Goal: Task Accomplishment & Management: Manage account settings

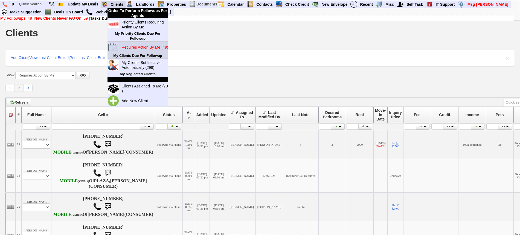
click at [139, 50] on link "Requires Action By Me (49)" at bounding box center [145, 47] width 53 height 7
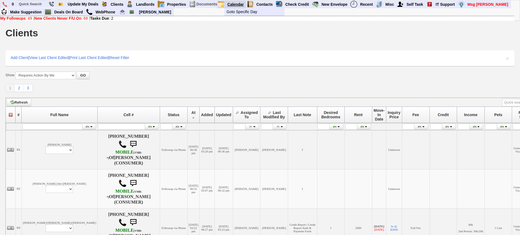
click at [238, 5] on link "Calendar" at bounding box center [235, 4] width 21 height 7
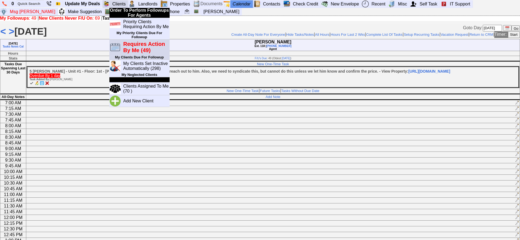
click at [136, 48] on blink "Requires Action By Me (49)" at bounding box center [144, 47] width 42 height 12
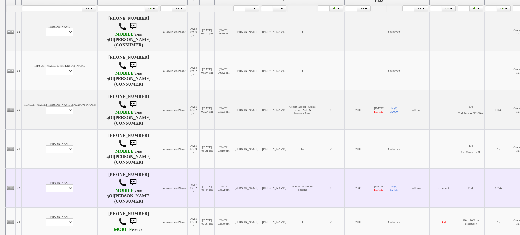
scroll to position [137, 0]
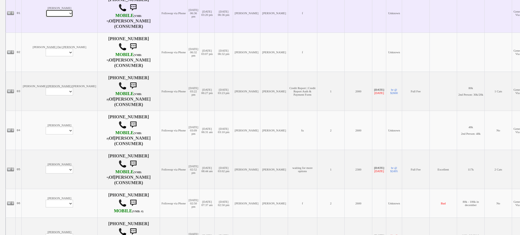
click at [46, 14] on select "Profile Edit Print Email Externally (Will Not Be Tracked In CRM) Closed Deals" at bounding box center [59, 14] width 27 height 8
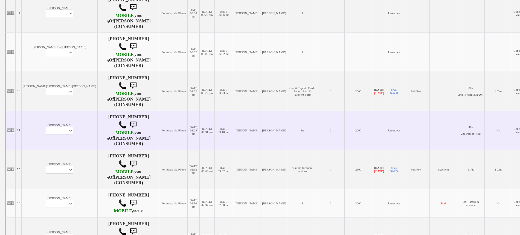
drag, startPoint x: 177, startPoint y: 117, endPoint x: 383, endPoint y: 122, distance: 206.3
click at [214, 117] on td "10/10/2025 03:10 pm" at bounding box center [223, 130] width 18 height 39
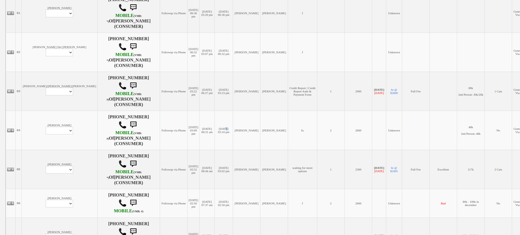
scroll to position [0, 0]
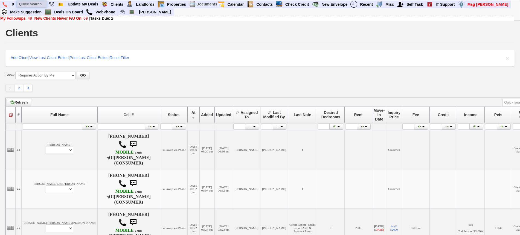
click at [39, 3] on input "text" at bounding box center [32, 4] width 30 height 7
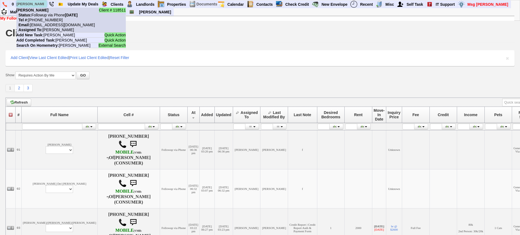
type input "rosa tirado"
click at [43, 11] on li "Client # 118511 Rosa Tirado Status: Followup via Phone Saturday, October 11th, …" at bounding box center [70, 20] width 109 height 25
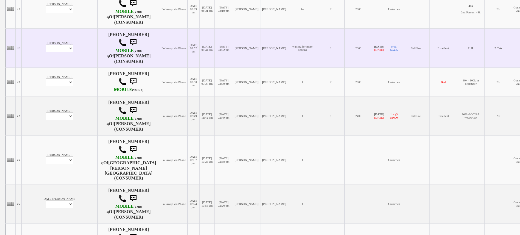
scroll to position [273, 0]
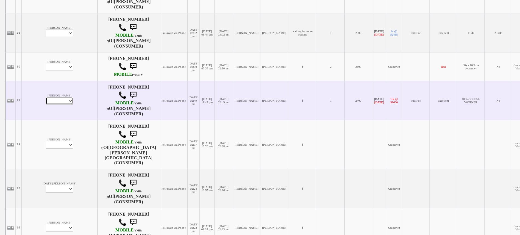
click at [46, 103] on select "Profile Edit Print Email Externally (Will Not Be Tracked In CRM) Closed Deals" at bounding box center [59, 101] width 27 height 8
select select "ChangeURL,/crm/custom/edit_client_form.php?redirect=%2Fcrm%2Fclients.php&id=225…"
click at [46, 99] on select "Profile Edit Print Email Externally (Will Not Be Tracked In CRM) Closed Deals" at bounding box center [59, 101] width 27 height 8
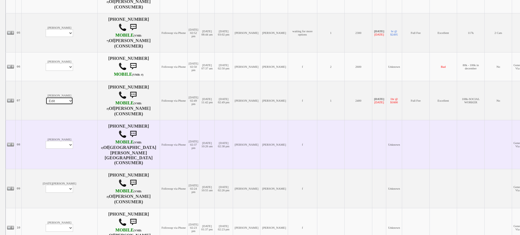
select select
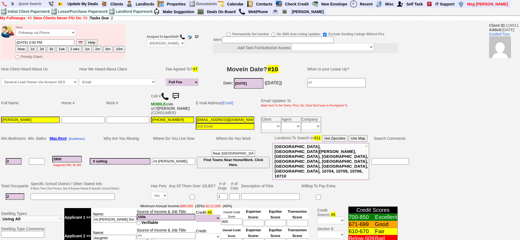
click at [181, 94] on img at bounding box center [175, 96] width 11 height 11
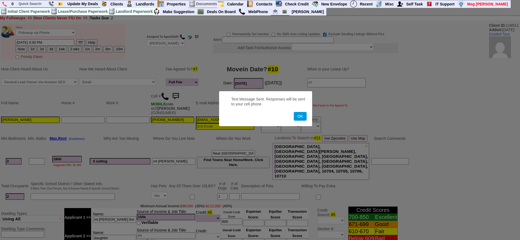
click at [294, 112] on button "OK" at bounding box center [300, 116] width 13 height 9
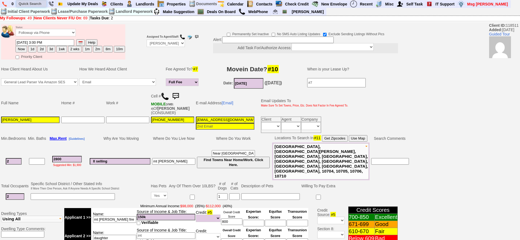
click at [37, 2] on input "text" at bounding box center [31, 3] width 30 height 7
type input "["
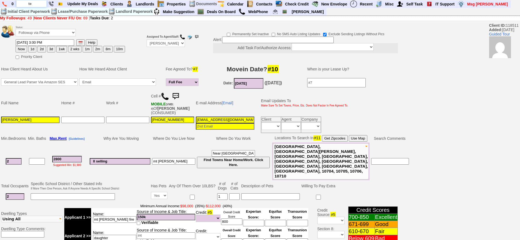
type input "t"
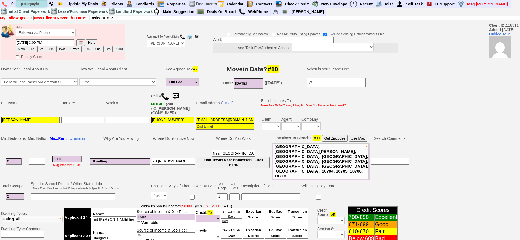
type input "petergayle"
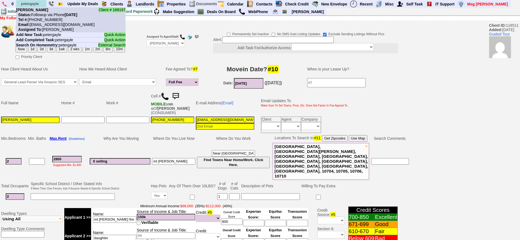
click at [44, 12] on b "Petergayle Riley" at bounding box center [32, 10] width 32 height 4
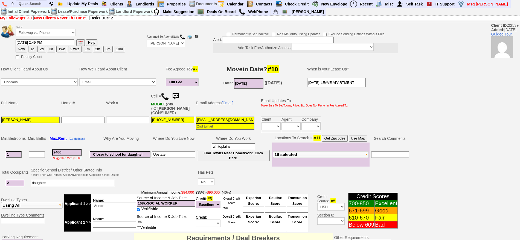
click at [177, 97] on img at bounding box center [175, 96] width 11 height 11
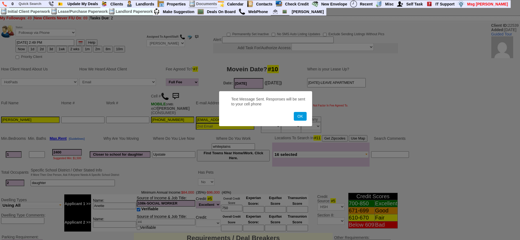
click at [294, 112] on button "OK" at bounding box center [300, 116] width 13 height 9
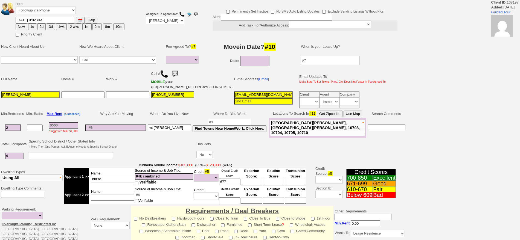
select select
click at [50, 8] on select "Followup via Phone Followup via Email Followup When Section 8 Property Found De…" at bounding box center [46, 10] width 60 height 7
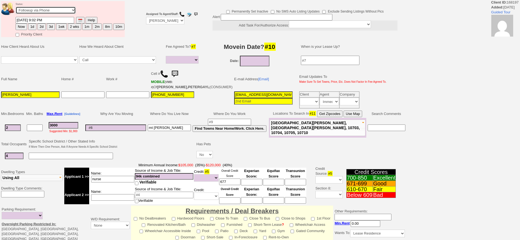
select select "Inactive"
click at [16, 8] on select "Followup via Phone Followup via Email Followup When Section 8 Property Found De…" at bounding box center [46, 10] width 60 height 7
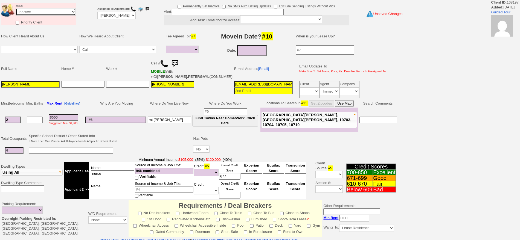
scroll to position [138, 0]
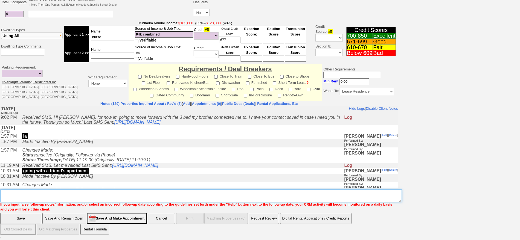
click at [127, 192] on textarea "Insert New Note Here" at bounding box center [200, 196] width 401 height 13
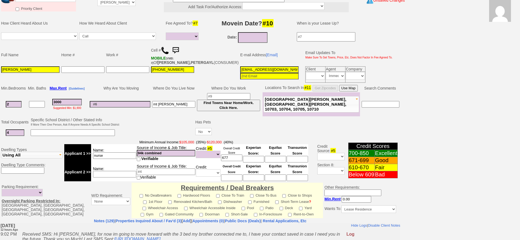
scroll to position [0, 0]
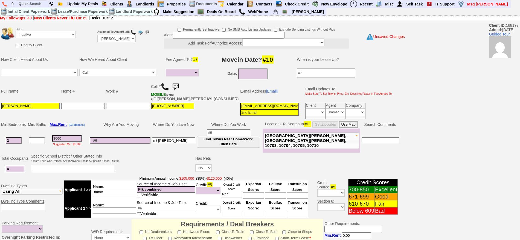
type textarea "taking an apartment through family member"
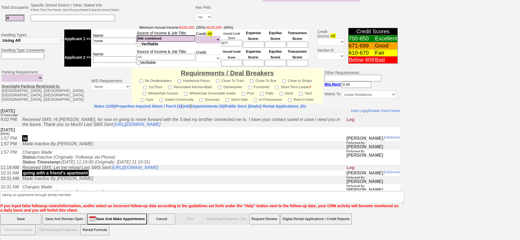
click input "Save" at bounding box center [20, 219] width 41 height 11
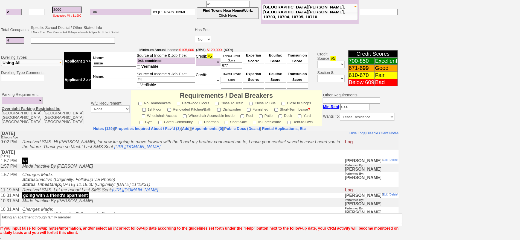
scroll to position [133, 0]
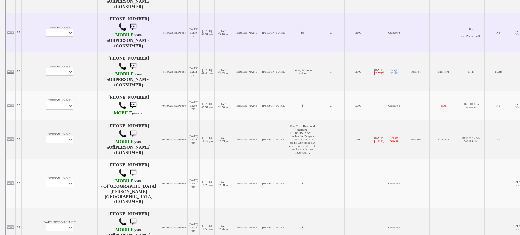
scroll to position [308, 0]
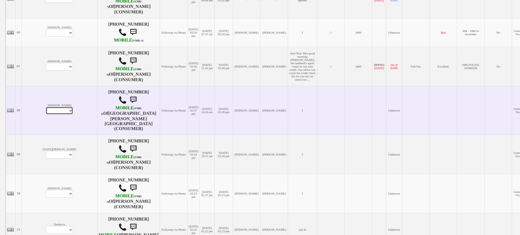
click at [46, 108] on select "Profile Edit Print Email Externally (Will Not Be Tracked In CRM) Closed Deals" at bounding box center [59, 111] width 27 height 8
select select "ChangeURL,/crm/custom/edit_client_form.php?redirect=%2Fcrm%2Fclients.php&id=168…"
click at [46, 107] on select "Profile Edit Print Email Externally (Will Not Be Tracked In CRM) Closed Deals" at bounding box center [59, 111] width 27 height 8
select select
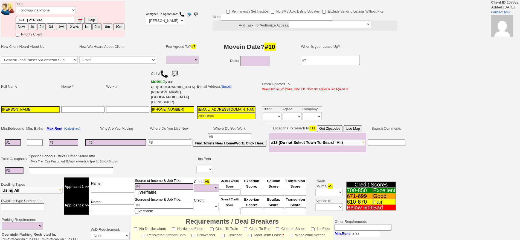
select select
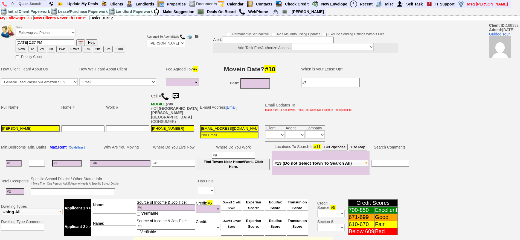
click at [164, 96] on img at bounding box center [165, 96] width 8 height 8
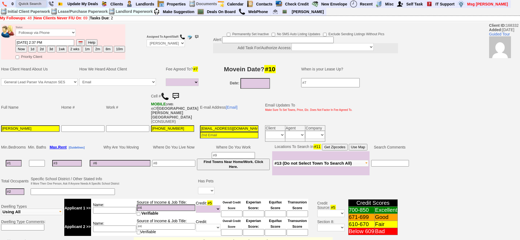
click at [30, 5] on input "text" at bounding box center [31, 3] width 30 height 7
paste input "6467349564"
type input "6467349564"
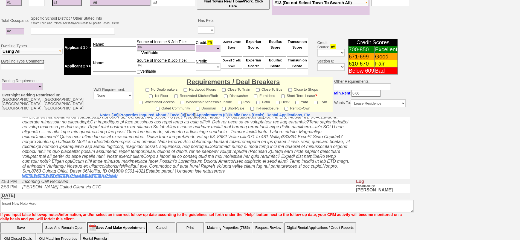
scroll to position [137, 0]
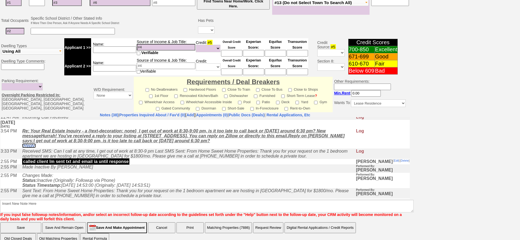
click at [33, 148] on link "[Reply]" at bounding box center [29, 145] width 14 height 5
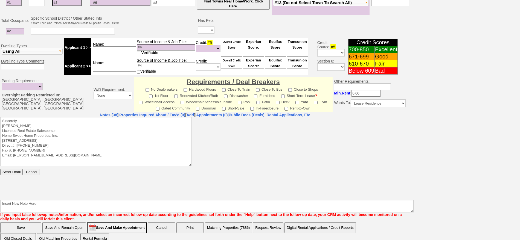
scroll to position [0, 0]
click at [50, 117] on textarea "Sincerely, Jorge Guerrero Licensed Real Estate Salesperson Home Sweet Home Prop…" at bounding box center [95, 141] width 191 height 49
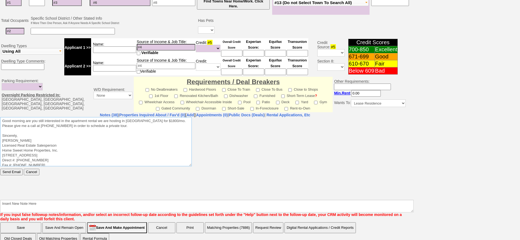
drag, startPoint x: 110, startPoint y: 127, endPoint x: 0, endPoint y: 213, distance: 139.1
click at [0, 117] on html "Sincerely, Jorge Guerrero Licensed Real Estate Salesperson Home Sweet Home Prop…" at bounding box center [204, 158] width 409 height 82
type textarea "Good morning are you still interested in the apartment rental we are hosting in…"
click at [16, 171] on input "Send Email" at bounding box center [11, 172] width 22 height 7
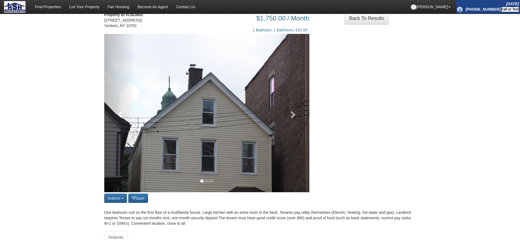
scroll to position [34, 0]
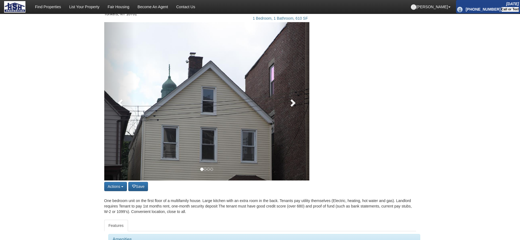
click at [296, 105] on span at bounding box center [292, 103] width 8 height 8
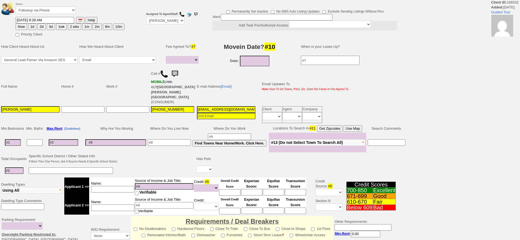
select select
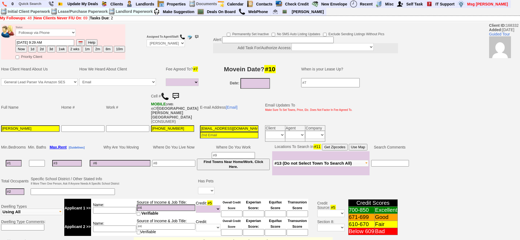
click at [179, 98] on img at bounding box center [175, 96] width 11 height 11
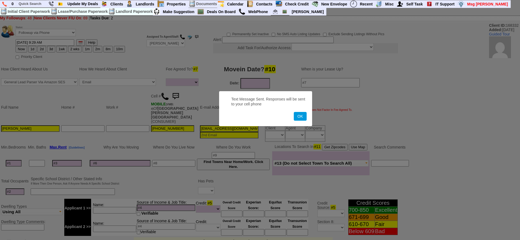
click at [294, 112] on button "OK" at bounding box center [300, 116] width 13 height 9
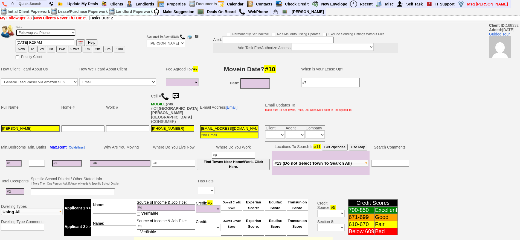
click at [59, 34] on select "Followup via Phone Followup via Email Followup When Section 8 Property Found De…" at bounding box center [46, 32] width 60 height 7
select select "Inactive"
click at [16, 31] on select "Followup via Phone Followup via Email Followup When Section 8 Property Found De…" at bounding box center [46, 32] width 60 height 7
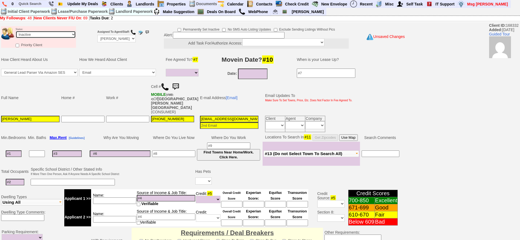
scroll to position [151, 0]
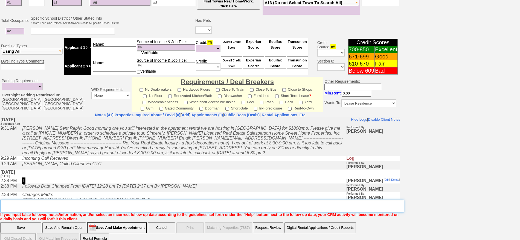
click at [240, 200] on textarea "Insert New Note Here" at bounding box center [202, 206] width 404 height 13
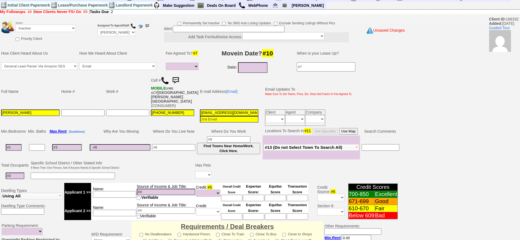
scroll to position [0, 0]
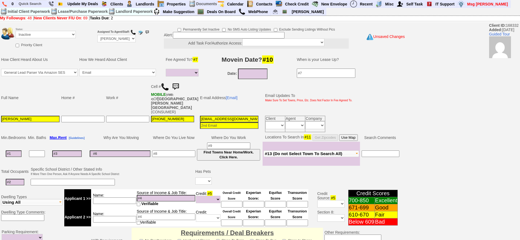
type textarea "called sent txt and email ia until response"
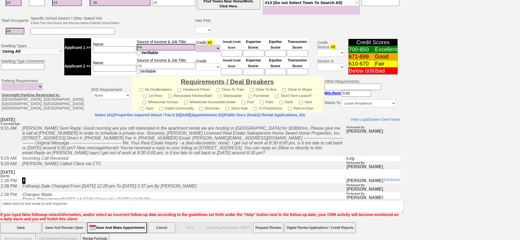
click input "Save" at bounding box center [20, 228] width 41 height 11
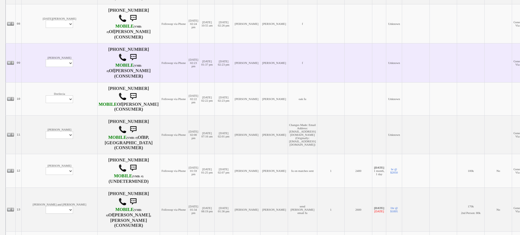
scroll to position [410, 0]
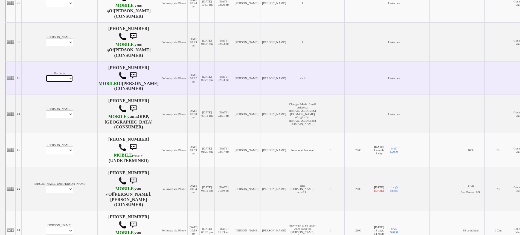
click at [46, 82] on select "Profile Edit Print Closed Deals" at bounding box center [59, 79] width 27 height 8
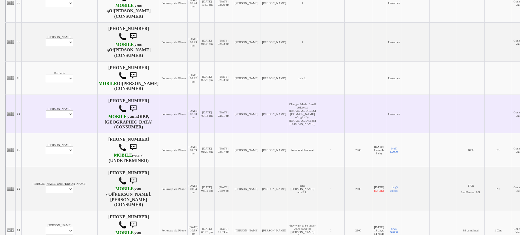
click at [260, 131] on td "[PERSON_NAME]" at bounding box center [274, 114] width 28 height 39
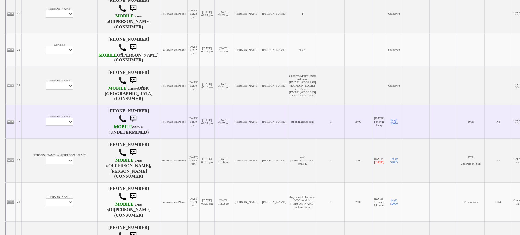
scroll to position [479, 0]
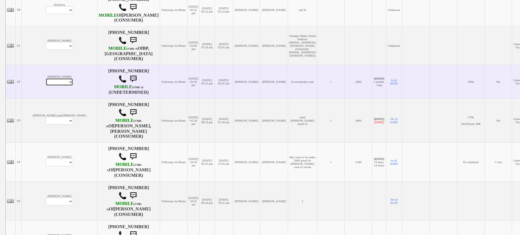
click at [46, 86] on select "Profile Edit Print Email Externally (Will Not Be Tracked In CRM) Closed Deals" at bounding box center [59, 82] width 27 height 8
select select "ChangeURL,/crm/custom/edit_client_form.php?redirect=%2Fcrm%2Fclients.php&id=168…"
click at [46, 84] on select "Profile Edit Print Email Externally (Will Not Be Tracked In CRM) Closed Deals" at bounding box center [59, 82] width 27 height 8
select select
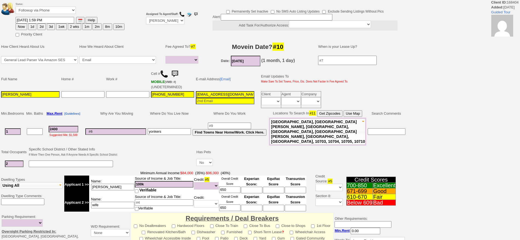
select select
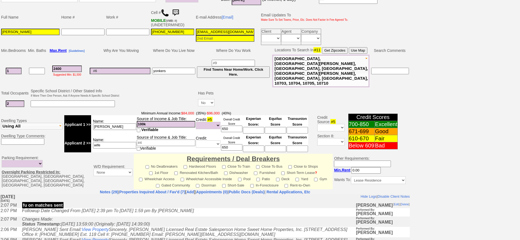
scroll to position [58, 0]
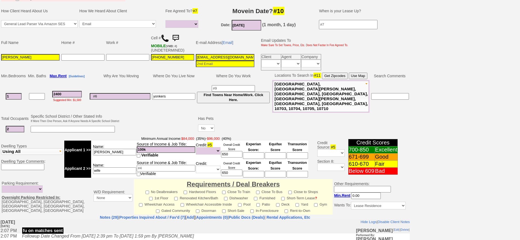
click at [178, 36] on img at bounding box center [175, 38] width 11 height 11
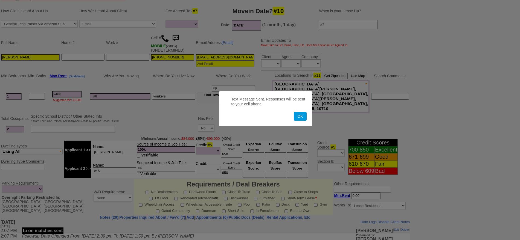
click at [294, 112] on button "OK" at bounding box center [300, 116] width 13 height 9
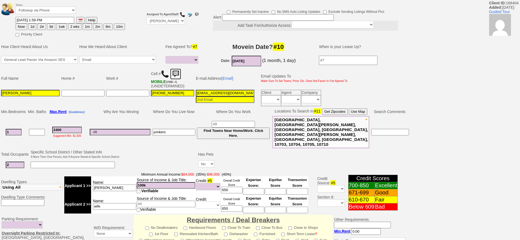
scroll to position [0, 0]
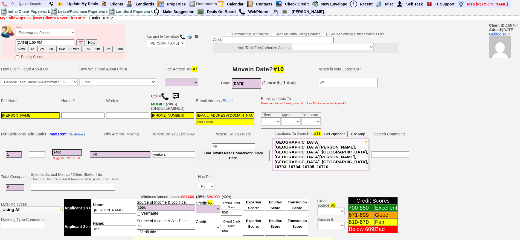
click at [31, 48] on button "1d" at bounding box center [32, 49] width 8 height 7
type input "10/14/2025 09:32 AM"
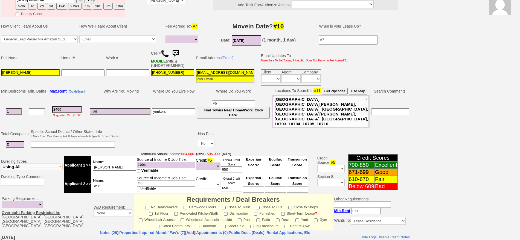
scroll to position [161, 0]
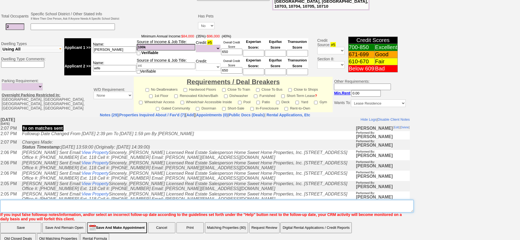
drag, startPoint x: 205, startPoint y: 195, endPoint x: 211, endPoint y: 196, distance: 6.6
click at [209, 200] on textarea "Insert New Note Here" at bounding box center [206, 206] width 413 height 13
type textarea "f"
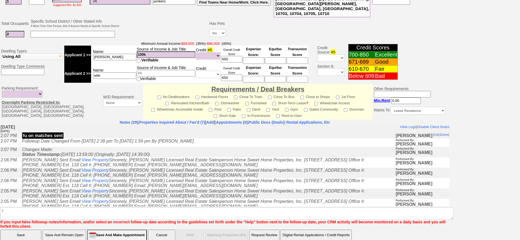
click input "Save" at bounding box center [20, 235] width 41 height 11
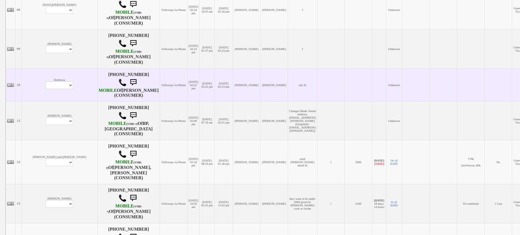
scroll to position [479, 0]
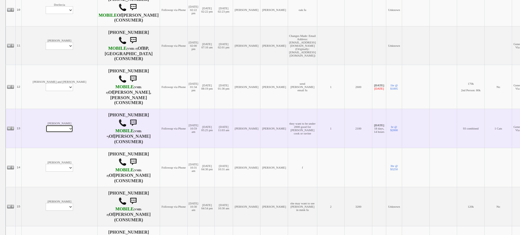
click at [46, 126] on select "Profile Edit Print Email Externally (Will Not Be Tracked In CRM) Closed Deals" at bounding box center [59, 129] width 27 height 8
select select "ChangeURL,/crm/custom/edit_client_form.php?redirect=%2Fcrm%2Fclients.php&id=168…"
click at [46, 125] on select "Profile Edit Print Email Externally (Will Not Be Tracked In CRM) Closed Deals" at bounding box center [59, 129] width 27 height 8
select select
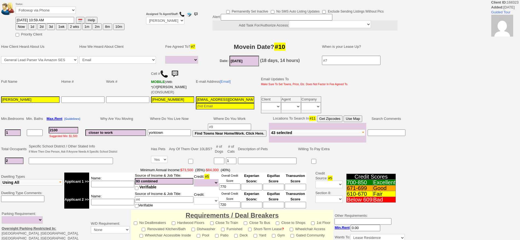
select select
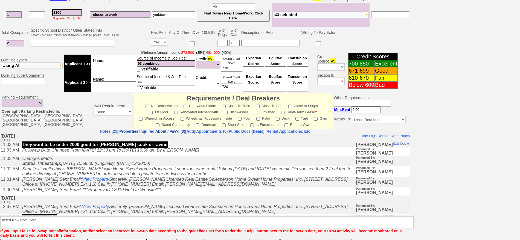
click at [150, 132] on link "Properties Inquired About / Fav'd (3)" at bounding box center [152, 131] width 66 height 4
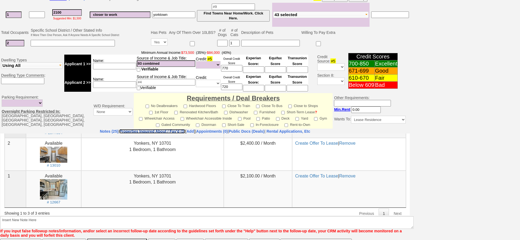
scroll to position [84, 0]
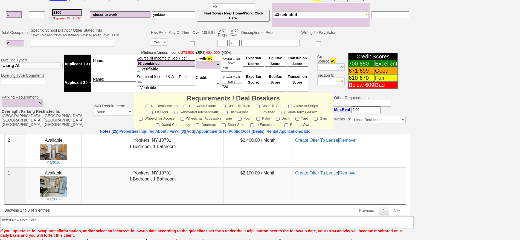
click at [100, 132] on link "Notes (25)" at bounding box center [109, 131] width 19 height 4
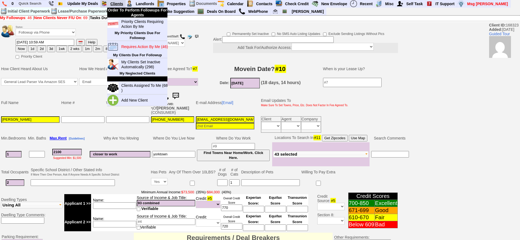
scroll to position [0, 0]
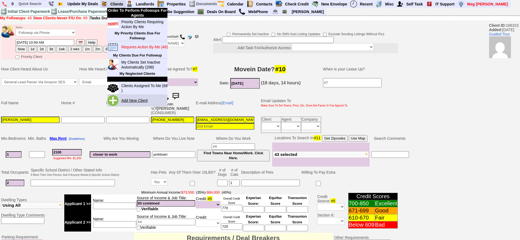
click at [137, 100] on link "Add New Client" at bounding box center [136, 100] width 35 height 7
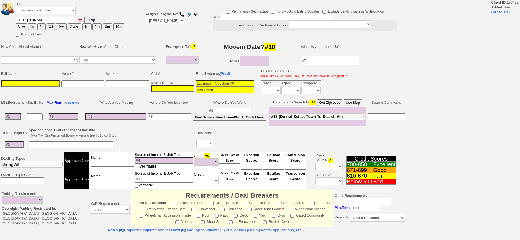
select select
click at [171, 90] on input "___-___-____" at bounding box center [172, 89] width 43 height 7
paste input "[PHONE_NUMBER]"
type input "[PHONE_NUMBER]"
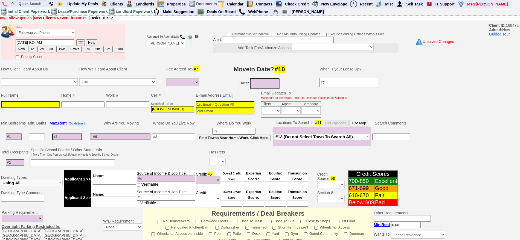
click at [233, 104] on input at bounding box center [225, 104] width 59 height 7
paste input "wcr25@icloud.com"
type input "wcr25@icloud.com"
click at [39, 106] on input at bounding box center [30, 104] width 59 height 7
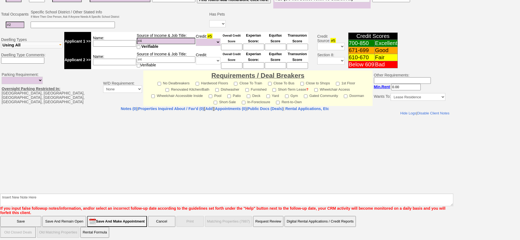
type input "Willie Rucker"
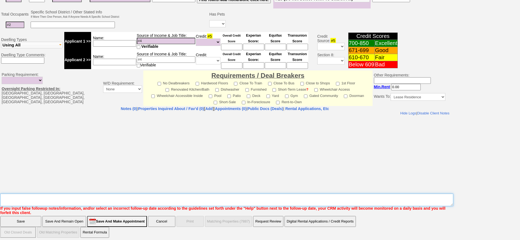
drag, startPoint x: 164, startPoint y: 197, endPoint x: 170, endPoint y: 193, distance: 7.4
click at [169, 194] on textarea "Insert New Note Here" at bounding box center [226, 200] width 453 height 13
type textarea "501 n barry ld fu"
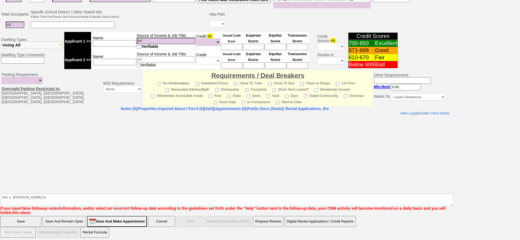
click input "Save" at bounding box center [20, 221] width 41 height 11
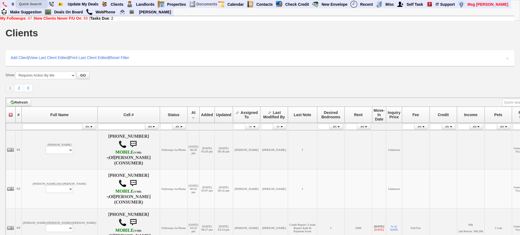
click at [37, 4] on input "text" at bounding box center [32, 4] width 30 height 7
type input "kat"
click at [263, 78] on form "Show All My Clients Set Inactive Automatically --------------------------------…" at bounding box center [259, 76] width 509 height 8
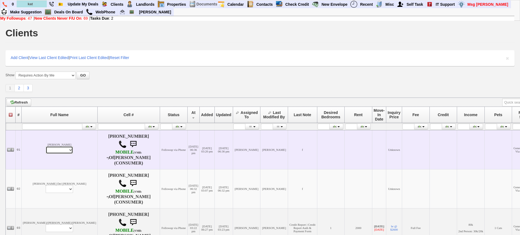
click at [46, 149] on select "Profile Edit Print Email Externally (Will Not Be Tracked In CRM) Closed Deals" at bounding box center [59, 150] width 27 height 8
select select "ChangeURL,/crm/custom/edit_client_form.php?redirect=%2Fcrm%2Fclients.php&id=168…"
click at [46, 146] on select "Profile Edit Print Email Externally (Will Not Be Tracked In CRM) Closed Deals" at bounding box center [59, 150] width 27 height 8
select select
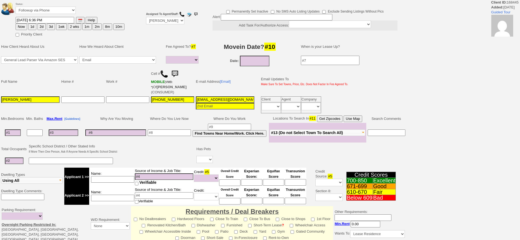
select select
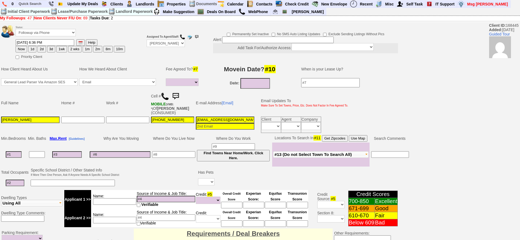
click at [166, 96] on img at bounding box center [165, 96] width 8 height 8
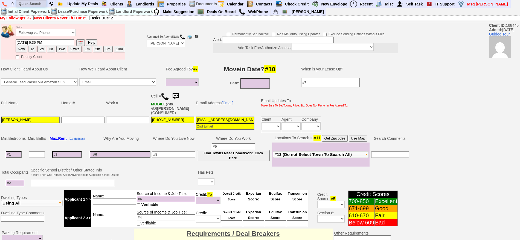
click at [40, 1] on input "text" at bounding box center [31, 3] width 30 height 7
paste input "[PHONE_NUMBER]"
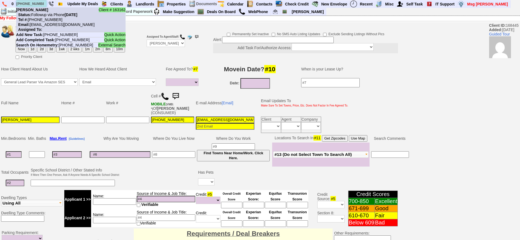
type input "[PHONE_NUMBER]"
click at [48, 16] on nobr "Status: Followup via Phone Monday, October 13th, 2025" at bounding box center [46, 15] width 61 height 4
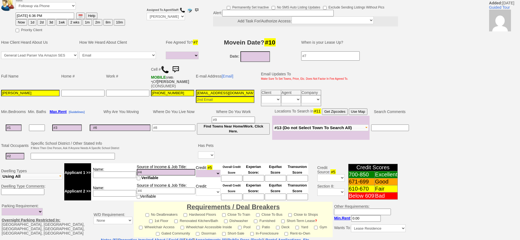
scroll to position [21, 0]
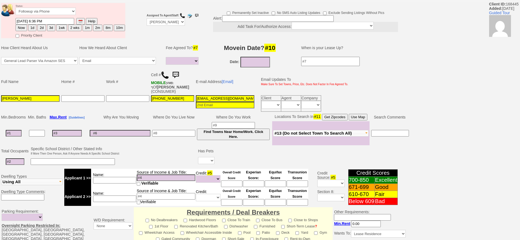
click at [9, 131] on input at bounding box center [14, 133] width 16 height 7
type input "1"
select select
type input "1"
select select
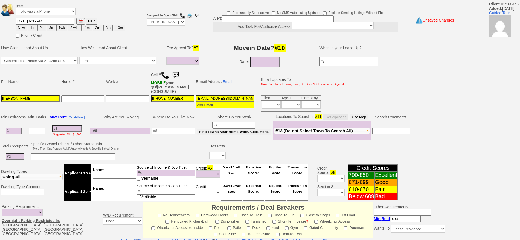
click at [75, 129] on input at bounding box center [67, 129] width 30 height 7
drag, startPoint x: 490, startPoint y: 129, endPoint x: 513, endPoint y: 202, distance: 76.6
click at [513, 202] on div "Status: Followup via Phone Followup via Email Followup When Section 8 Property …" at bounding box center [260, 186] width 520 height 369
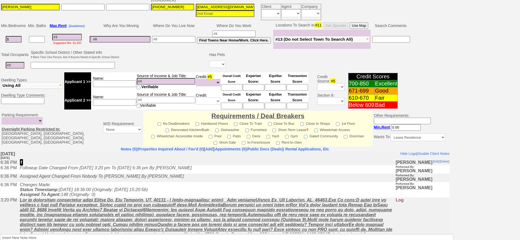
scroll to position [153, 0]
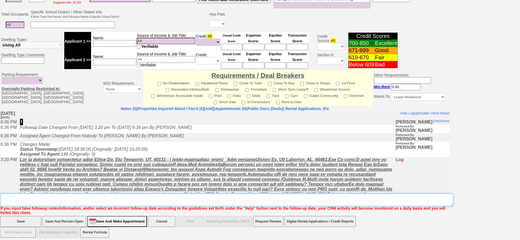
click at [90, 200] on textarea "Insert New Note Here" at bounding box center [226, 200] width 453 height 13
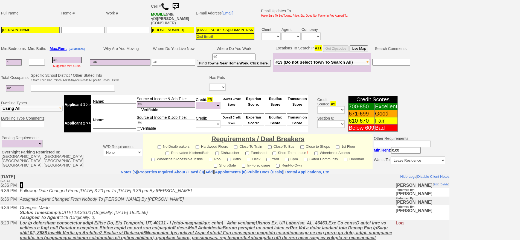
scroll to position [17, 0]
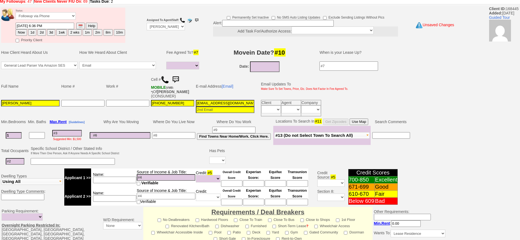
type textarea "for friend"
click at [177, 136] on input at bounding box center [173, 135] width 43 height 7
type input "flushing"
click at [207, 102] on input "7qbnxvr08gymi3p9txu92uydgs@convo.zillow.com" at bounding box center [225, 103] width 59 height 7
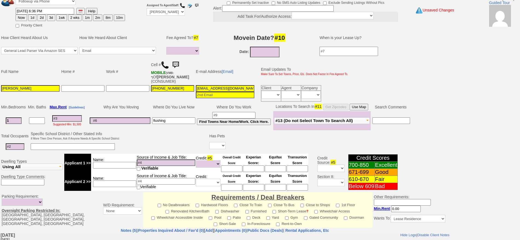
scroll to position [153, 0]
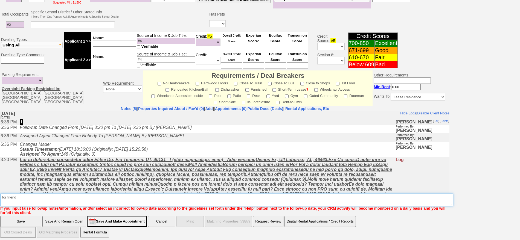
click at [208, 198] on textarea "Insert New Note Here" at bounding box center [226, 200] width 453 height 13
click at [19, 196] on textarea "Insert New Note Here" at bounding box center [226, 200] width 453 height 13
click at [22, 195] on textarea "Insert New Note Here" at bounding box center [226, 200] width 453 height 13
drag, startPoint x: 31, startPoint y: 194, endPoint x: 126, endPoint y: 204, distance: 95.7
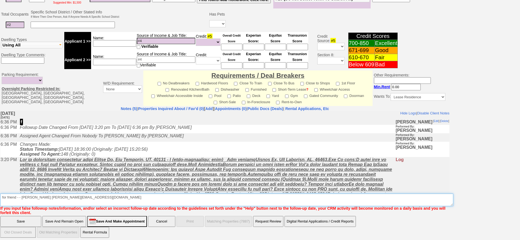
click at [126, 204] on b "Insert New Note Here If you input false followup notes/information, and/or sele…" at bounding box center [226, 203] width 453 height 26
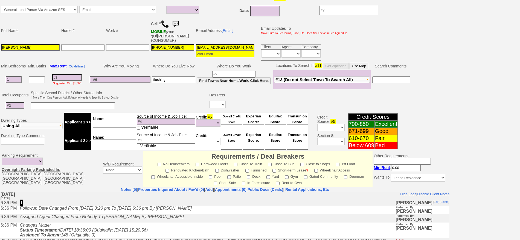
scroll to position [51, 0]
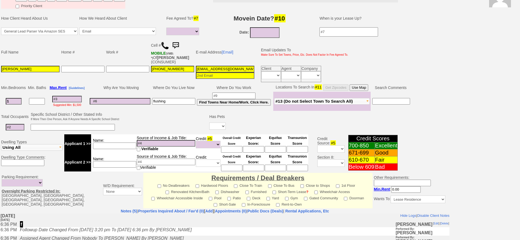
type textarea "for friend - - jen ni niandyu@gmail.com"
click at [217, 68] on input "7qbnxvr08gymi3p9txu92uydgs@convo.zillow.com" at bounding box center [225, 69] width 59 height 7
paste input "niandyu@gmail"
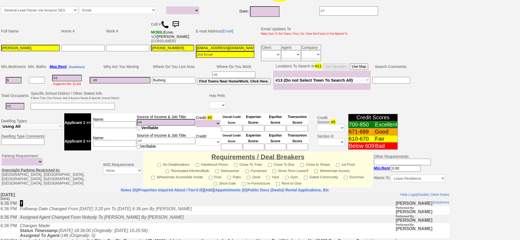
scroll to position [119, 0]
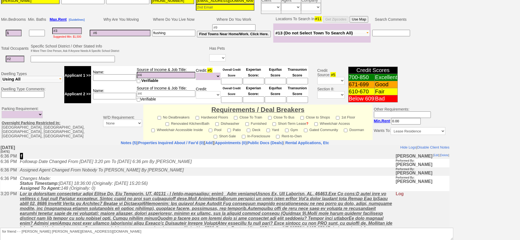
type input "niandyu@gmail.com"
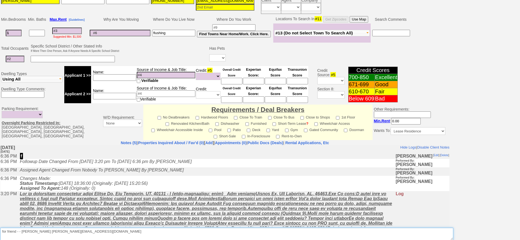
click at [30, 228] on textarea "Insert New Note Here" at bounding box center [226, 234] width 453 height 13
click at [71, 234] on textarea "Insert New Note Here" at bounding box center [226, 234] width 453 height 13
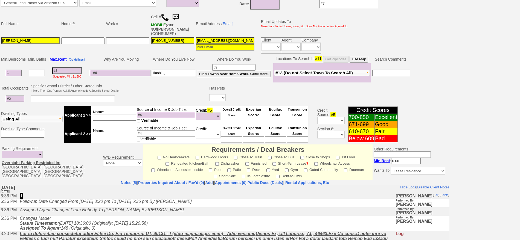
scroll to position [0, 0]
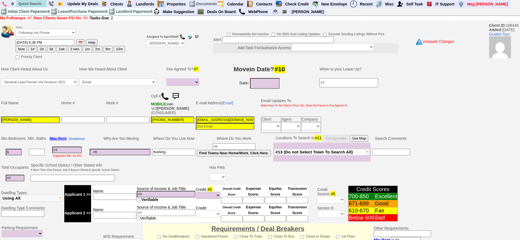
type textarea "for friend - - jen - niandyu@gmail.com - told me to email her"
click at [42, 32] on select "Followup via Phone Followup via Email Followup When Section 8 Property Found De…" at bounding box center [46, 32] width 60 height 7
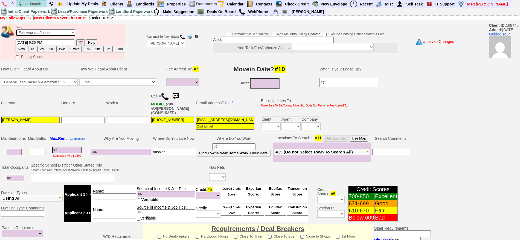
select select "Inactive"
click at [16, 31] on select "Followup via Phone Followup via Email Followup When Section 8 Property Found De…" at bounding box center [46, 32] width 60 height 7
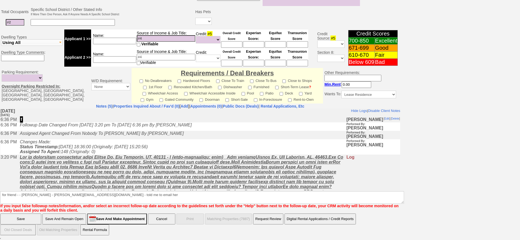
click at [51, 220] on input "Save And Remain Open" at bounding box center [64, 219] width 44 height 11
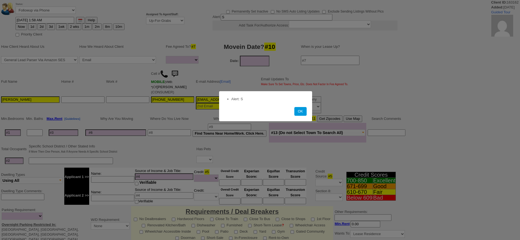
select select
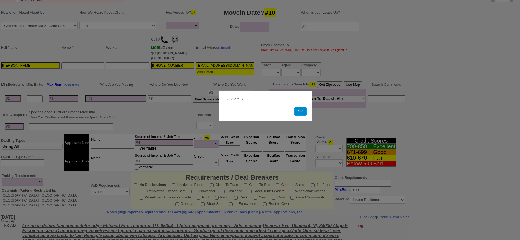
click at [298, 113] on button "OK" at bounding box center [300, 111] width 12 height 9
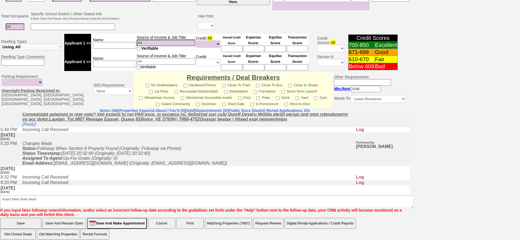
scroll to position [273, 0]
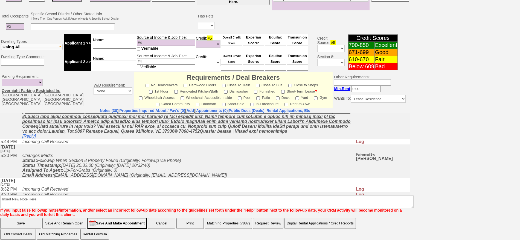
drag, startPoint x: 517, startPoint y: 165, endPoint x: 525, endPoint y: 2, distance: 162.9
click at [520, 2] on html "0 Bookmark This Page Organize Update My Deals Clients Add New Client" at bounding box center [260, 44] width 520 height 401
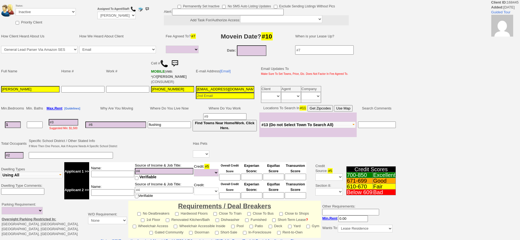
select select
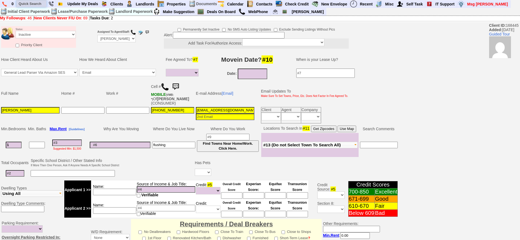
click at [38, 2] on input "text" at bounding box center [31, 3] width 30 height 7
paste input "[PHONE_NUMBER]"
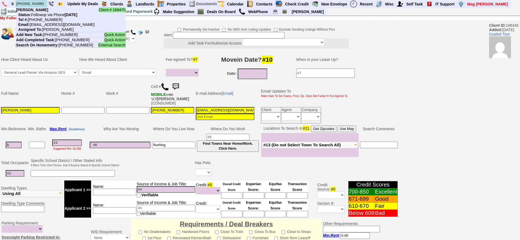
click at [31, 2] on input "[PHONE_NUMBER]" at bounding box center [31, 3] width 30 height 7
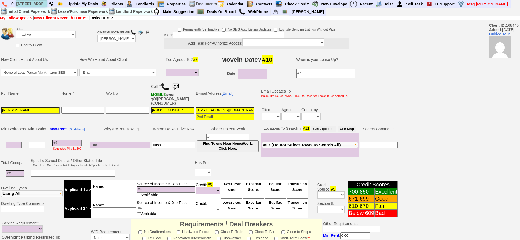
click at [43, 3] on input "[STREET_ADDRESS]" at bounding box center [31, 3] width 30 height 7
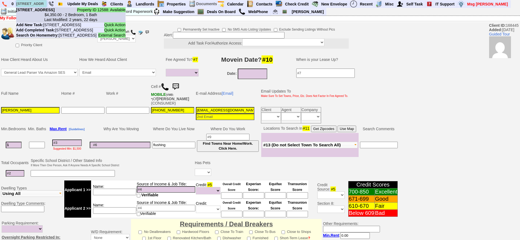
type input "[STREET_ADDRESS]"
click at [49, 12] on b "[STREET_ADDRESS]" at bounding box center [35, 10] width 39 height 4
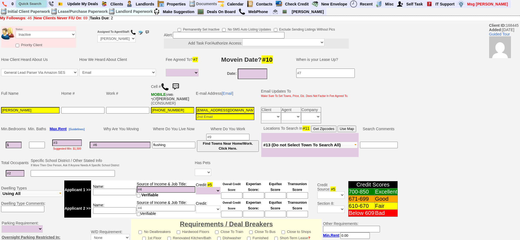
click at [30, 3] on input "text" at bounding box center [31, 3] width 30 height 7
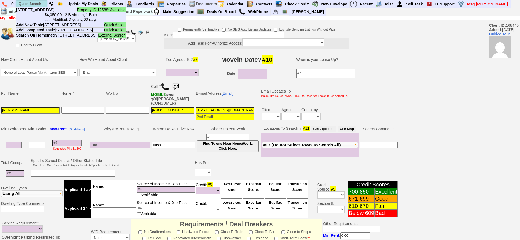
paste input "[PHONE_NUMBER]"
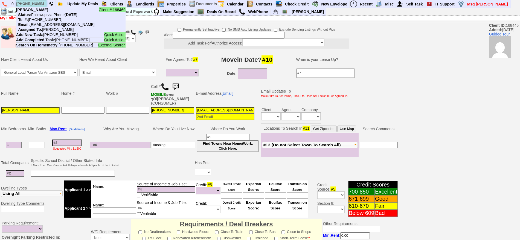
click at [31, 5] on input "832-581-5421" at bounding box center [31, 3] width 30 height 7
paste input "415-690-9889"
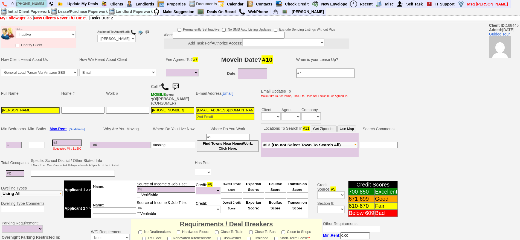
click at [42, 3] on input "415-690-9889" at bounding box center [31, 3] width 30 height 7
type input "415-690-9889"
click at [229, 92] on link "[Email]" at bounding box center [228, 93] width 12 height 4
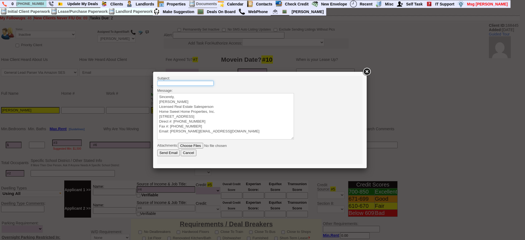
click at [207, 85] on input "text" at bounding box center [185, 83] width 56 height 5
type input "Viewing Rentals With Us"
click at [220, 96] on textarea "Sincerely, Jorge Guerrero Licensed Real Estate Salesperson Home Sweet Home Prop…" at bounding box center [225, 116] width 137 height 46
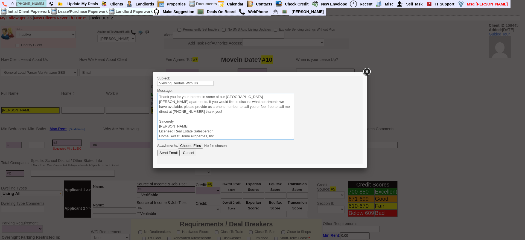
type textarea "Thank you for your interest in some of our New Rochelle apartments. If you woul…"
click at [157, 150] on input "Send Email" at bounding box center [168, 153] width 22 height 7
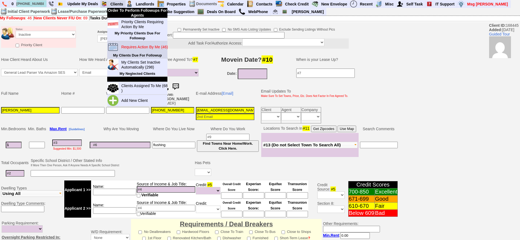
click at [137, 47] on blink "Requires Action By Me (46)" at bounding box center [144, 47] width 46 height 4
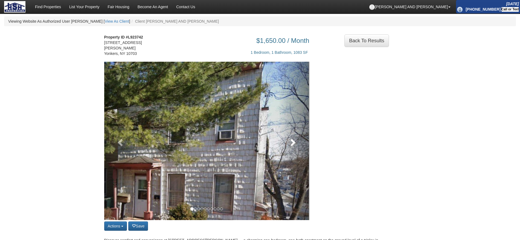
click at [294, 134] on link at bounding box center [293, 141] width 31 height 159
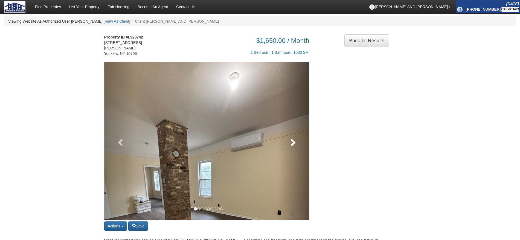
click at [295, 141] on span at bounding box center [292, 142] width 8 height 8
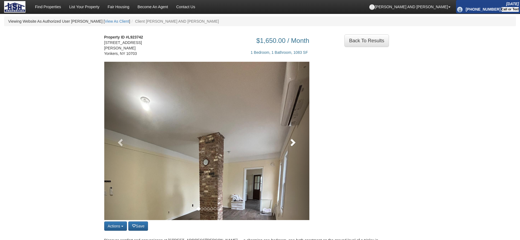
click at [295, 141] on span at bounding box center [292, 142] width 8 height 8
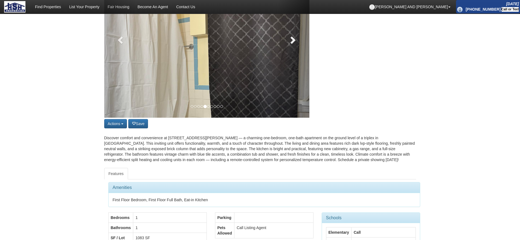
scroll to position [34, 0]
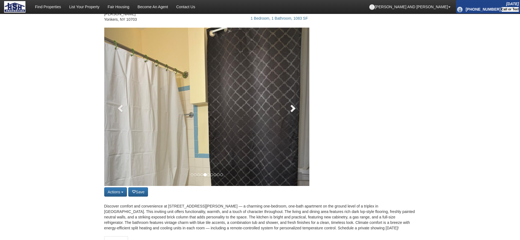
click at [308, 118] on link at bounding box center [293, 107] width 31 height 159
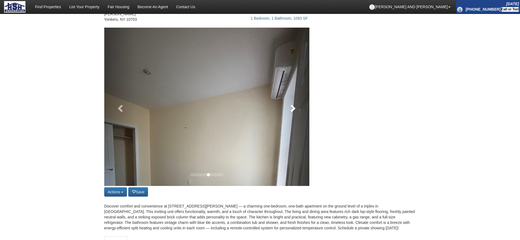
click at [299, 110] on link at bounding box center [293, 107] width 31 height 159
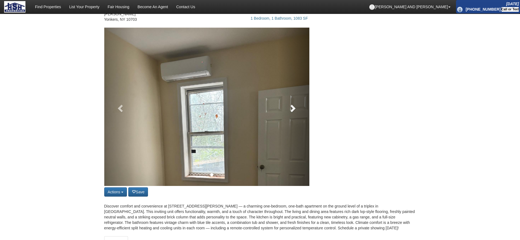
click at [299, 110] on link at bounding box center [293, 107] width 31 height 159
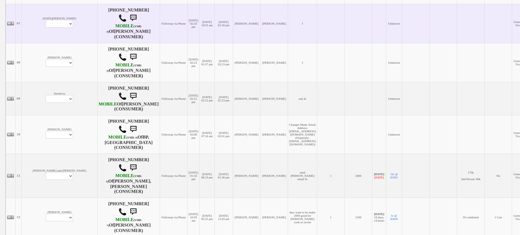
scroll to position [386, 0]
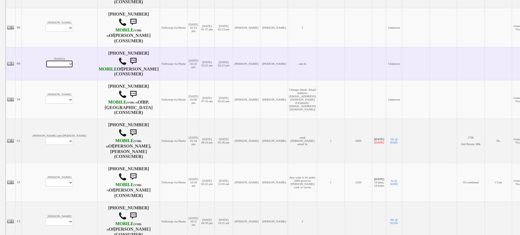
drag, startPoint x: 36, startPoint y: 66, endPoint x: 37, endPoint y: 69, distance: 3.4
click at [46, 67] on select "Profile Edit Print Closed Deals" at bounding box center [59, 64] width 27 height 8
select select "ChangeURL,/crm/custom/edit_client_form.php?redirect=%2Fcrm%2Fclients.php&id=168…"
click at [46, 64] on select "Profile Edit Print Closed Deals" at bounding box center [59, 64] width 27 height 8
select select
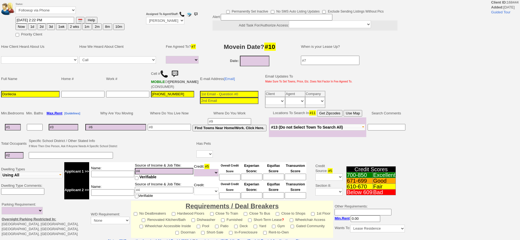
select select
click at [163, 75] on img at bounding box center [164, 74] width 8 height 8
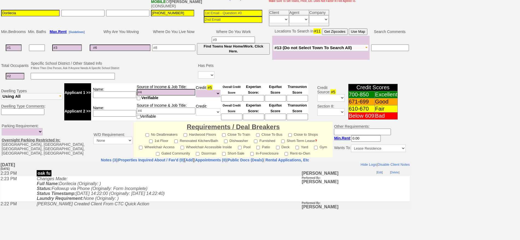
scroll to position [34, 0]
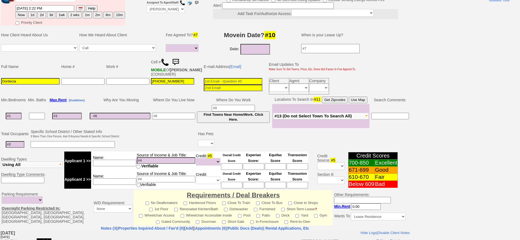
click at [177, 85] on input "[PHONE_NUMBER]" at bounding box center [172, 81] width 43 height 7
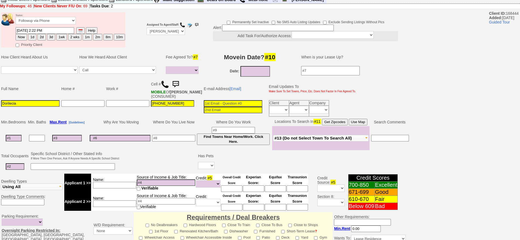
scroll to position [0, 0]
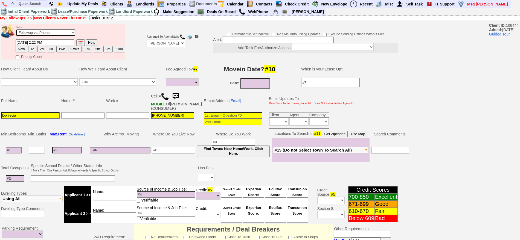
click at [56, 31] on select "Followup via Phone Followup via Email Followup When Section 8 Property Found De…" at bounding box center [46, 32] width 60 height 7
click at [43, 33] on select "Followup via Phone Followup via Email Followup When Section 8 Property Found De…" at bounding box center [46, 32] width 60 height 7
select select "Inactive"
click at [16, 31] on select "Followup via Phone Followup via Email Followup When Section 8 Property Found De…" at bounding box center [46, 32] width 60 height 7
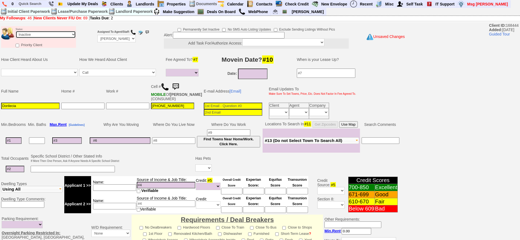
scroll to position [151, 0]
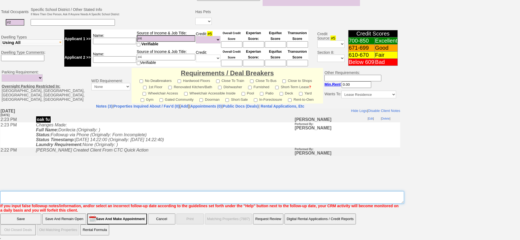
click at [141, 203] on textarea "Insert New Note Here" at bounding box center [202, 197] width 404 height 13
type textarea "too much money? ia"
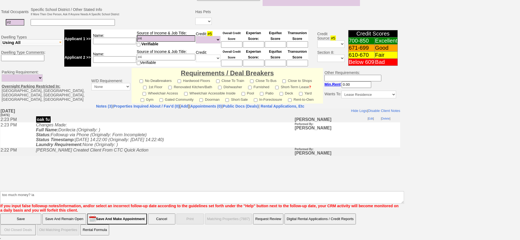
click input "Save" at bounding box center [20, 219] width 41 height 11
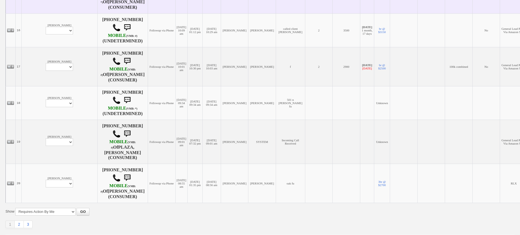
scroll to position [701, 0]
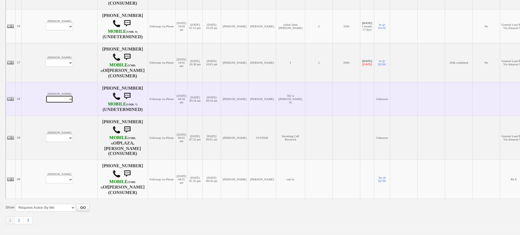
click at [46, 99] on select "Profile Edit Print Email Externally (Will Not Be Tracked In CRM) Closed Deals" at bounding box center [59, 99] width 27 height 8
select select "ChangeURL,/crm/custom/edit_client_form.php?redirect=%2Fcrm%2Fclients.php&id=168…"
click at [46, 95] on select "Profile Edit Print Email Externally (Will Not Be Tracked In CRM) Closed Deals" at bounding box center [59, 99] width 27 height 8
select select
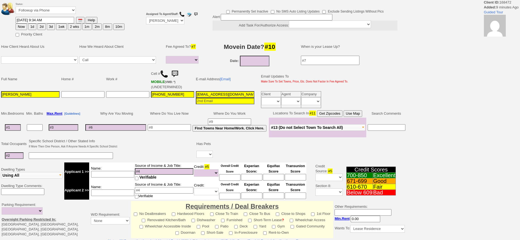
select select
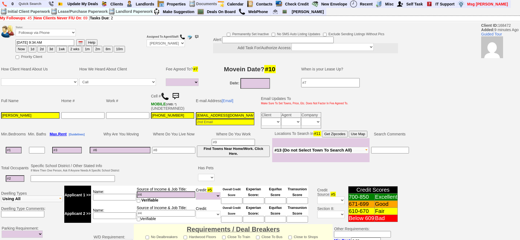
click at [159, 92] on td "Cell # MOBILE (VMB: *) (UNDETERMINED)" at bounding box center [172, 100] width 45 height 21
click at [168, 97] on img at bounding box center [165, 96] width 8 height 8
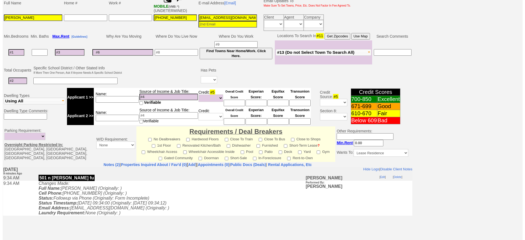
scroll to position [68, 0]
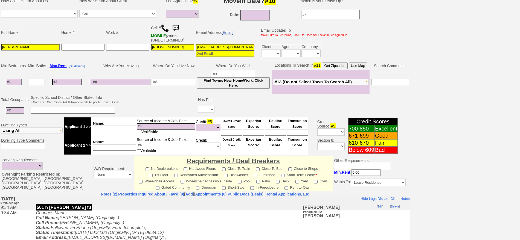
click at [232, 32] on link "[Email]" at bounding box center [228, 32] width 12 height 4
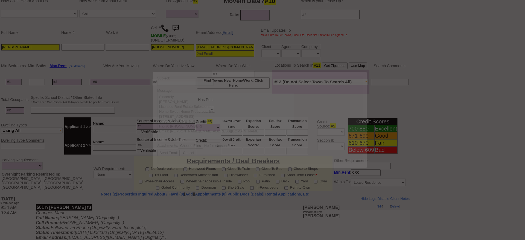
scroll to position [0, 0]
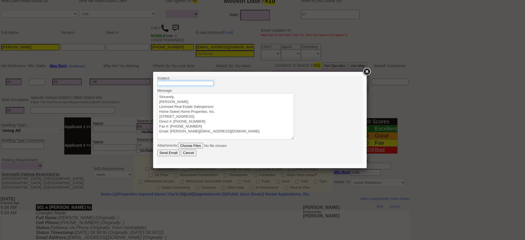
click at [198, 84] on input "text" at bounding box center [185, 83] width 56 height 5
click at [198, 84] on input "501 N Barr" at bounding box center [185, 83] width 56 height 5
click at [200, 83] on input "501 N Barr" at bounding box center [185, 83] width 56 height 5
drag, startPoint x: 196, startPoint y: 81, endPoint x: 225, endPoint y: 84, distance: 29.3
click at [225, 84] on body "Subject: 501 N Barr Message: Sincerely, Jorge Guerrero Licensed Real Estate Sal…" at bounding box center [259, 120] width 205 height 88
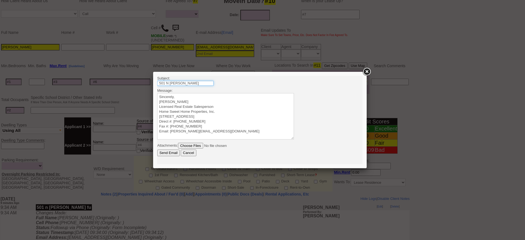
type input "501 N Barry Ave 1 Bedroom Condo - $2100/mo"
click at [195, 81] on input "501 N Barry Ave 1 Bedroom Condo - $2100/mo" at bounding box center [185, 83] width 56 height 5
drag, startPoint x: 198, startPoint y: 81, endPoint x: 231, endPoint y: 84, distance: 33.4
click at [231, 84] on body "Subject: 501 N Barry Ave 1 Bedroom Condo - $2100/mo Message: Sincerely, Jorge G…" at bounding box center [259, 120] width 205 height 88
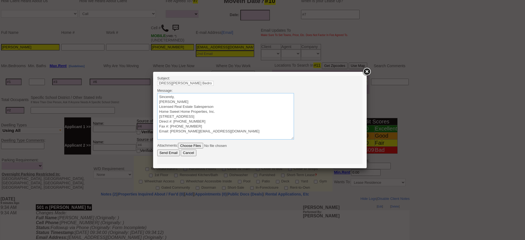
click at [228, 98] on textarea "Sincerely, Jorge Guerrero Licensed Real Estate Salesperson Home Sweet Home Prop…" at bounding box center [225, 116] width 137 height 46
type textarea "Tn Sincerely, Jorge Guerrero Licensed Real Estate Salesperson Home Sweet Home P…"
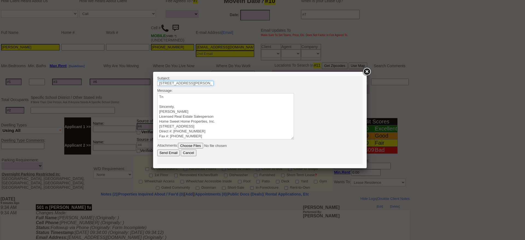
drag, startPoint x: 209, startPoint y: 83, endPoint x: 279, endPoint y: 89, distance: 70.0
click at [279, 89] on body "Subject: 501 N Barry Ave 1 Bedroom Condo - $2100/mo Message: Sincerely, Jorge G…" at bounding box center [259, 120] width 205 height 88
type input "501 N Barry Ave 1 Bedroom Condo - Mamaroneck, NY"
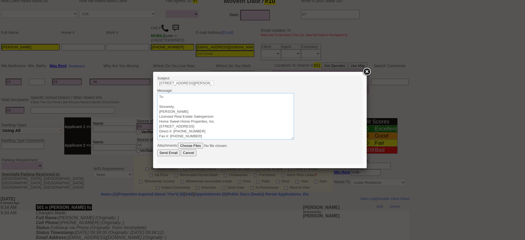
click at [219, 94] on textarea "Sincerely, Jorge Guerrero Licensed Real Estate Salesperson Home Sweet Home Prop…" at bounding box center [225, 116] width 137 height 46
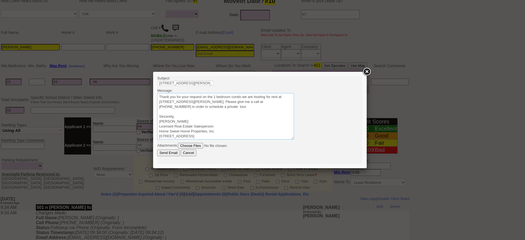
click at [203, 107] on textarea "Sincerely, Jorge Guerrero Licensed Real Estate Salesperson Home Sweet Home Prop…" at bounding box center [225, 116] width 137 height 46
drag, startPoint x: 216, startPoint y: 108, endPoint x: 122, endPoint y: 80, distance: 98.3
click at [157, 80] on html "Subject: 501 N Barry Ave 1 Bedroom Condo - Mamaroneck, NY Message: Sincerely, J…" at bounding box center [259, 120] width 205 height 88
type textarea "Thank you for your request on the 1 bedroom condo we are hosting for rent at 50…"
click at [170, 156] on input "Send Email" at bounding box center [168, 153] width 22 height 7
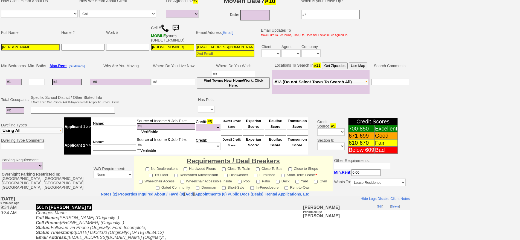
scroll to position [34, 0]
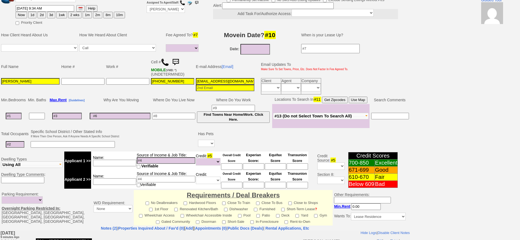
click at [178, 60] on img at bounding box center [175, 62] width 11 height 11
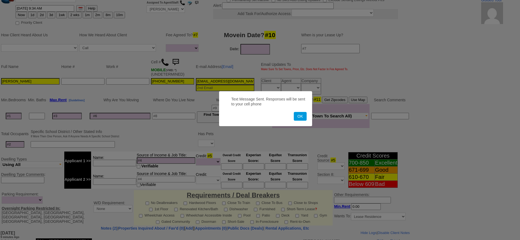
click at [294, 112] on button "OK" at bounding box center [300, 116] width 13 height 9
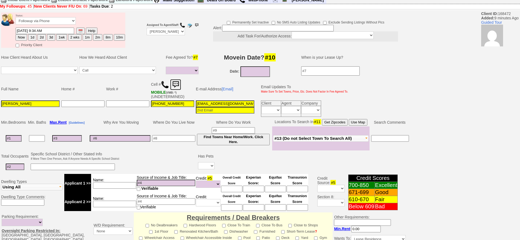
scroll to position [0, 0]
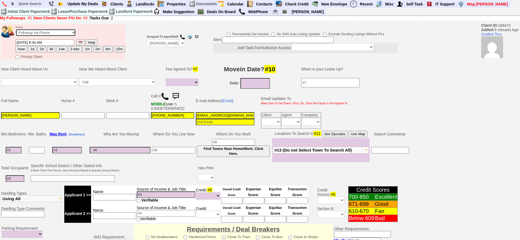
click at [53, 30] on select "Followup via Phone Followup via Email Followup When Section 8 Property Found De…" at bounding box center [46, 32] width 60 height 7
select select "Inactive"
click at [16, 31] on select "Followup via Phone Followup via Email Followup When Section 8 Property Found De…" at bounding box center [46, 32] width 60 height 7
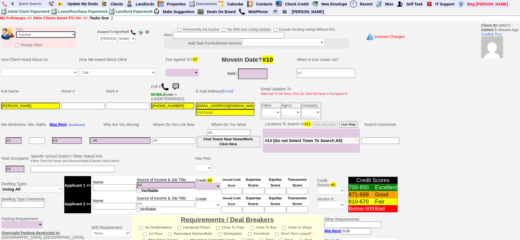
scroll to position [147, 0]
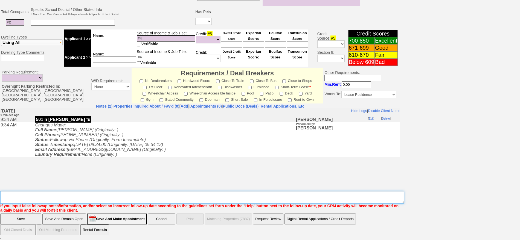
click at [170, 199] on textarea "Insert New Note Here" at bounding box center [202, 197] width 404 height 13
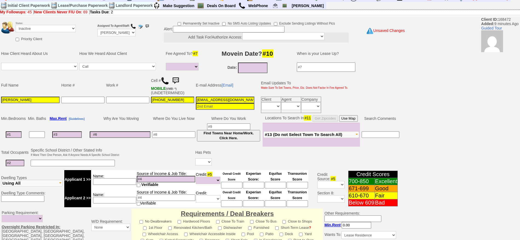
scroll to position [0, 0]
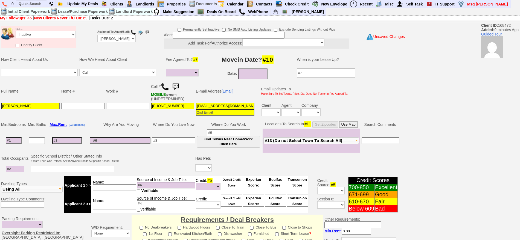
type textarea "called client lm sent txt and email ia until response"
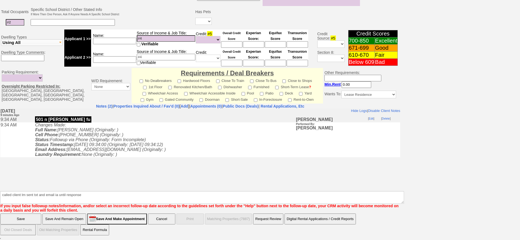
click input "Save" at bounding box center [20, 219] width 41 height 11
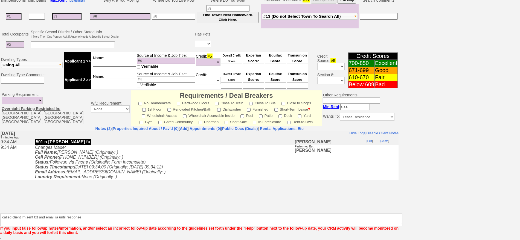
scroll to position [124, 0]
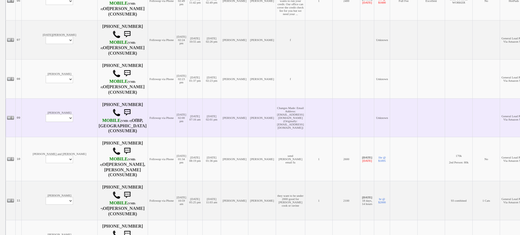
scroll to position [342, 0]
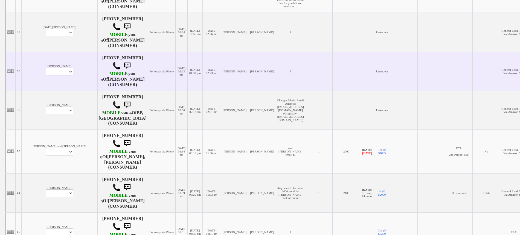
click at [39, 91] on td "Sandra Perry Profile Edit Print Email Externally (Will Not Be Tracked In CRM) C…" at bounding box center [60, 71] width 76 height 39
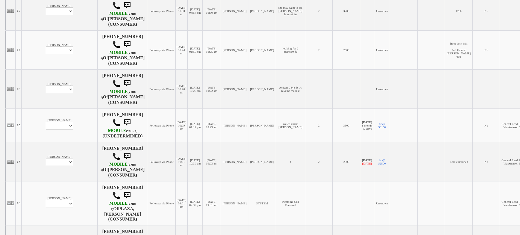
scroll to position [684, 0]
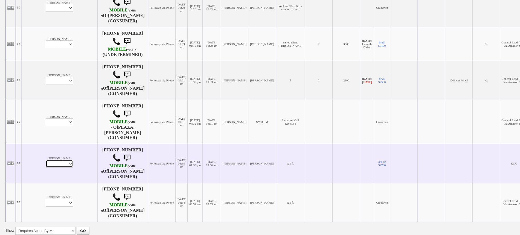
click at [46, 160] on select "Profile Edit Print Email Externally (Will Not Be Tracked In CRM) Closed Deals" at bounding box center [59, 164] width 27 height 8
select select "ChangeURL,/crm/custom/edit_client_form.php?redirect=%2Fcrm%2Fclients.php&id=958…"
click at [46, 160] on select "Profile Edit Print Email Externally (Will Not Be Tracked In CRM) Closed Deals" at bounding box center [59, 164] width 27 height 8
select select
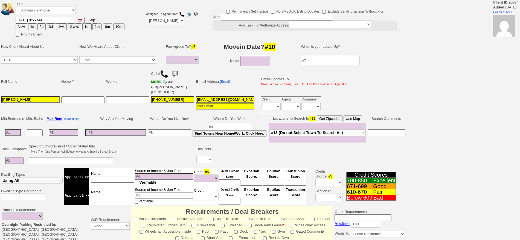
select select
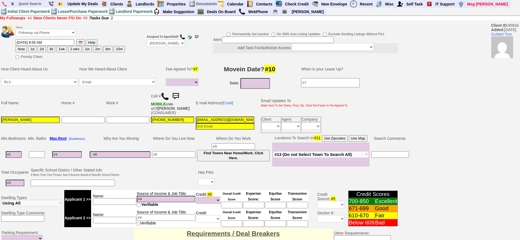
click at [165, 96] on img at bounding box center [165, 96] width 8 height 8
click at [417, 102] on div "Status: Followup via Phone Followup via Email Followup When Section 8 Property …" at bounding box center [260, 210] width 520 height 374
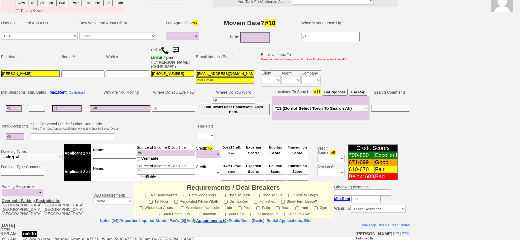
scroll to position [34, 0]
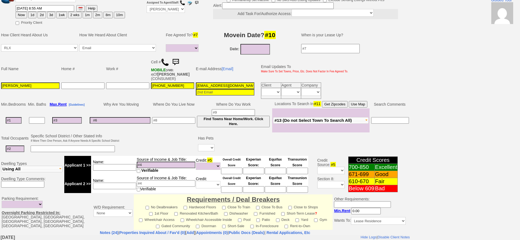
click at [254, 56] on td "E-mail Address [Email]" at bounding box center [225, 69] width 60 height 26
click at [254, 55] on td "Date:" at bounding box center [250, 49] width 92 height 12
click at [255, 52] on input "10/13/2025" at bounding box center [255, 49] width 30 height 11
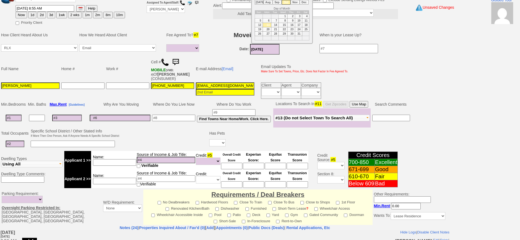
click at [303, 2] on li "Dec" at bounding box center [304, 2] width 9 height 5
click at [266, 15] on td "1" at bounding box center [267, 16] width 8 height 4
type input "12/01/2025"
click at [14, 122] on td at bounding box center [13, 118] width 27 height 19
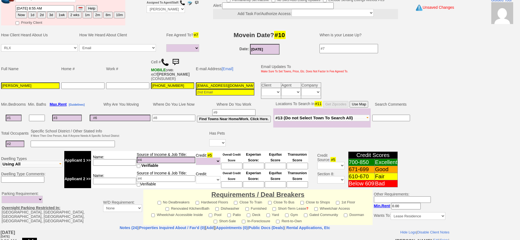
click at [16, 117] on input at bounding box center [14, 118] width 16 height 7
type input "2"
select select
type input "2"
select select
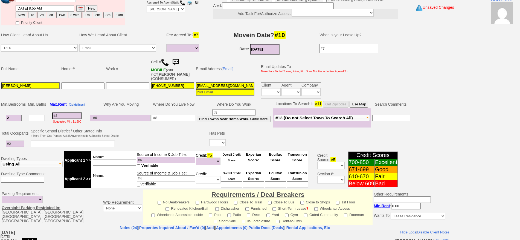
click at [21, 147] on input at bounding box center [15, 144] width 19 height 7
click at [37, 142] on input at bounding box center [73, 144] width 84 height 7
drag, startPoint x: 13, startPoint y: 145, endPoint x: 0, endPoint y: 145, distance: 13.4
click at [0, 145] on td "Total Occupants Specific School District / Other Stated Info If More Then One P…" at bounding box center [225, 139] width 450 height 22
type input "5"
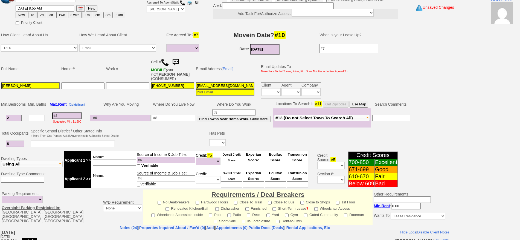
click at [38, 144] on input at bounding box center [73, 144] width 84 height 7
type input "1 child 4 adults"
click at [221, 145] on select "Yes No" at bounding box center [217, 142] width 16 height 7
select select "No"
click at [209, 139] on select "Yes No" at bounding box center [217, 142] width 16 height 7
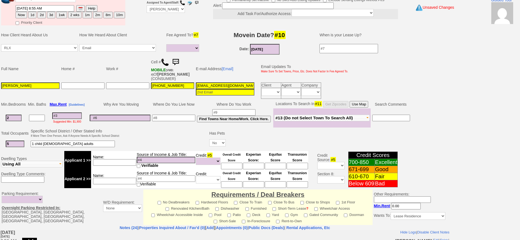
click at [179, 117] on input at bounding box center [173, 118] width 43 height 7
type input "port chester"
click at [73, 117] on input at bounding box center [67, 116] width 30 height 7
type input "2"
select select
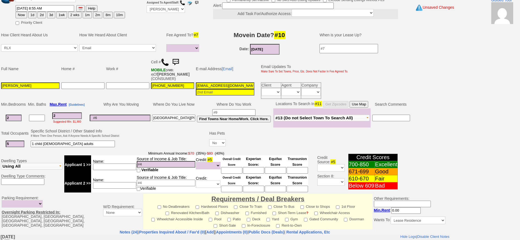
type input "26"
select select
type input "2600"
select select
type input "2600"
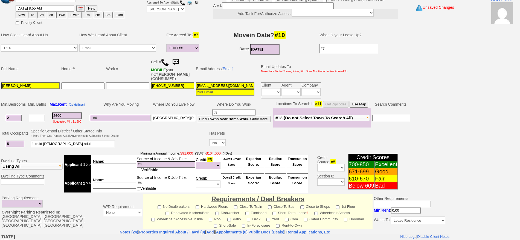
select select
click at [98, 168] on input at bounding box center [114, 167] width 43 height 7
type input "marisol"
click at [72, 14] on button "2 wks" at bounding box center [74, 15] width 13 height 7
type input "10/27/2025 09:48 AM"
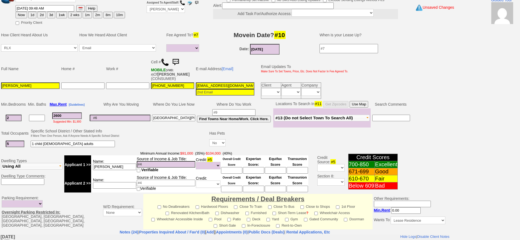
scroll to position [158, 0]
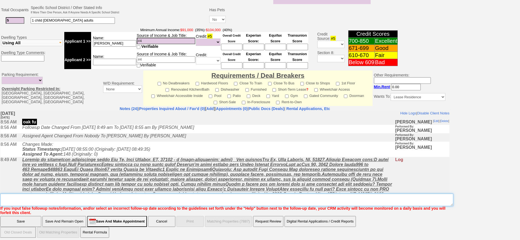
drag, startPoint x: 179, startPoint y: 194, endPoint x: 182, endPoint y: 193, distance: 2.9
click at [180, 194] on textarea "Insert New Note Here" at bounding box center [226, 200] width 453 height 13
type textarea "moving for december if oak is not rented"
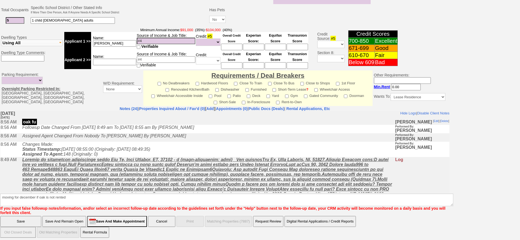
click input "Save" at bounding box center [20, 221] width 41 height 11
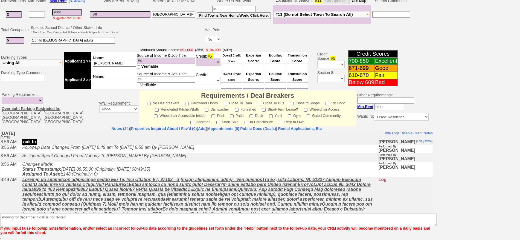
scroll to position [138, 0]
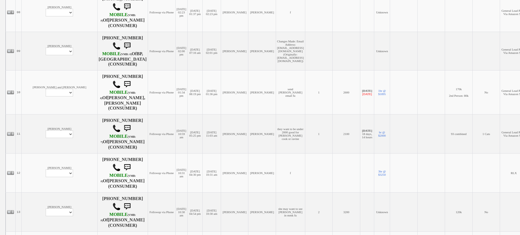
scroll to position [444, 0]
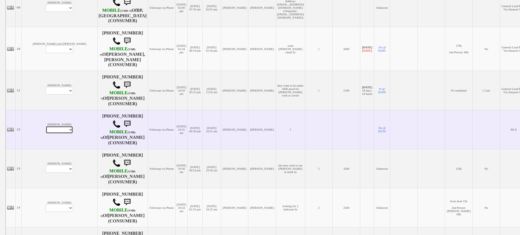
click at [46, 126] on select "Profile Edit Print Email Externally (Will Not Be Tracked In CRM) Closed Deals" at bounding box center [59, 130] width 27 height 8
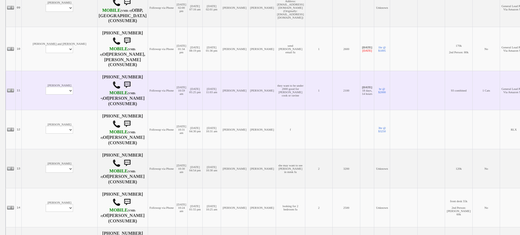
click at [43, 96] on td "[PERSON_NAME] Profile Edit Print Email Externally (Will Not Be Tracked In CRM) …" at bounding box center [60, 90] width 76 height 39
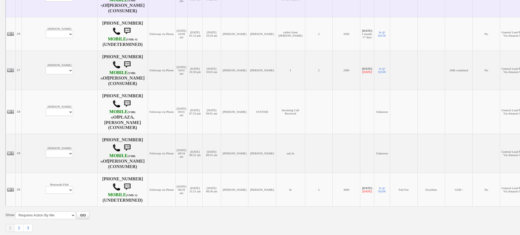
scroll to position [701, 0]
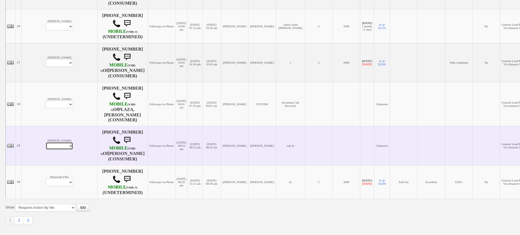
click at [46, 142] on select "Profile Edit Print Email Externally (Will Not Be Tracked In CRM) Closed Deals" at bounding box center [59, 146] width 27 height 8
select select "ChangeURL,/crm/custom/edit_client_form.php?redirect=%2Fcrm%2Fclients.php&id=168…"
click at [46, 142] on select "Profile Edit Print Email Externally (Will Not Be Tracked In CRM) Closed Deals" at bounding box center [59, 146] width 27 height 8
select select
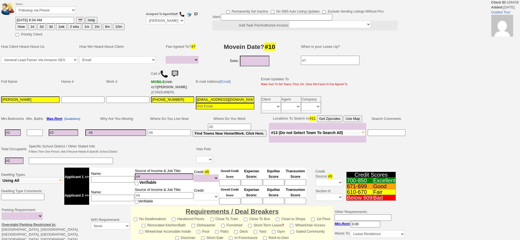
select select
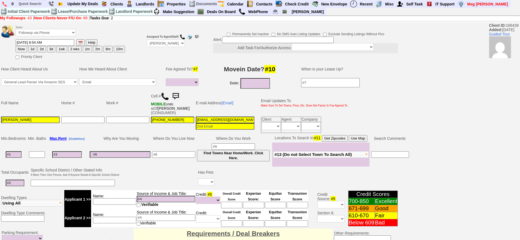
click at [164, 95] on img at bounding box center [165, 96] width 8 height 8
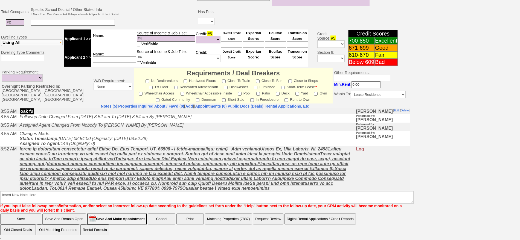
scroll to position [16, 0]
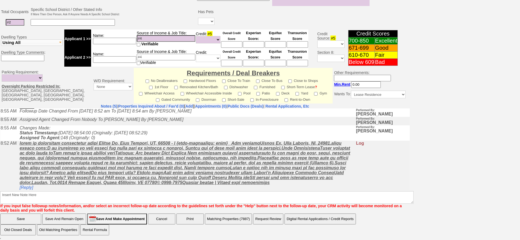
click at [27, 185] on u at bounding box center [185, 163] width 331 height 44
click at [31, 188] on link "[Reply]" at bounding box center [27, 187] width 14 height 5
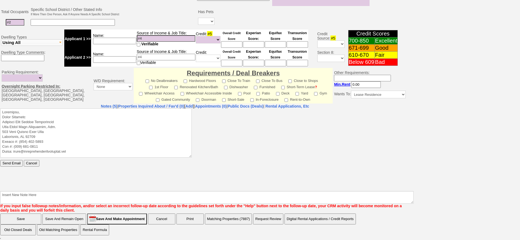
scroll to position [0, 0]
click at [57, 107] on center "Notes (5) | Properties Inquired About / Fav'd (0) [ Add ] | Appointments (0) | …" at bounding box center [204, 106] width 409 height 4
click at [59, 110] on textarea at bounding box center [95, 132] width 191 height 49
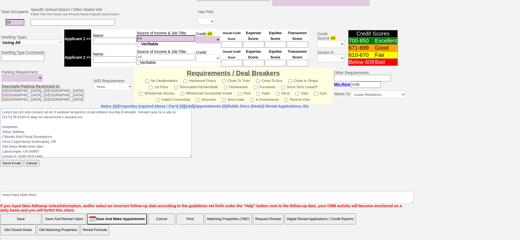
drag, startPoint x: 87, startPoint y: 118, endPoint x: 0, endPoint y: 202, distance: 120.5
click at [0, 108] on html "Send Email Cancel" at bounding box center [204, 149] width 409 height 82
type textarea "Thank you for your request on the 2 bedroom apartment we are hosting in Port Ch…"
click at [6, 163] on input "Send Email" at bounding box center [11, 163] width 22 height 7
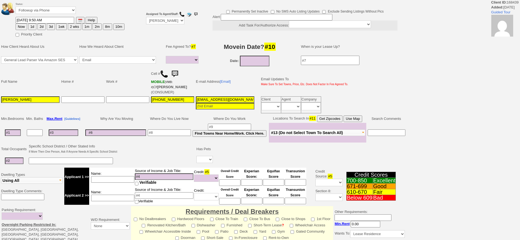
select select
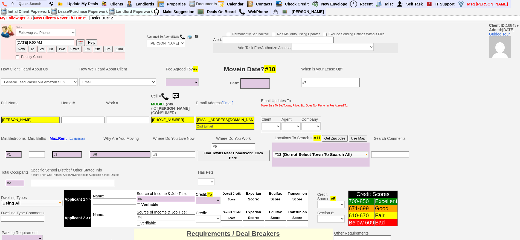
click at [176, 92] on img at bounding box center [175, 96] width 11 height 11
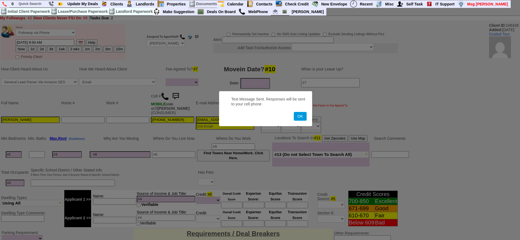
click at [294, 112] on button "OK" at bounding box center [300, 116] width 13 height 9
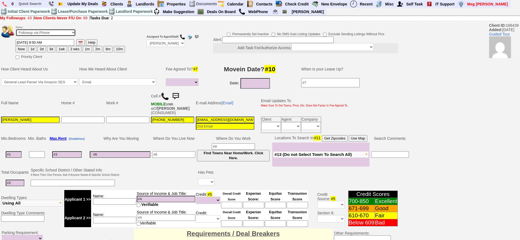
click at [46, 31] on select "Followup via Phone Followup via Email Followup When Section 8 Property Found De…" at bounding box center [46, 32] width 60 height 7
select select "Inactive"
click at [16, 31] on select "Followup via Phone Followup via Email Followup When Section 8 Property Found De…" at bounding box center [46, 32] width 60 height 7
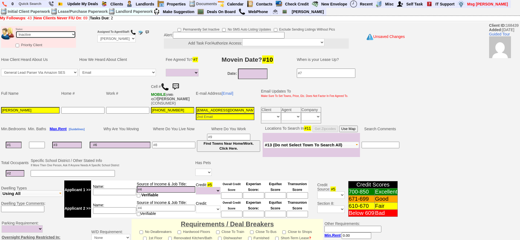
scroll to position [151, 0]
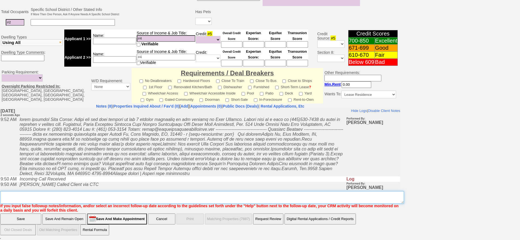
click at [212, 202] on textarea "Insert New Note Here" at bounding box center [202, 197] width 404 height 13
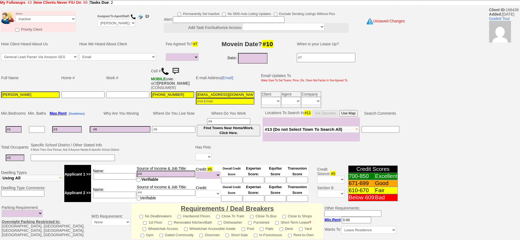
scroll to position [0, 0]
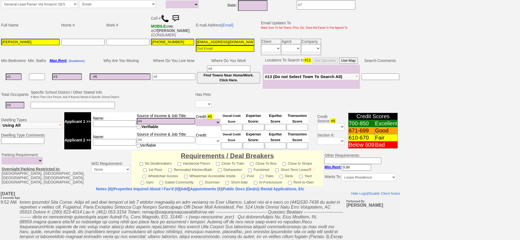
type textarea "called client lm sent txt and email ia until response"
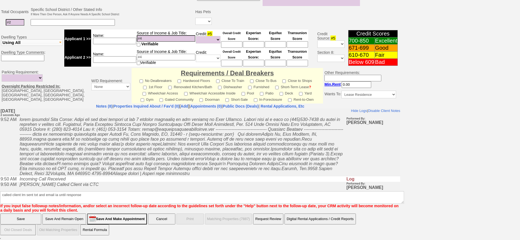
click input "Save" at bounding box center [20, 219] width 41 height 11
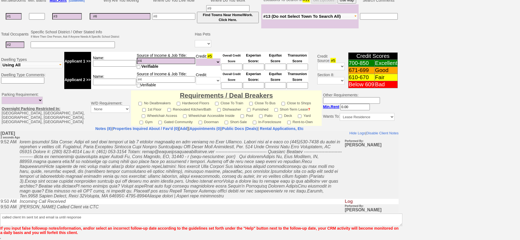
scroll to position [129, 0]
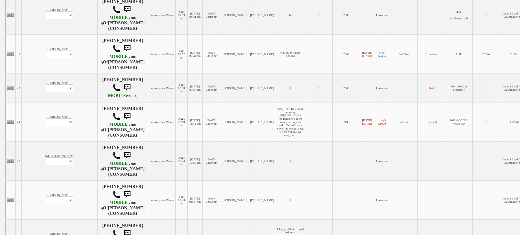
scroll to position [239, 0]
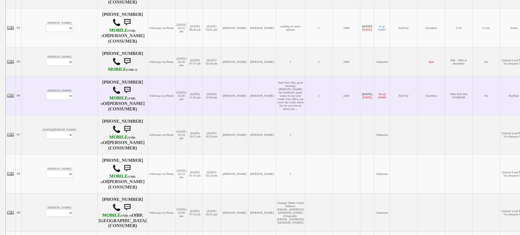
click at [41, 84] on td "[PERSON_NAME] Profile Edit Print Email Externally (Will Not Be Tracked In CRM) …" at bounding box center [60, 95] width 76 height 39
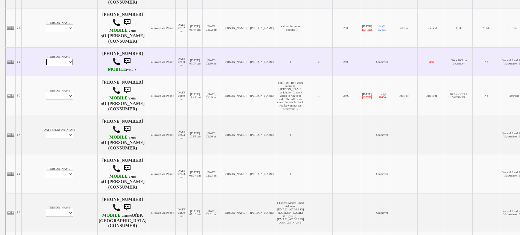
click at [46, 66] on select "Profile Edit Print Email Externally (Will Not Be Tracked In CRM) Closed Deals" at bounding box center [59, 62] width 27 height 8
select select "ChangeURL,/crm/custom/edit_client_form.php?redirect=%2Fcrm%2Fclients.php&id=112…"
click at [46, 63] on select "Profile Edit Print Email Externally (Will Not Be Tracked In CRM) Closed Deals" at bounding box center [59, 62] width 27 height 8
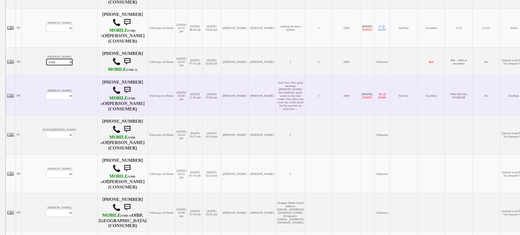
select select
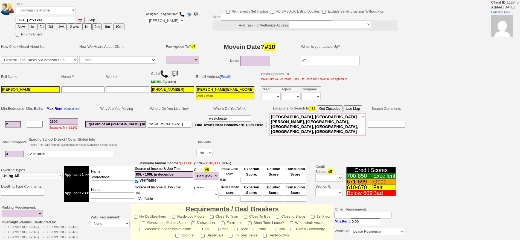
select select
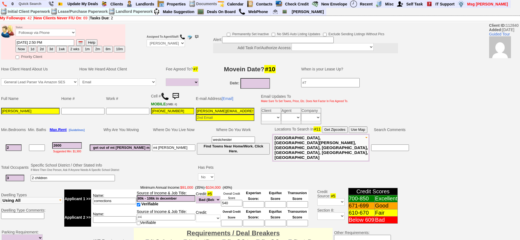
click at [178, 94] on img at bounding box center [175, 96] width 11 height 11
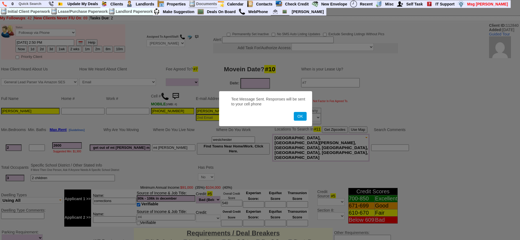
click at [294, 112] on button "OK" at bounding box center [300, 116] width 13 height 9
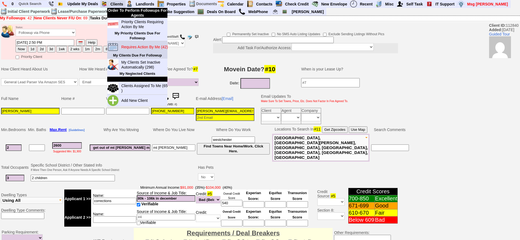
click at [139, 43] on link "Requires Action By Me (42)" at bounding box center [145, 46] width 53 height 7
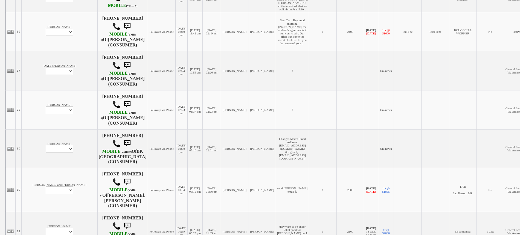
scroll to position [342, 0]
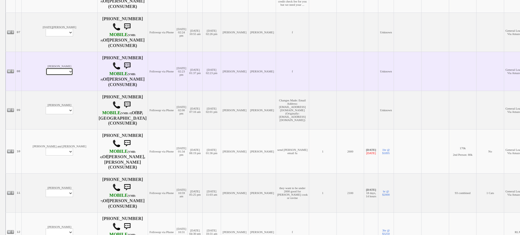
click at [46, 75] on select "Profile Edit Print Email Externally (Will Not Be Tracked In CRM) Closed Deals" at bounding box center [59, 72] width 27 height 8
select select "ChangeURL,/crm/custom/edit_client_form.php?redirect=%2Fcrm%2Fclients.php&id=168…"
click at [46, 69] on select "Profile Edit Print Email Externally (Will Not Be Tracked In CRM) Closed Deals" at bounding box center [59, 72] width 27 height 8
select select
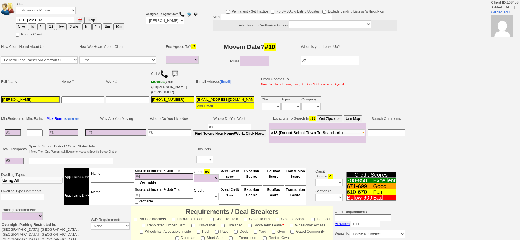
select select
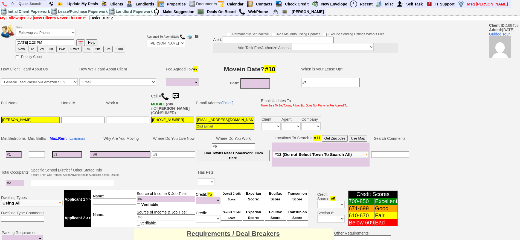
click at [166, 95] on img at bounding box center [165, 96] width 8 height 8
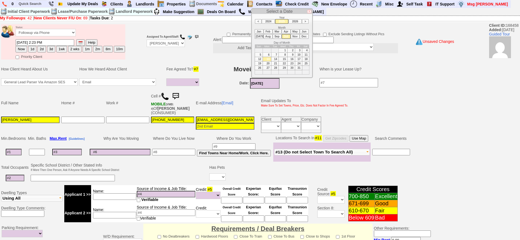
click at [253, 82] on input "10/13/2025" at bounding box center [265, 83] width 30 height 11
click at [295, 37] on li "Nov" at bounding box center [295, 36] width 9 height 5
click at [308, 50] on td "1" at bounding box center [305, 50] width 7 height 4
type input "11/01/2025"
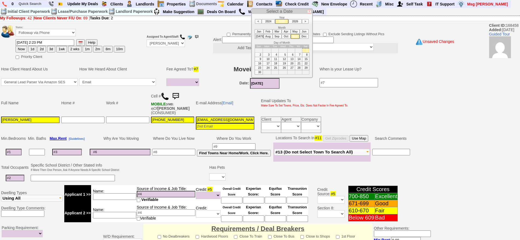
click at [12, 155] on input at bounding box center [14, 152] width 16 height 7
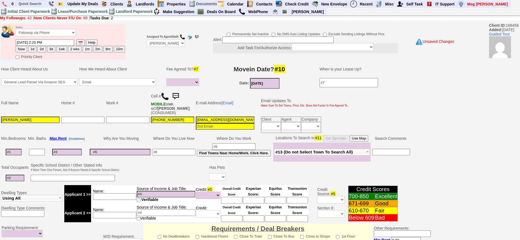
click at [267, 83] on input "11/01/2025" at bounding box center [265, 83] width 30 height 11
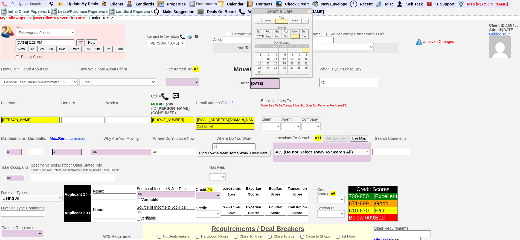
click at [15, 177] on input at bounding box center [15, 178] width 19 height 7
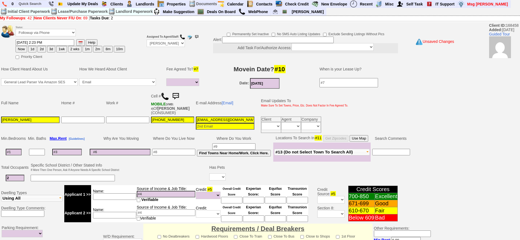
type input "2"
click at [18, 154] on input at bounding box center [14, 152] width 16 height 7
type input "1"
select select
type input "1"
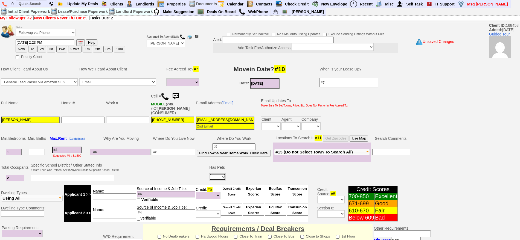
select select
click at [224, 177] on select "Yes No" at bounding box center [217, 177] width 16 height 7
select select "No"
click at [209, 174] on select "Yes No" at bounding box center [217, 177] width 16 height 7
click at [176, 154] on input at bounding box center [173, 152] width 43 height 7
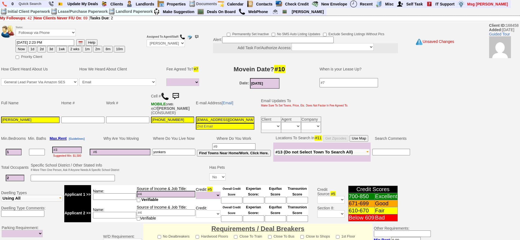
type input "yonkers"
click at [130, 195] on input "s" at bounding box center [114, 197] width 43 height 7
type input "sandra"
click at [143, 193] on input at bounding box center [166, 194] width 59 height 7
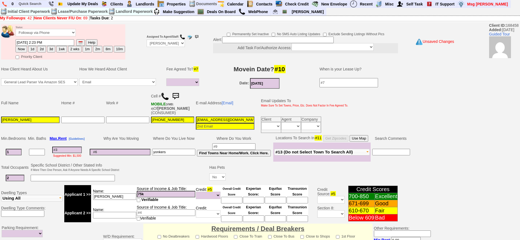
type input "75k"
click at [125, 194] on input "sandra" at bounding box center [114, 197] width 43 height 7
click at [104, 197] on input "sandra resident mgr 19 yrs" at bounding box center [114, 197] width 43 height 7
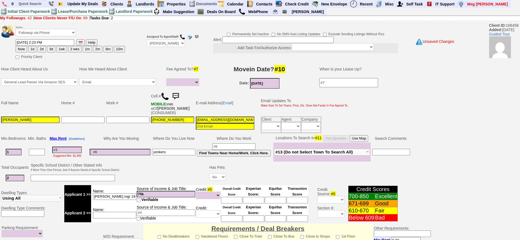
type input "sandra resident mgr 19 yrs"
click at [110, 215] on input at bounding box center [114, 215] width 43 height 7
type input "boyfriend"
click at [231, 197] on input at bounding box center [231, 200] width 21 height 7
type input "600s"
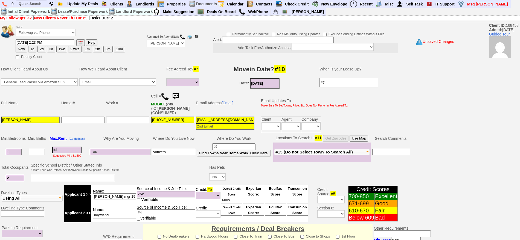
click at [66, 150] on input at bounding box center [67, 150] width 30 height 7
type input "220"
select select
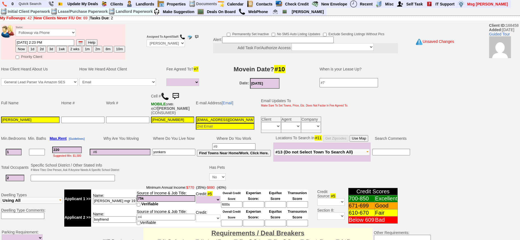
type input "2200"
select select
type input "2200"
select select
click at [110, 151] on input at bounding box center [120, 152] width 61 height 7
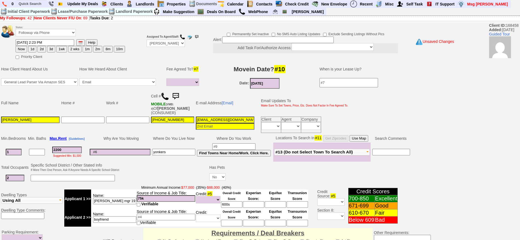
click at [104, 177] on input at bounding box center [73, 178] width 84 height 7
type input "4 sons and 5 grandsons"
click at [126, 154] on input at bounding box center [120, 152] width 61 height 7
type input "family change"
click at [367, 140] on button "Use Map" at bounding box center [359, 138] width 19 height 7
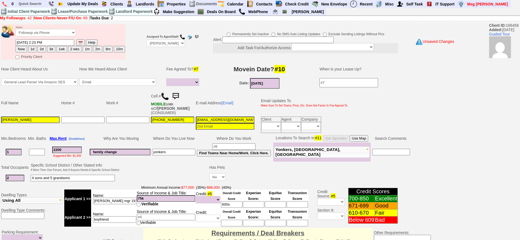
click at [68, 150] on input "2200" at bounding box center [67, 150] width 30 height 7
click at [368, 138] on button "Use Map" at bounding box center [359, 138] width 19 height 7
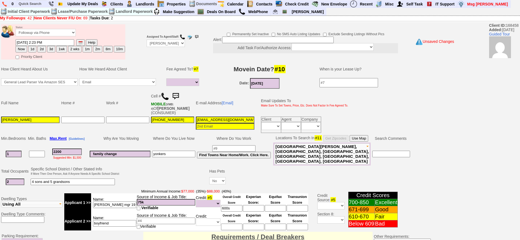
drag, startPoint x: 70, startPoint y: 150, endPoint x: 22, endPoint y: 140, distance: 48.9
click at [22, 141] on tbody "Min. Bedrooms Min. Baths Max. Rent [Guidelines] Why Are You Moving Where Do You…" at bounding box center [205, 150] width 410 height 31
type input "23"
select select
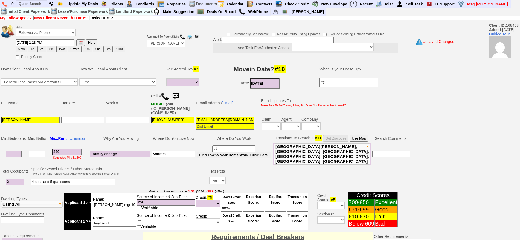
type input "2300"
select select
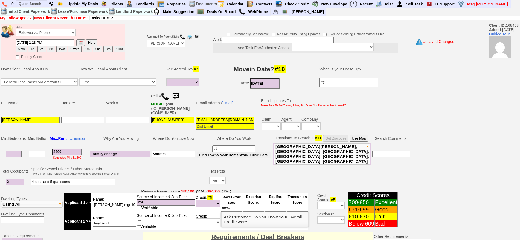
type input "2300"
click at [224, 205] on input "600s" at bounding box center [231, 208] width 21 height 7
select select
type input "500s"
click at [125, 220] on input "boyfriend" at bounding box center [114, 223] width 43 height 7
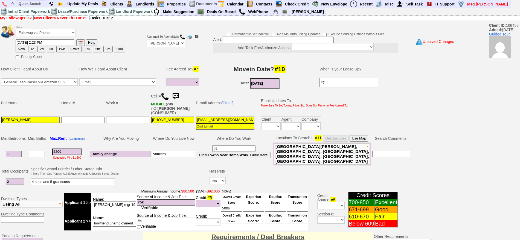
type input "boyfriend unemployment"
click at [162, 39] on td "Assigned To Agent/Staff: Up-For-Grabs ***** STAFF ***** Bob Bruno 914-419-3579 …" at bounding box center [166, 42] width 40 height 37
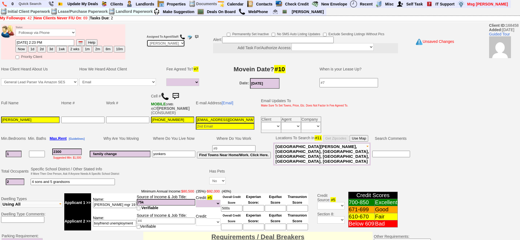
click at [164, 45] on select "Up-For-Grabs ***** STAFF ***** Bob Bruno 914-419-3579 Cristy Liberto 914-486-10…" at bounding box center [166, 43] width 38 height 7
select select "Up-For-Grabs"
click at [147, 40] on select "Up-For-Grabs ***** STAFF ***** Bob Bruno 914-419-3579 Cristy Liberto 914-486-10…" at bounding box center [166, 43] width 38 height 7
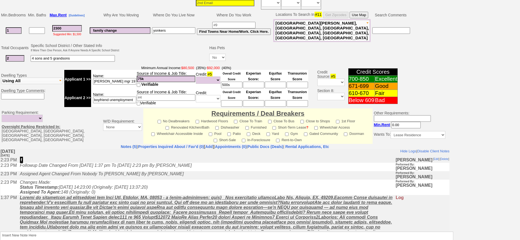
scroll to position [158, 0]
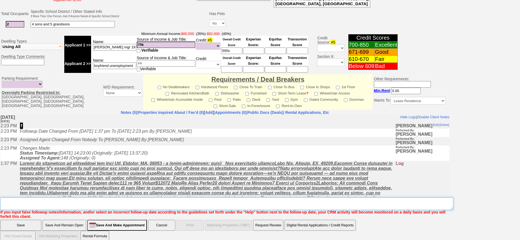
click at [213, 198] on textarea "Insert New Note Here" at bounding box center [226, 204] width 453 height 13
type textarea "500 credit nfm"
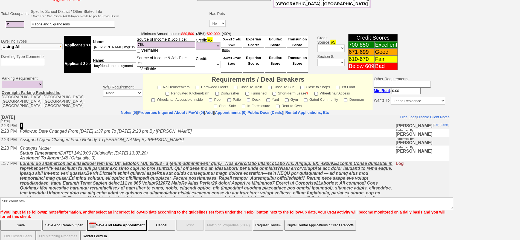
click input "Save" at bounding box center [20, 225] width 41 height 11
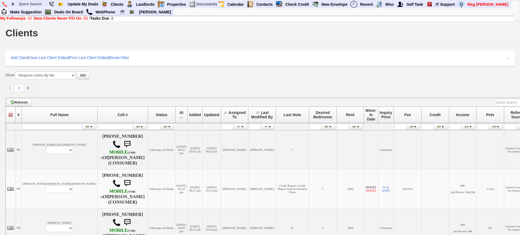
click at [26, 89] on link "3" at bounding box center [28, 88] width 9 height 8
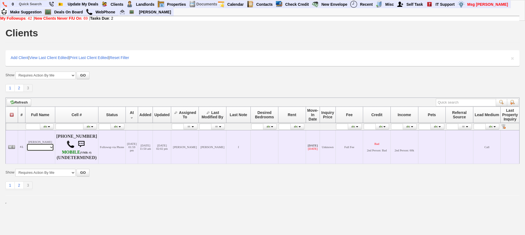
click at [44, 147] on select "Profile Edit Print Closed Deals" at bounding box center [40, 148] width 27 height 8
select select "ChangeURL,/crm/custom/edit_client_form.php?redirect=%2Fcrm%2Fclients.php&id=866…"
click at [27, 144] on select "Profile Edit Print Closed Deals" at bounding box center [40, 148] width 27 height 8
select select
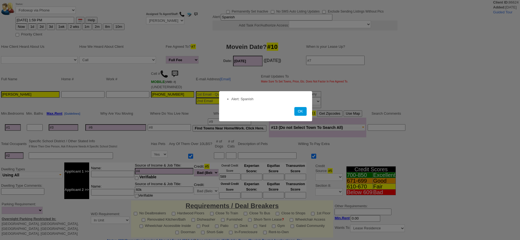
select select "Full Fee"
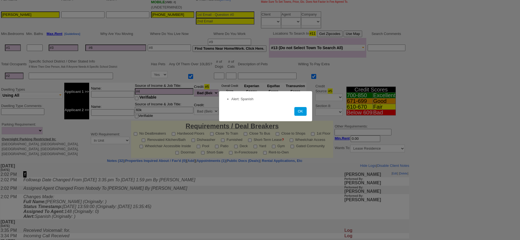
scroll to position [103, 0]
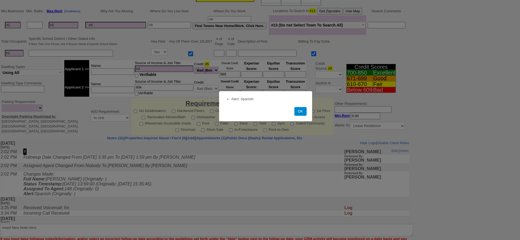
click at [301, 111] on button "OK" at bounding box center [300, 111] width 12 height 9
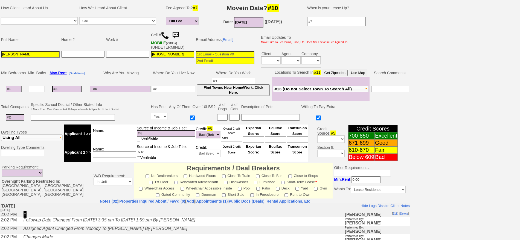
scroll to position [22, 0]
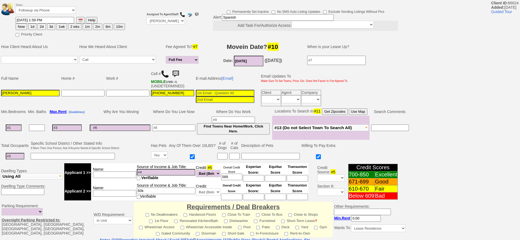
click at [165, 73] on img at bounding box center [165, 74] width 8 height 8
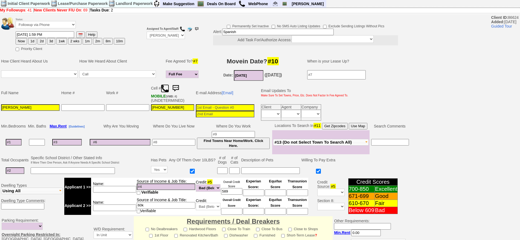
scroll to position [0, 0]
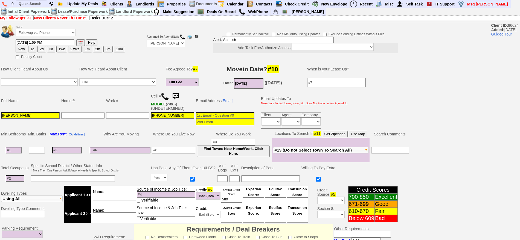
click at [17, 174] on td at bounding box center [15, 178] width 30 height 11
click at [19, 179] on input at bounding box center [15, 179] width 19 height 7
type input "4"
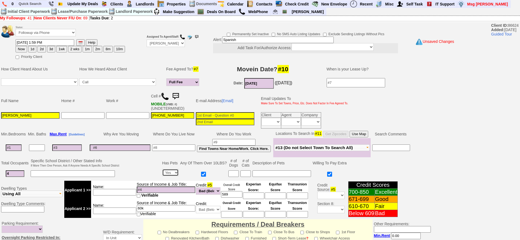
click at [161, 178] on td "Yes No" at bounding box center [170, 173] width 18 height 11
click at [233, 175] on input at bounding box center [233, 174] width 10 height 7
type input "1"
click at [256, 176] on input at bounding box center [281, 174] width 59 height 7
type input "medium sized"
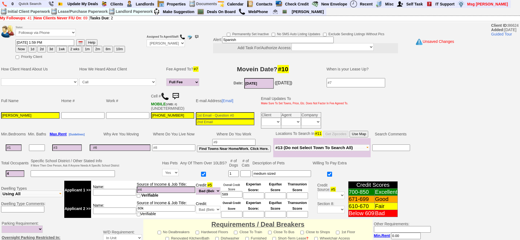
click at [15, 146] on input at bounding box center [14, 148] width 16 height 7
type input "2"
select select "Full Fee"
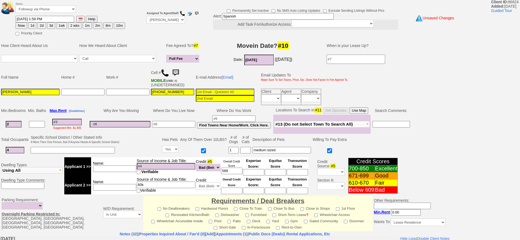
scroll to position [137, 0]
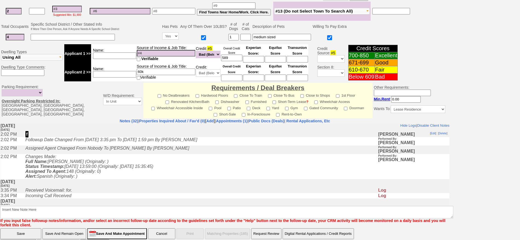
type input "2"
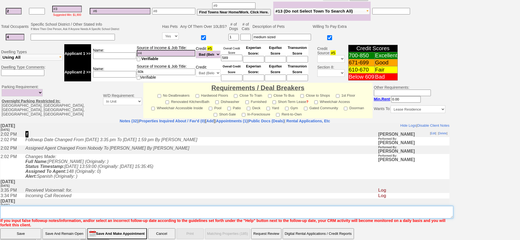
click at [69, 206] on textarea "Insert New Note Here" at bounding box center [226, 212] width 453 height 13
select select "Full Fee"
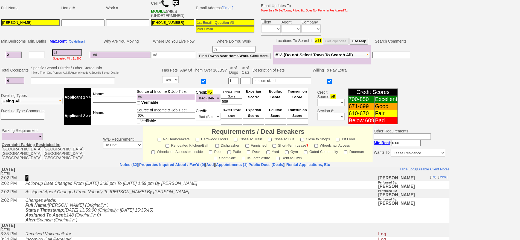
scroll to position [149, 0]
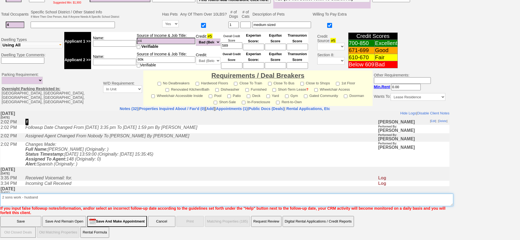
click at [73, 200] on textarea "Insert New Note Here" at bounding box center [226, 200] width 453 height 13
click at [21, 194] on textarea "Insert New Note Here" at bounding box center [226, 200] width 453 height 13
click at [84, 194] on textarea "Insert New Note Here" at bounding box center [226, 200] width 453 height 13
click at [94, 194] on textarea "Insert New Note Here" at bounding box center [226, 200] width 453 height 13
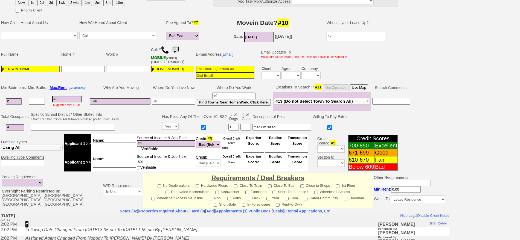
type textarea "2 sons work on the books - husband works part time - no dogs at oak st"
click at [360, 88] on button "Use Map" at bounding box center [359, 88] width 19 height 7
click at [72, 101] on input at bounding box center [67, 99] width 30 height 7
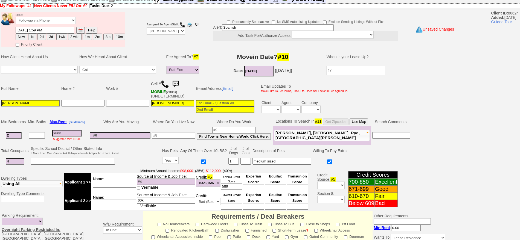
type input "2800"
click at [520, 128] on html "0 Bookmark This Page Organize Update My Deals Clients Add New Client" at bounding box center [260, 186] width 520 height 396
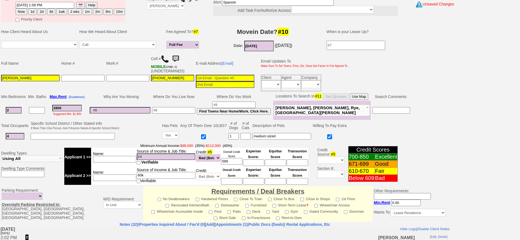
scroll to position [153, 0]
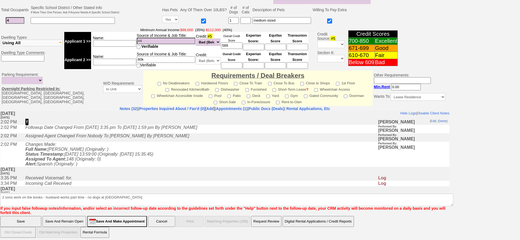
click at [63, 219] on input "Save And Remain Open" at bounding box center [64, 221] width 44 height 11
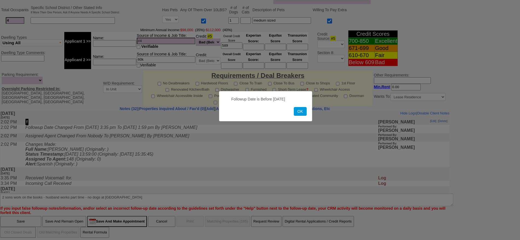
click at [302, 118] on form "Followup Date is Before Today OK" at bounding box center [265, 106] width 93 height 30
click at [301, 116] on form "Followup Date is Before Today OK" at bounding box center [265, 106] width 93 height 30
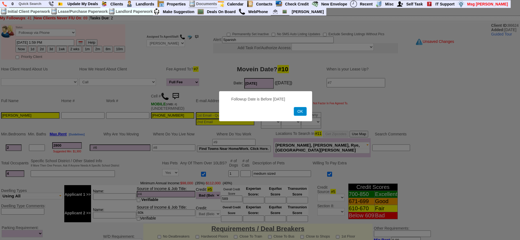
click at [295, 110] on button "OK" at bounding box center [300, 111] width 13 height 9
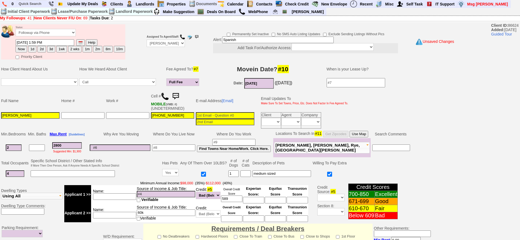
click at [33, 48] on button "1d" at bounding box center [32, 49] width 8 height 7
type input "10/14/2025 09:59 AM"
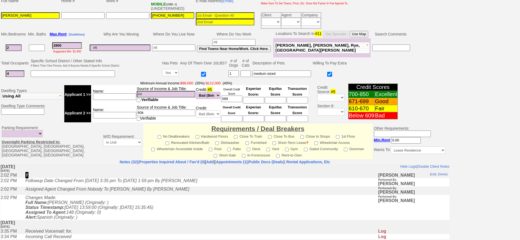
scroll to position [153, 0]
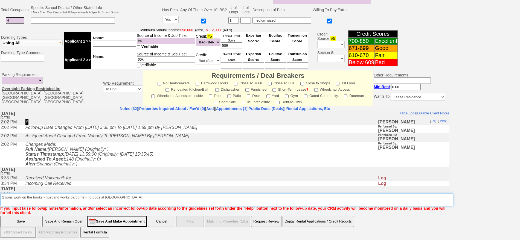
click at [121, 198] on textarea "Insert New Note Here" at bounding box center [226, 200] width 453 height 13
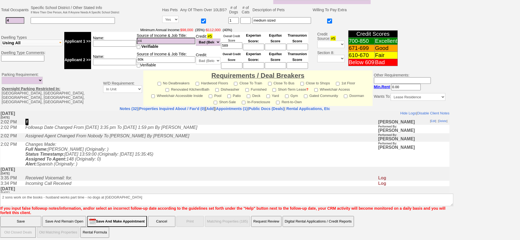
click input "Save And Remain Open" at bounding box center [64, 221] width 44 height 11
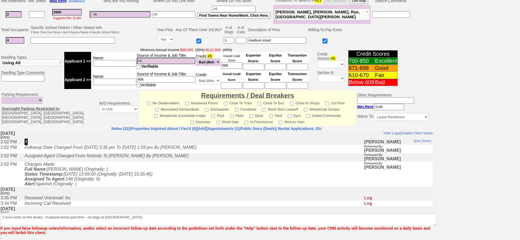
scroll to position [133, 0]
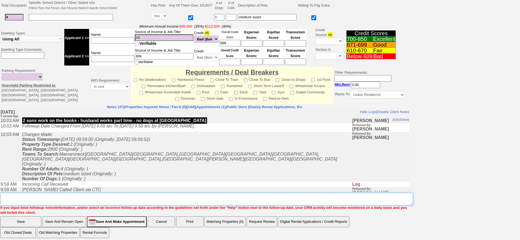
click at [109, 193] on textarea "Insert New Note Here" at bounding box center [206, 199] width 413 height 13
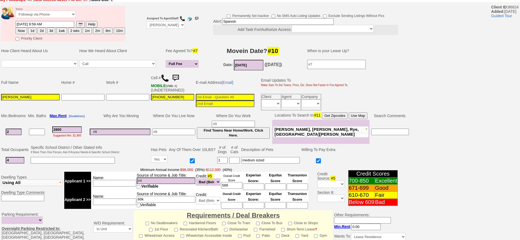
scroll to position [22, 0]
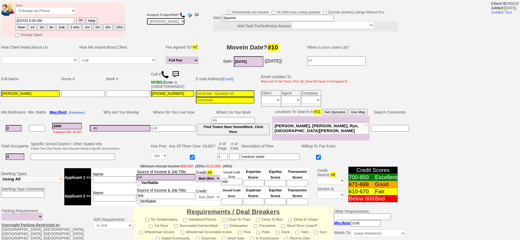
click at [166, 23] on select "Up-For-Grabs ***** STAFF ***** Bob Bruno 914-419-3579 Cristy Liberto 914-486-10…" at bounding box center [166, 21] width 38 height 7
select select "Up-For-Grabs"
click at [147, 18] on select "Up-For-Grabs ***** STAFF ***** Bob Bruno 914-419-3579 Cristy Liberto 914-486-10…" at bounding box center [166, 21] width 38 height 7
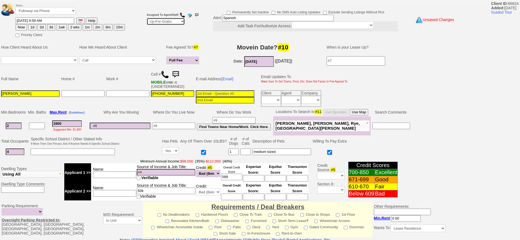
scroll to position [153, 0]
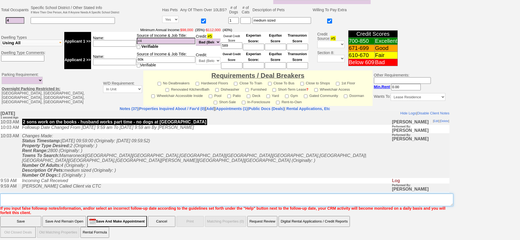
drag, startPoint x: 113, startPoint y: 199, endPoint x: 106, endPoint y: 191, distance: 9.9
click at [113, 196] on textarea "Insert New Note Here" at bounding box center [226, 200] width 453 height 13
type textarea "no matches ufg"
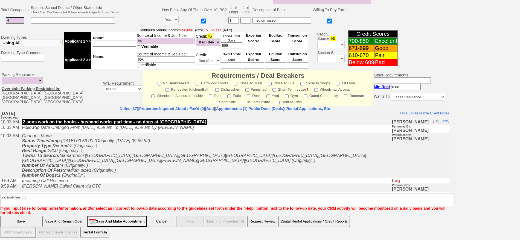
click input "Save" at bounding box center [20, 221] width 41 height 11
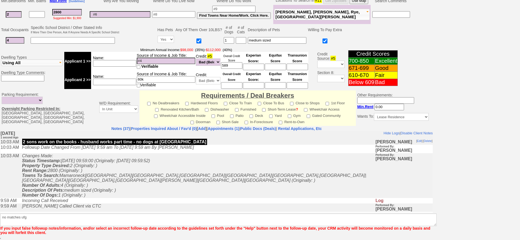
scroll to position [133, 0]
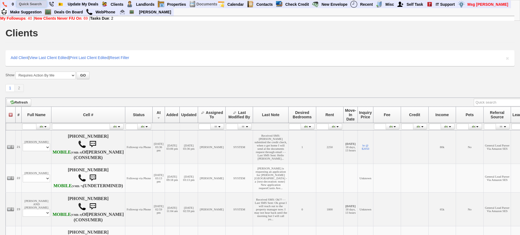
click at [35, 2] on input "text" at bounding box center [32, 4] width 30 height 7
click at [41, 2] on input "[PERSON_NAME]" at bounding box center [32, 4] width 30 height 7
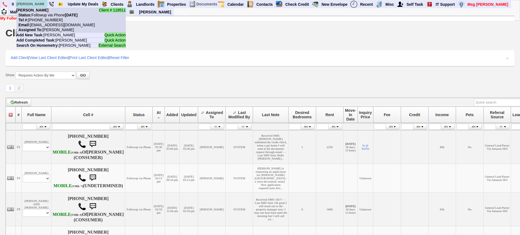
type input "[PERSON_NAME]"
click at [42, 10] on li "Client # 118511 [PERSON_NAME] Status: Followup via Phone [DATE] Tel #: [PHONE_N…" at bounding box center [70, 20] width 109 height 25
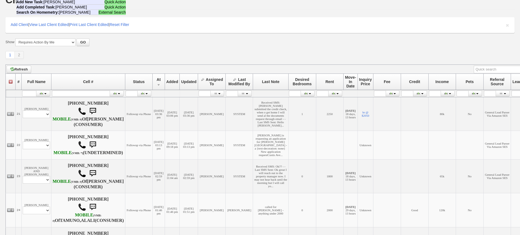
scroll to position [68, 0]
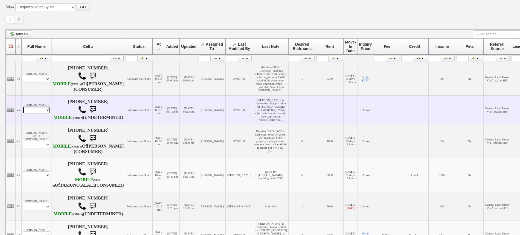
click at [37, 114] on select "Profile Edit Print Email Externally (Will Not Be Tracked In CRM) Closed Deals" at bounding box center [36, 110] width 27 height 8
select select "ChangeURL,/crm/custom/edit_client_form.php?redirect=%2Fcrm%2Fclients.php&id=168…"
click at [23, 114] on select "Profile Edit Print Email Externally (Will Not Be Tracked In CRM) Closed Deals" at bounding box center [36, 110] width 27 height 8
select select
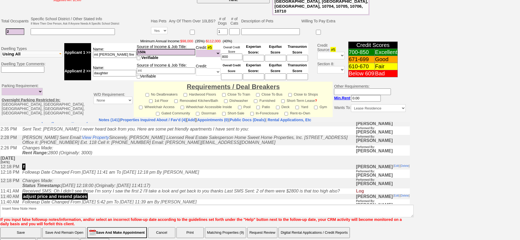
scroll to position [410, 0]
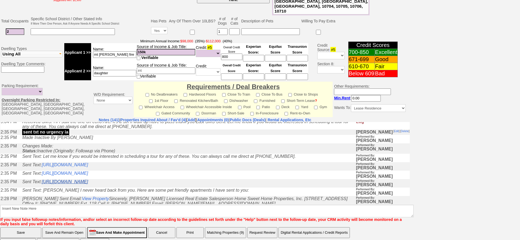
click at [88, 184] on link "https://hshprop.com/?section=view_property&propertyid=L916477" at bounding box center [65, 181] width 46 height 5
click at [88, 176] on link "https://hshprop.com/?section=view_property&propertyid=L917202" at bounding box center [65, 173] width 46 height 5
click at [88, 167] on link "https://hshprop.com/?section=view_property&propertyid=L911060" at bounding box center [65, 164] width 46 height 5
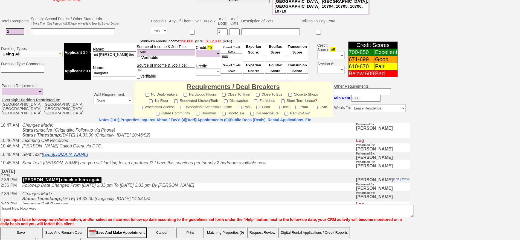
scroll to position [171, 0]
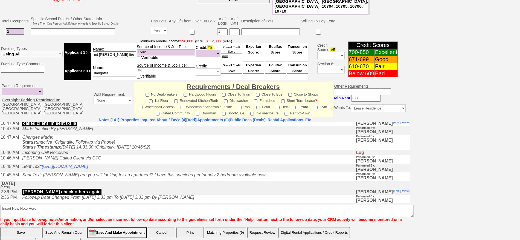
click at [185, 155] on td "Incoming Call Received" at bounding box center [187, 152] width 336 height 5
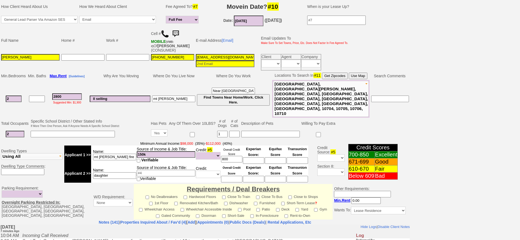
scroll to position [0, 0]
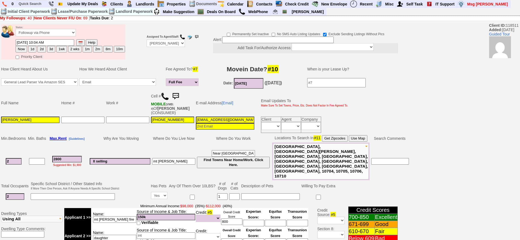
click at [34, 48] on button "1d" at bounding box center [32, 49] width 8 height 7
type input "10/14/2025 10:11 AM"
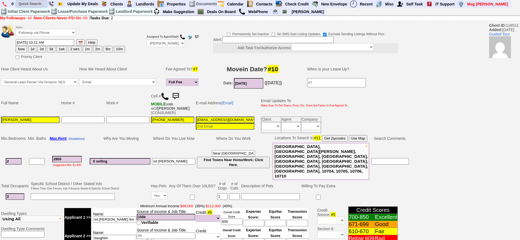
click at [33, 5] on input "text" at bounding box center [31, 3] width 30 height 7
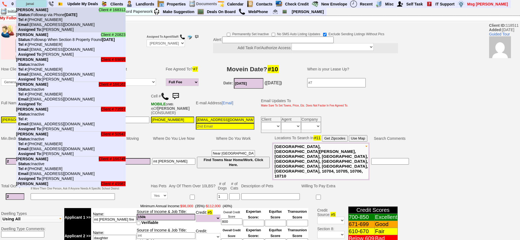
type input "janai"
click at [47, 17] on li "Client # 168312 Janai Wyche Status: Followup via Phone Saturday, October 11th, …" at bounding box center [70, 19] width 109 height 25
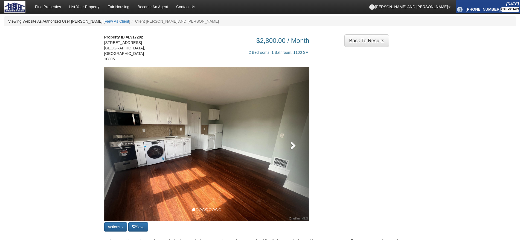
click at [284, 146] on link at bounding box center [293, 144] width 31 height 154
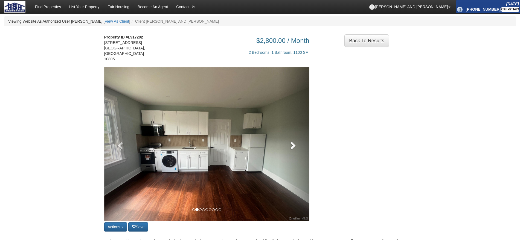
click at [287, 142] on link at bounding box center [293, 144] width 31 height 154
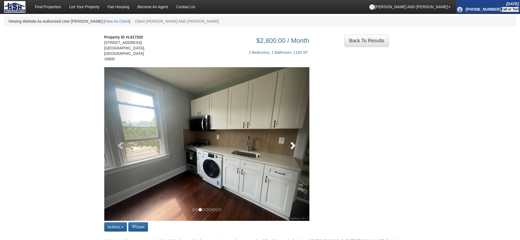
click at [287, 142] on link at bounding box center [293, 144] width 31 height 154
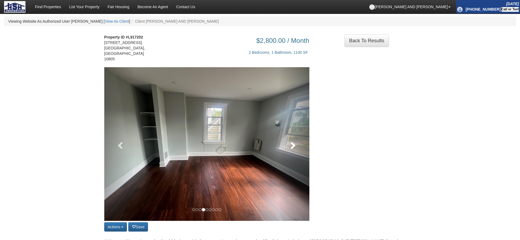
click at [289, 141] on span at bounding box center [292, 145] width 8 height 8
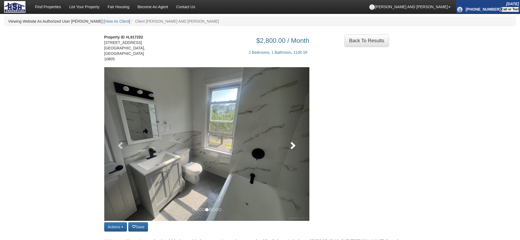
click at [295, 141] on span at bounding box center [292, 145] width 8 height 8
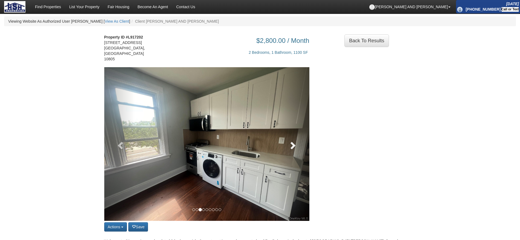
click at [293, 145] on link at bounding box center [293, 144] width 31 height 154
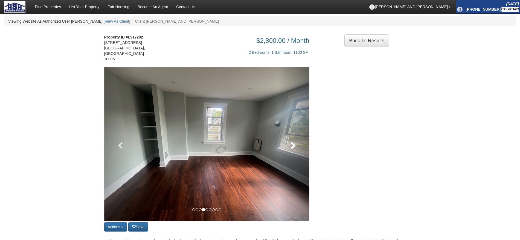
click at [295, 144] on span at bounding box center [292, 145] width 8 height 8
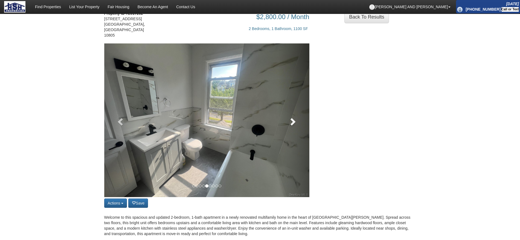
scroll to position [34, 0]
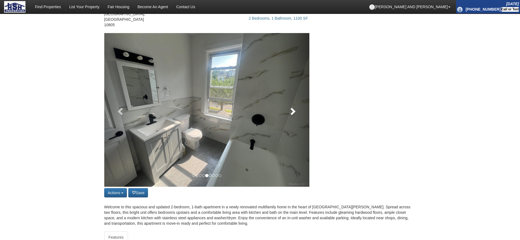
click at [290, 107] on span at bounding box center [292, 111] width 8 height 8
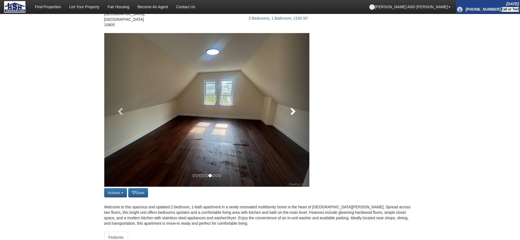
click at [292, 111] on link at bounding box center [293, 110] width 31 height 154
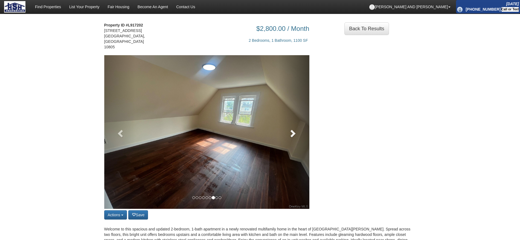
scroll to position [0, 0]
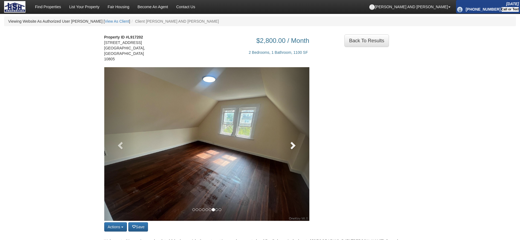
click at [293, 144] on span at bounding box center [292, 145] width 8 height 8
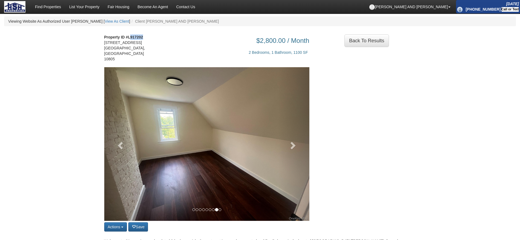
drag, startPoint x: 130, startPoint y: 36, endPoint x: 151, endPoint y: 38, distance: 21.1
click at [151, 38] on div "Property ID #L917202 [STREET_ADDRESS]" at bounding box center [126, 50] width 53 height 33
copy strong "917202"
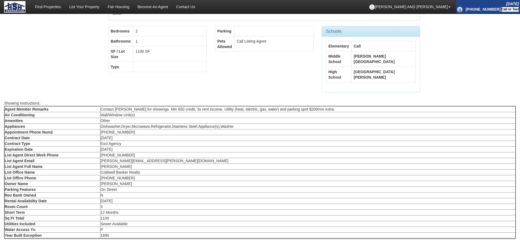
scroll to position [308, 0]
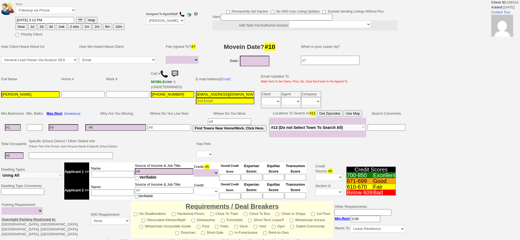
select select
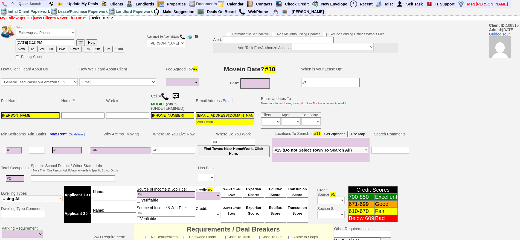
click at [167, 95] on img at bounding box center [165, 96] width 8 height 8
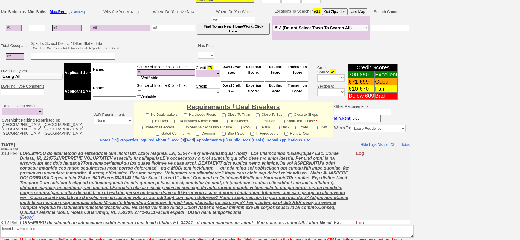
scroll to position [137, 0]
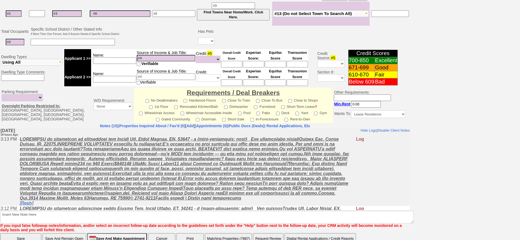
click at [31, 203] on link "[Reply]" at bounding box center [27, 203] width 14 height 5
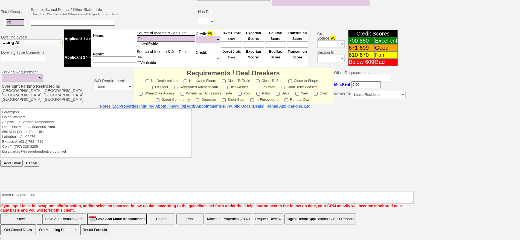
scroll to position [0, 0]
click at [67, 109] on textarea at bounding box center [95, 132] width 191 height 49
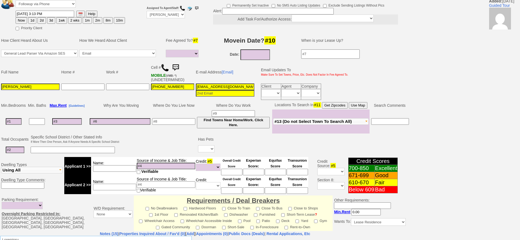
scroll to position [156, 0]
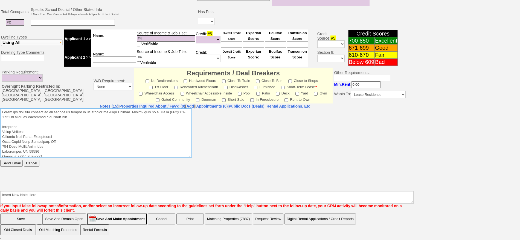
drag, startPoint x: 90, startPoint y: 118, endPoint x: 0, endPoint y: 84, distance: 96.1
click at [0, 108] on html "Send Email Cancel" at bounding box center [204, 149] width 409 height 82
type textarea "Thank you for your request on the apartment rental we are hosting in White Plai…"
click at [15, 163] on input "Send Email" at bounding box center [11, 163] width 22 height 7
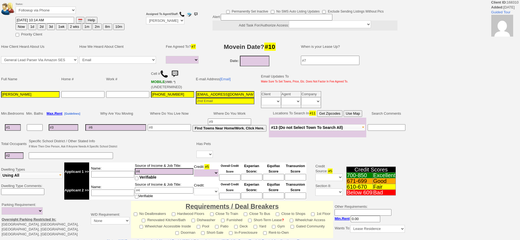
select select
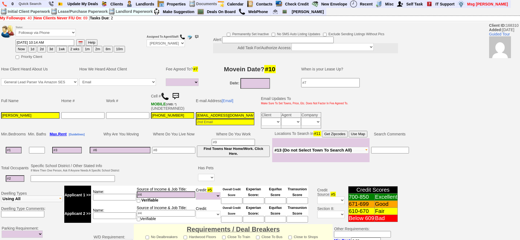
click at [181, 96] on img at bounding box center [175, 96] width 11 height 11
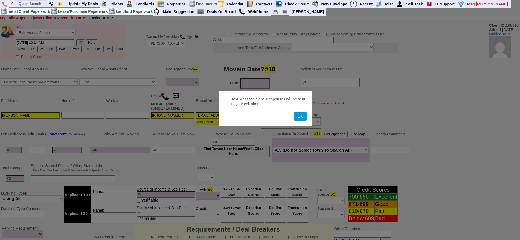
click at [294, 112] on button "OK" at bounding box center [300, 116] width 13 height 9
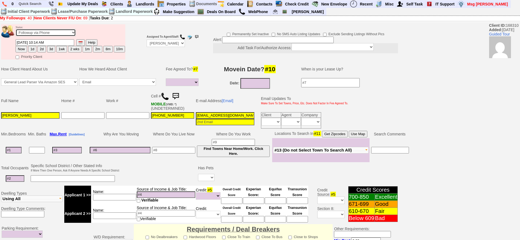
click at [36, 35] on select "Followup via Phone Followup via Email Followup When Section 8 Property Found De…" at bounding box center [46, 32] width 60 height 7
select select "Inactive"
click at [16, 31] on select "Followup via Phone Followup via Email Followup When Section 8 Property Found De…" at bounding box center [46, 32] width 60 height 7
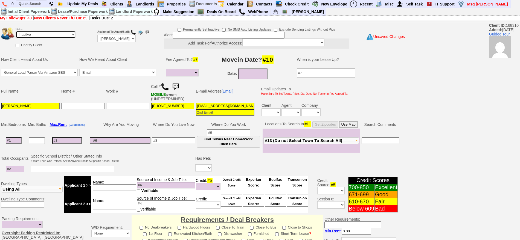
scroll to position [147, 0]
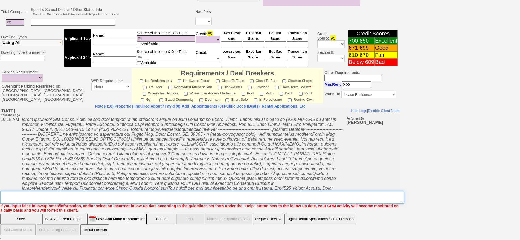
click at [220, 195] on textarea "Insert New Note Here" at bounding box center [202, 197] width 404 height 13
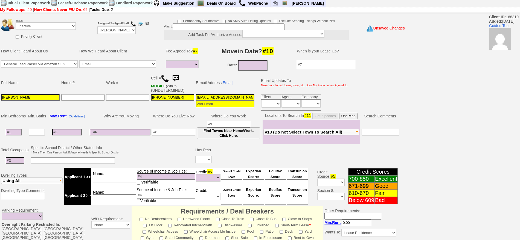
scroll to position [0, 0]
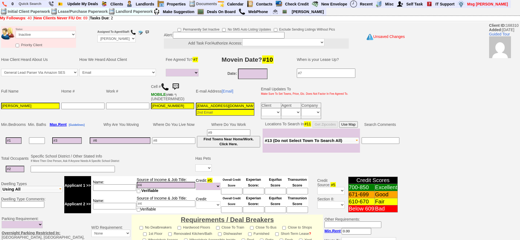
type textarea "called client lm sent txt and email ia until response"
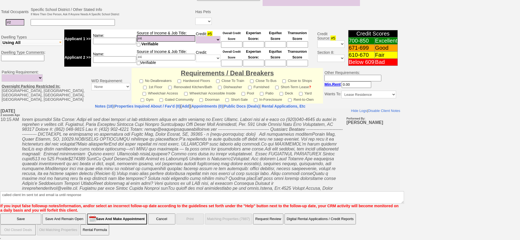
click input "Save" at bounding box center [20, 219] width 41 height 11
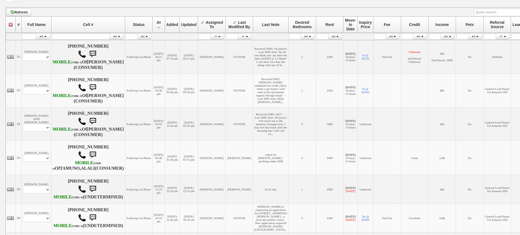
scroll to position [103, 0]
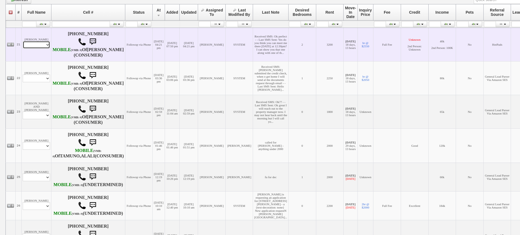
click at [44, 49] on select "Profile Edit Print Email Externally (Will Not Be Tracked In CRM) Closed Deals" at bounding box center [36, 45] width 27 height 8
select select "ChangeURL,/crm/custom/edit_client_form.php?redirect=%2Fcrm%2Fclients.php&id=490…"
click at [23, 47] on select "Profile Edit Print Email Externally (Will Not Be Tracked In CRM) Closed Deals" at bounding box center [36, 45] width 27 height 8
select select
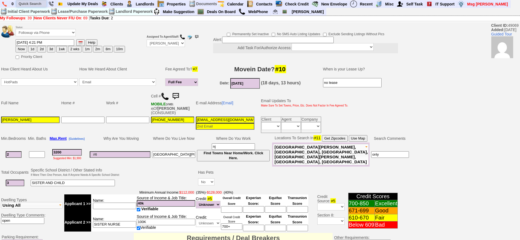
click at [39, 4] on input "text" at bounding box center [31, 3] width 30 height 7
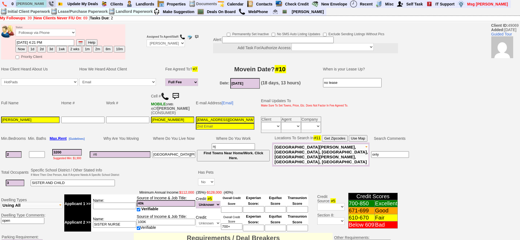
type input "marie"
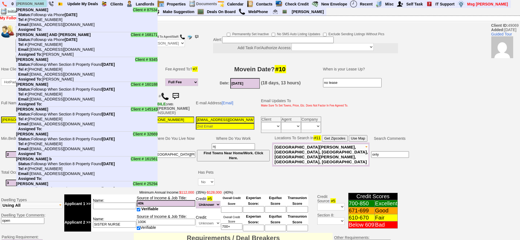
click at [31, 1] on input "marie" at bounding box center [31, 3] width 30 height 7
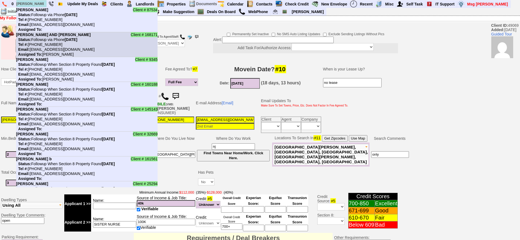
click at [54, 39] on nobr "Status: Followup via Phone Sunday, October 12th, 2025" at bounding box center [46, 39] width 61 height 4
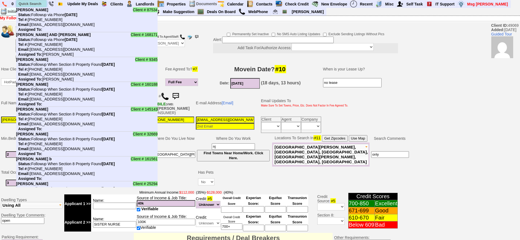
click at [36, 1] on input "text" at bounding box center [31, 3] width 30 height 7
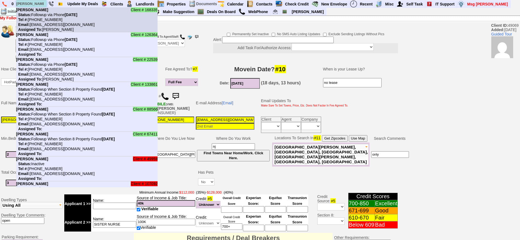
type input "annette"
click at [40, 13] on nobr "Status: Followup via Phone Wednesday, October 15th, 2025" at bounding box center [46, 15] width 61 height 4
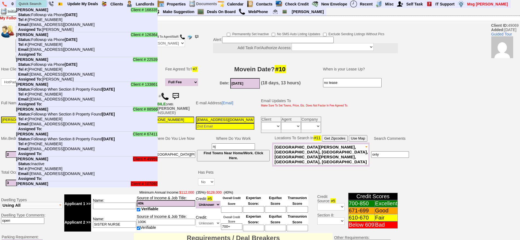
click at [24, 1] on input "text" at bounding box center [31, 3] width 30 height 7
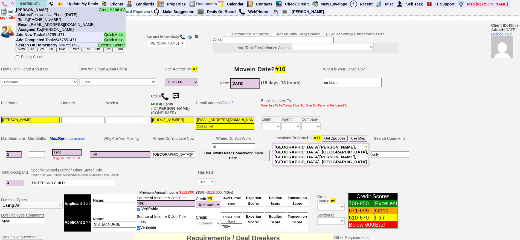
type input "6467551471"
click at [44, 13] on nobr "Status: Followup via Phone Monday, October 13th, 2025" at bounding box center [46, 15] width 61 height 4
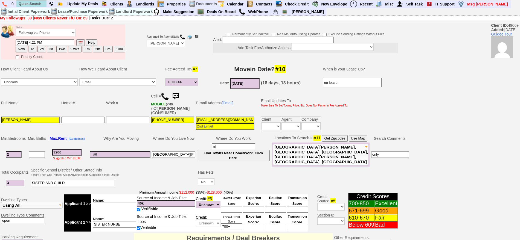
click at [179, 97] on img at bounding box center [175, 96] width 11 height 11
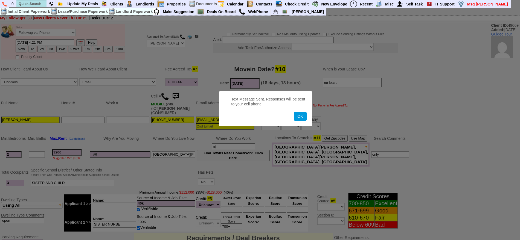
click at [294, 112] on button "OK" at bounding box center [300, 116] width 13 height 9
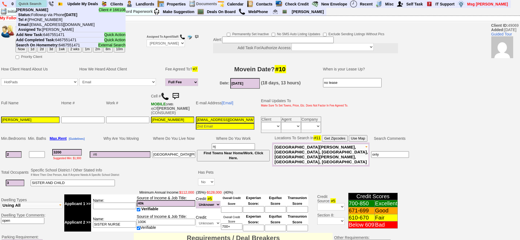
click at [34, 3] on input "text" at bounding box center [31, 3] width 30 height 7
paste input "631) 394-1365"
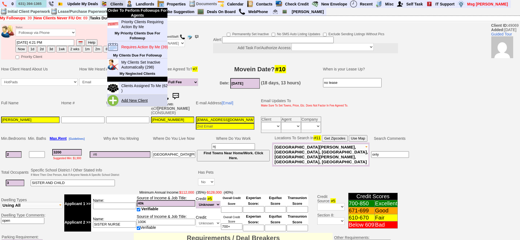
type input "631) 394-1365"
click at [141, 100] on link "Add New Client" at bounding box center [136, 100] width 35 height 7
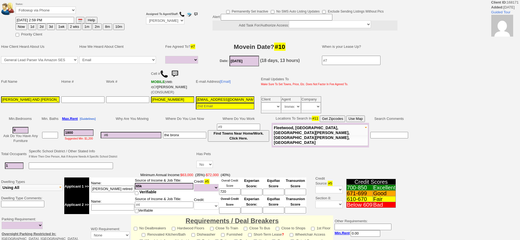
select select
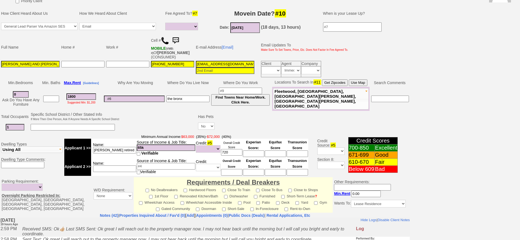
scroll to position [165, 0]
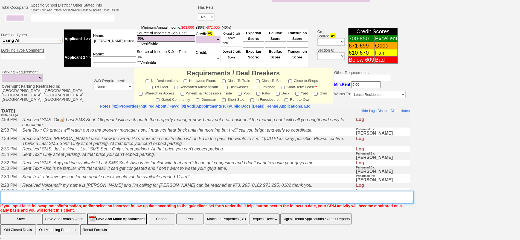
click at [248, 200] on textarea "Insert New Note Here" at bounding box center [206, 197] width 413 height 13
type textarea "flexible"
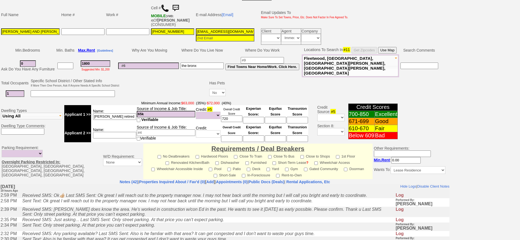
scroll to position [21, 0]
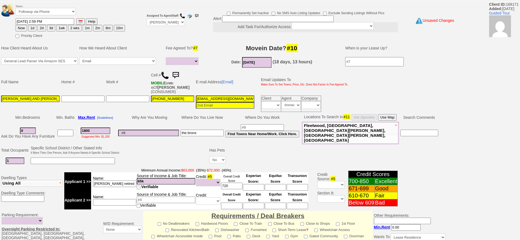
click at [180, 71] on img at bounding box center [175, 75] width 11 height 11
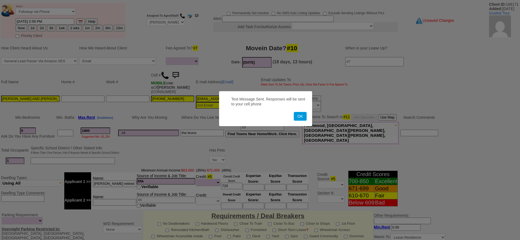
click at [294, 112] on button "OK" at bounding box center [300, 116] width 13 height 9
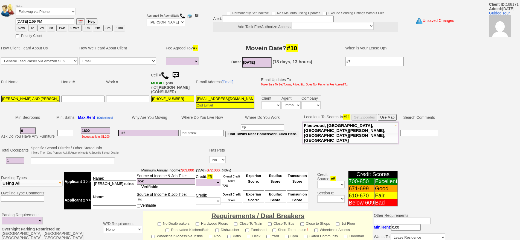
click at [180, 71] on img at bounding box center [175, 75] width 11 height 11
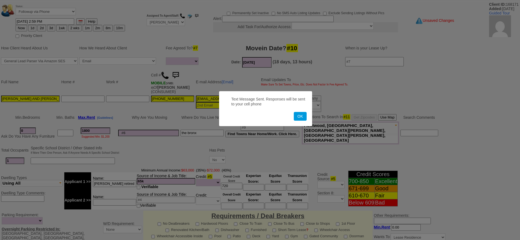
click at [294, 112] on button "OK" at bounding box center [300, 116] width 13 height 9
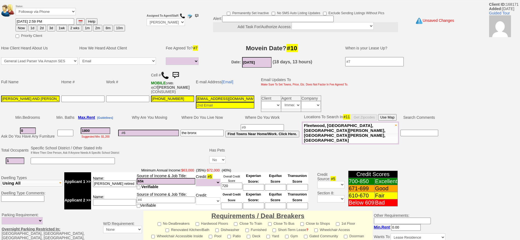
click at [179, 75] on img at bounding box center [175, 75] width 11 height 11
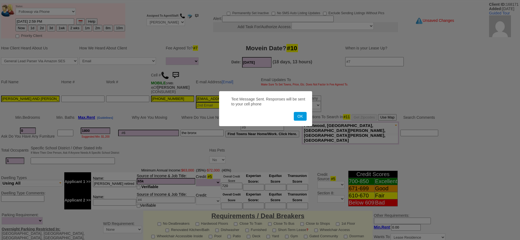
click at [294, 112] on button "OK" at bounding box center [300, 116] width 13 height 9
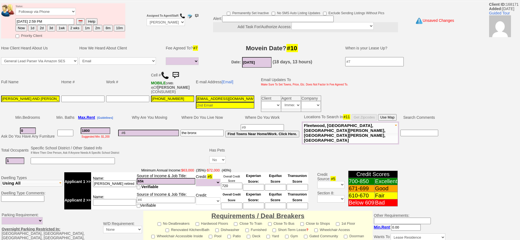
click at [182, 73] on td "Cell # MOBILE (VMB: #) Of SENA,JOSEPHINE (CONSUMER)" at bounding box center [172, 82] width 45 height 26
click at [179, 75] on img at bounding box center [175, 75] width 11 height 11
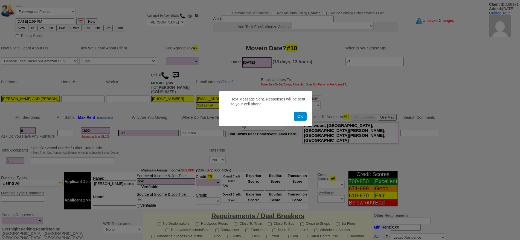
click at [294, 112] on button "OK" at bounding box center [300, 116] width 13 height 9
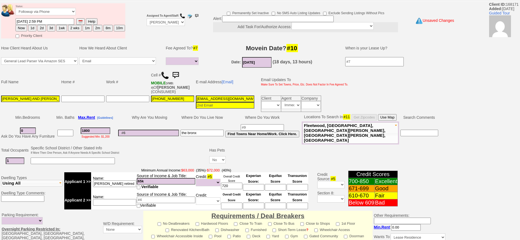
click at [178, 74] on img at bounding box center [175, 75] width 11 height 11
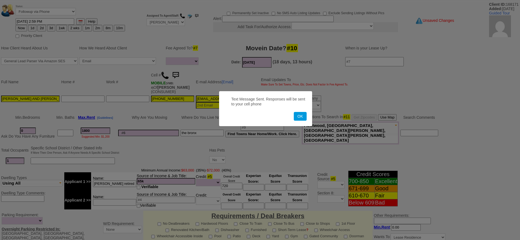
click at [294, 112] on button "OK" at bounding box center [300, 116] width 13 height 9
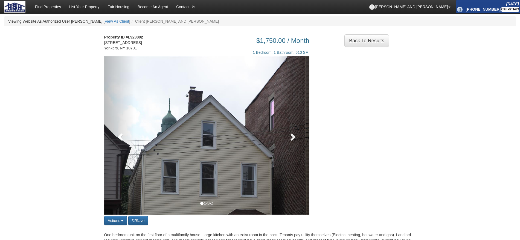
click at [288, 139] on span at bounding box center [292, 137] width 8 height 8
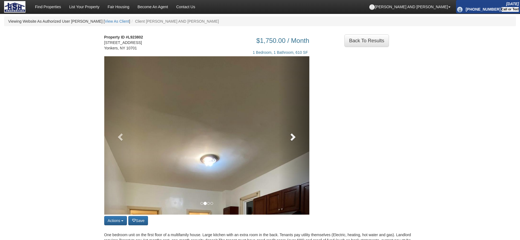
click at [288, 139] on span at bounding box center [292, 137] width 8 height 8
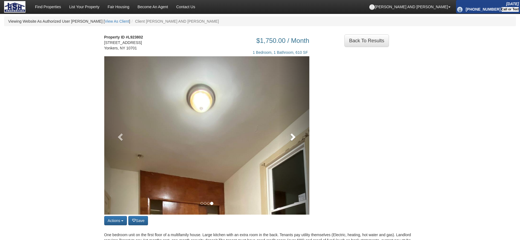
click at [289, 147] on link at bounding box center [293, 135] width 31 height 159
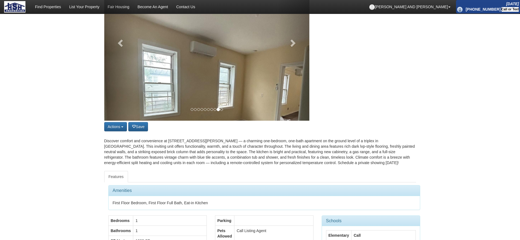
scroll to position [30, 0]
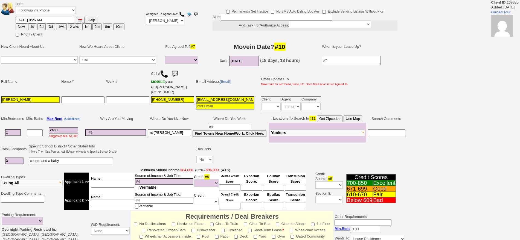
select select
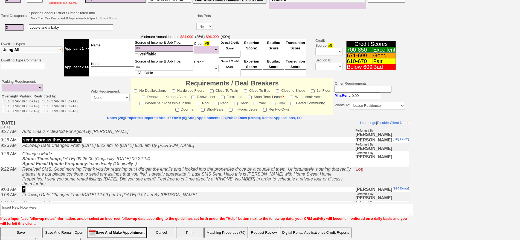
scroll to position [137, 0]
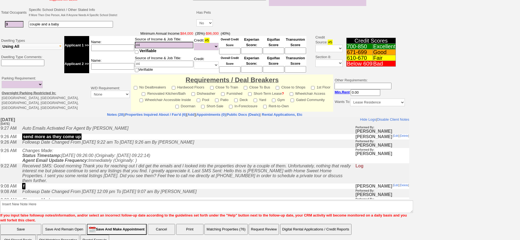
click at [140, 176] on icon "Received SMS: Good morning Thank you for reaching out I did get the emails and …" at bounding box center [186, 173] width 328 height 19
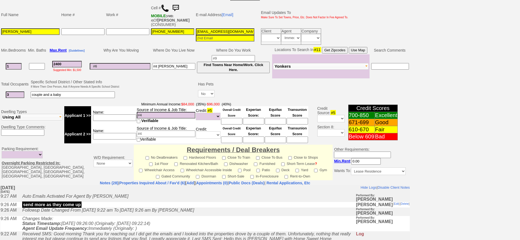
scroll to position [0, 0]
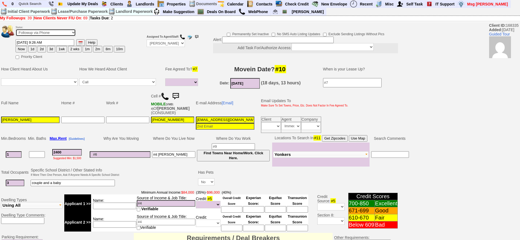
click at [63, 35] on select "Followup via Phone Followup via Email Followup When Section 8 Property Found De…" at bounding box center [46, 32] width 60 height 7
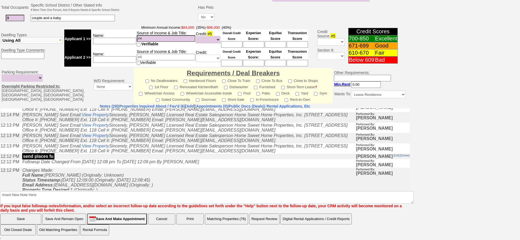
scroll to position [137, 0]
click at [165, 105] on link "Properties Inquired About / Fav'd (6)" at bounding box center [152, 106] width 66 height 4
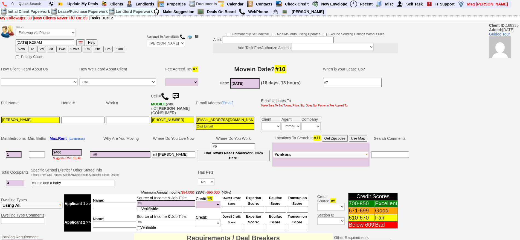
scroll to position [0, 0]
click at [42, 27] on td "Status: Followup via Phone Followup via Email Followup When Section 8 Property …" at bounding box center [70, 31] width 110 height 15
click at [43, 32] on select "Followup via Phone Followup via Email Followup When Section 8 Property Found De…" at bounding box center [46, 32] width 60 height 7
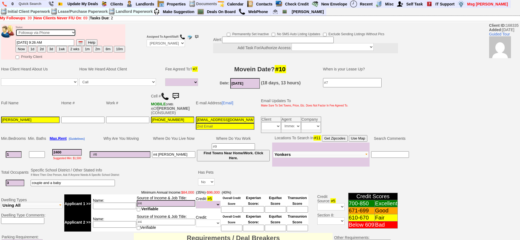
select select "Inactive"
click at [16, 31] on select "Followup via Phone Followup via Email Followup When Section 8 Property Found De…" at bounding box center [46, 32] width 60 height 7
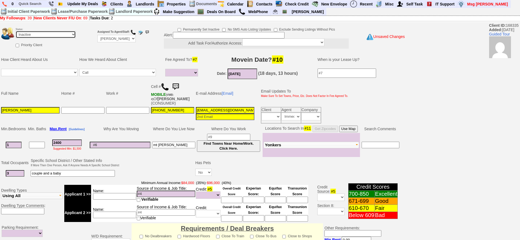
scroll to position [156, 0]
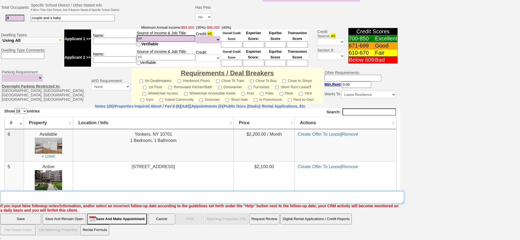
click at [254, 193] on textarea "Insert New Note Here" at bounding box center [202, 197] width 404 height 13
drag, startPoint x: 254, startPoint y: 193, endPoint x: 243, endPoint y: 196, distance: 11.3
click at [243, 196] on textarea "Insert New Note Here" at bounding box center [202, 197] width 404 height 13
type textarea "i"
type textarea "looking for daughter not serious ia"
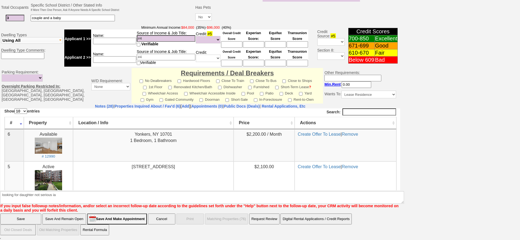
click input "Save" at bounding box center [20, 219] width 41 height 11
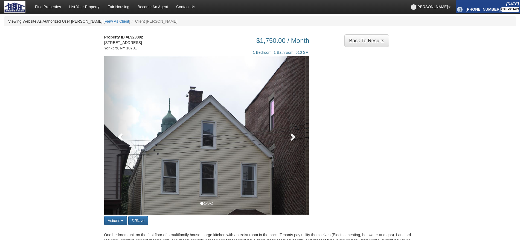
click at [288, 134] on link at bounding box center [293, 135] width 31 height 159
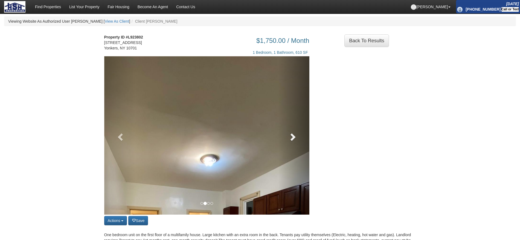
click at [291, 138] on span at bounding box center [292, 137] width 8 height 8
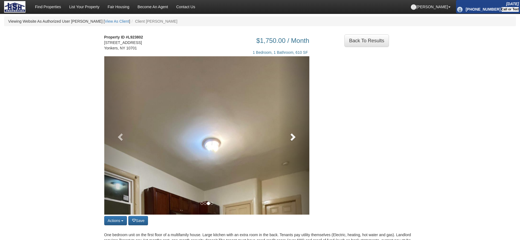
click at [291, 138] on span at bounding box center [292, 137] width 8 height 8
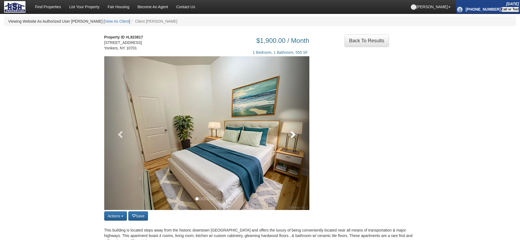
click at [290, 130] on span at bounding box center [292, 134] width 8 height 8
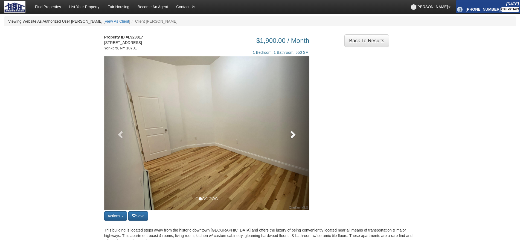
click at [290, 130] on span at bounding box center [292, 134] width 8 height 8
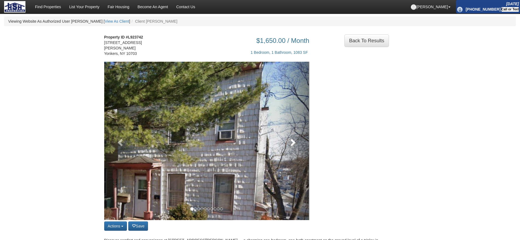
click at [296, 160] on link at bounding box center [293, 141] width 31 height 159
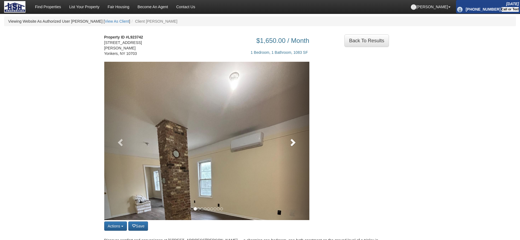
click at [298, 135] on link at bounding box center [293, 141] width 31 height 159
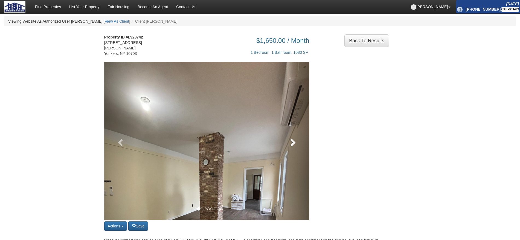
click at [298, 135] on link at bounding box center [293, 141] width 31 height 159
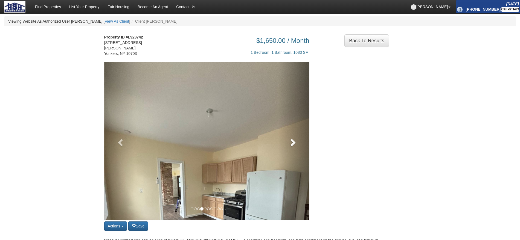
click at [298, 135] on link at bounding box center [293, 141] width 31 height 159
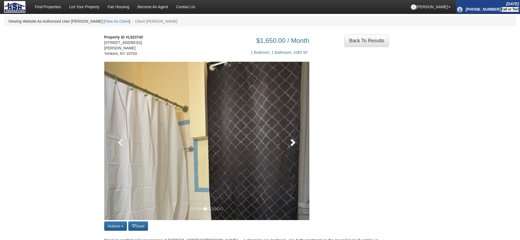
click at [298, 135] on link at bounding box center [293, 141] width 31 height 159
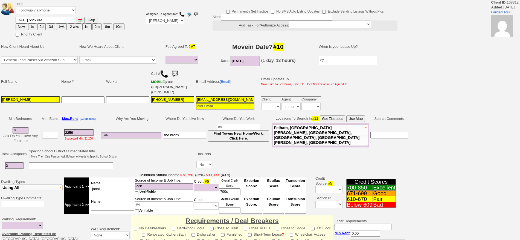
select select
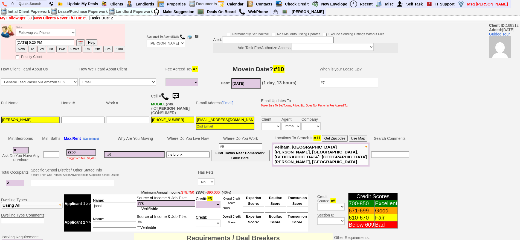
click at [176, 93] on img at bounding box center [175, 96] width 11 height 11
click at [165, 98] on img at bounding box center [165, 96] width 8 height 8
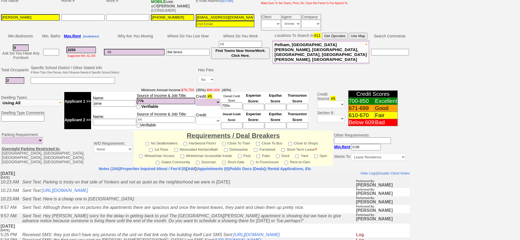
scroll to position [165, 0]
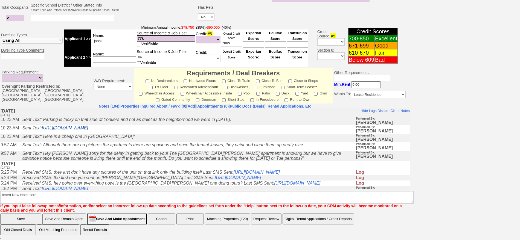
click at [88, 130] on link "https://hshprop.com/?section=view_property&isinternal=1&collection=371534&prope…" at bounding box center [65, 128] width 46 height 5
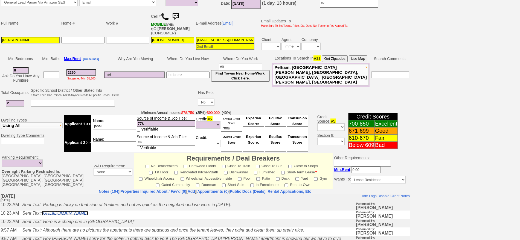
scroll to position [0, 0]
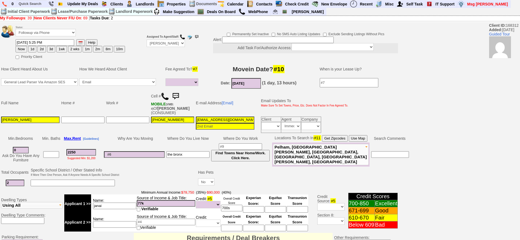
click at [180, 94] on img at bounding box center [175, 96] width 11 height 11
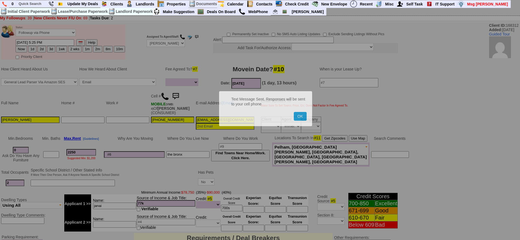
click at [294, 112] on button "OK" at bounding box center [300, 116] width 13 height 9
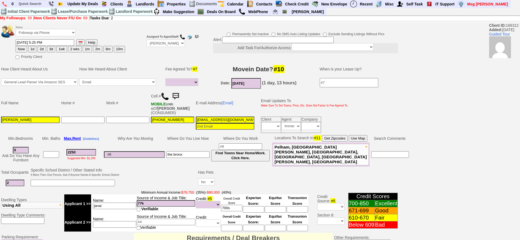
click at [180, 94] on img at bounding box center [175, 96] width 11 height 11
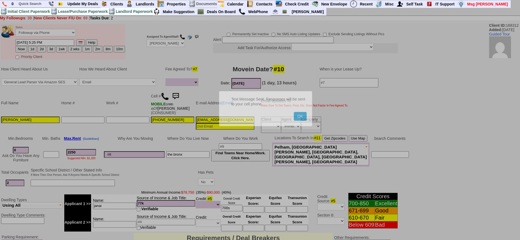
click at [294, 112] on button "OK" at bounding box center [300, 116] width 13 height 9
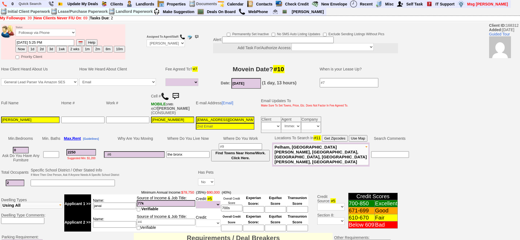
click at [39, 48] on button "2d" at bounding box center [41, 49] width 8 height 7
type input "10/15/2025 10:25 AM"
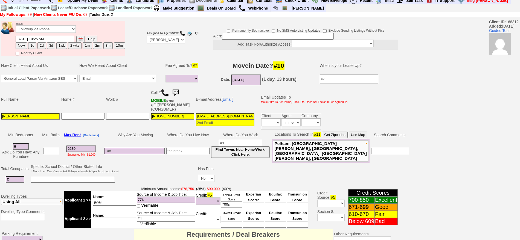
drag, startPoint x: 525, startPoint y: 81, endPoint x: 271, endPoint y: 51, distance: 255.5
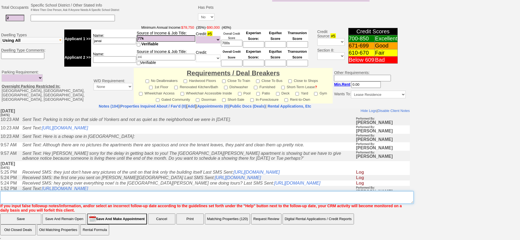
click at [92, 194] on textarea "Insert New Note Here" at bounding box center [206, 197] width 413 height 13
type textarea "called client lm sent txt fu"
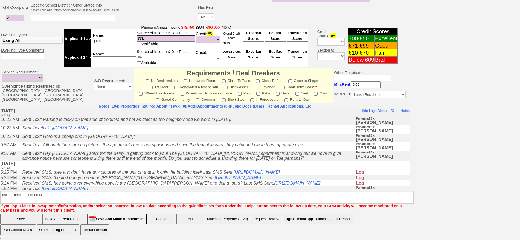
scroll to position [143, 0]
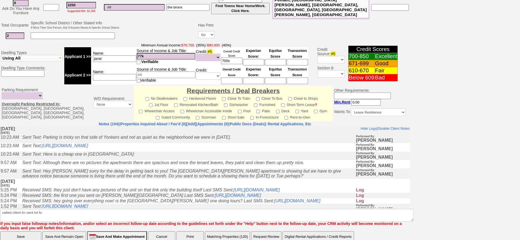
click input "Save" at bounding box center [20, 237] width 41 height 11
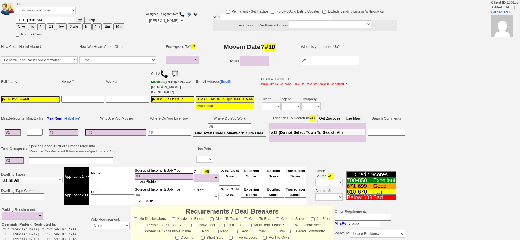
select select
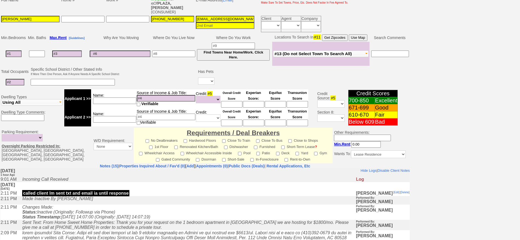
scroll to position [58, 0]
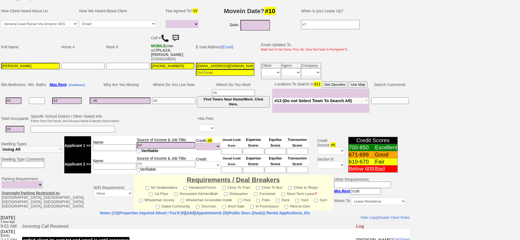
click at [207, 64] on input "[EMAIL_ADDRESS][DOMAIN_NAME]" at bounding box center [225, 66] width 59 height 7
paste input "[EMAIL_ADDRESS]"
type input "[EMAIL_ADDRESS][DOMAIN_NAME]"
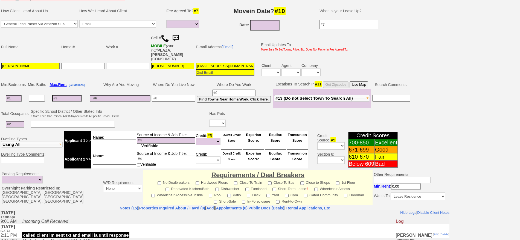
drag, startPoint x: 34, startPoint y: 62, endPoint x: 0, endPoint y: 62, distance: 33.9
click at [0, 62] on td "Full Name Home # Work # Cell # MOBILE (VMB: #) Of PLAZA,[PERSON_NAME] (CONSUMER…" at bounding box center [225, 56] width 450 height 49
click at [166, 37] on img at bounding box center [165, 38] width 8 height 8
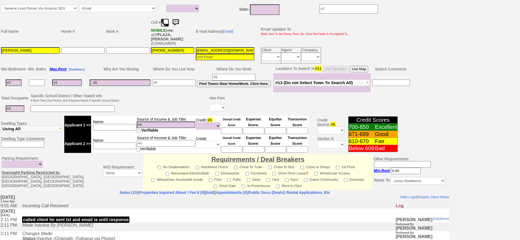
scroll to position [51, 0]
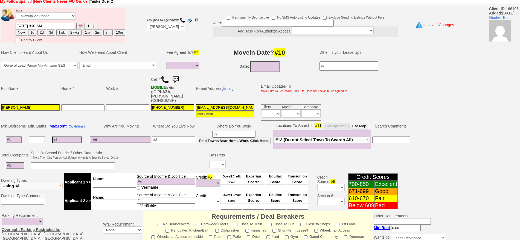
click at [30, 31] on button "1d" at bounding box center [32, 32] width 8 height 7
type input "[DATE] 10:28 AM"
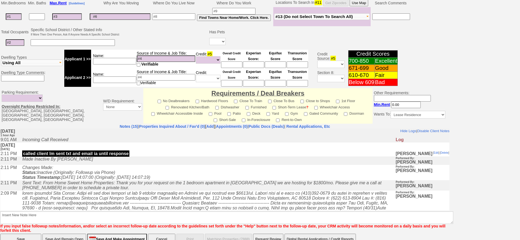
scroll to position [153, 0]
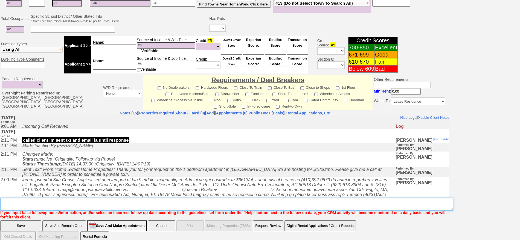
drag, startPoint x: 131, startPoint y: 197, endPoint x: 133, endPoint y: 199, distance: 3.3
click at [133, 200] on textarea "Insert New Note Here" at bounding box center [226, 204] width 453 height 13
type textarea "called her back and left message fu"
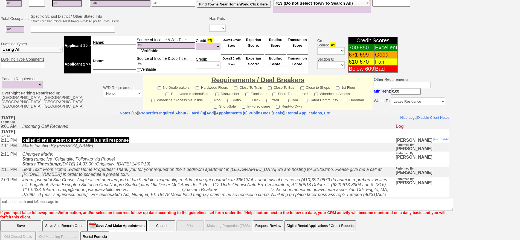
click input "Save" at bounding box center [20, 226] width 41 height 11
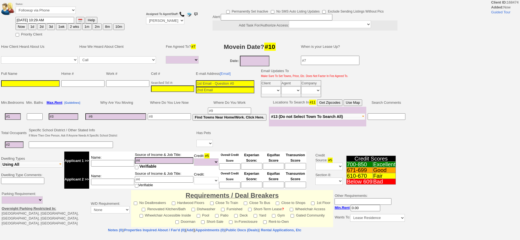
select select
click at [177, 84] on td "Searched Tel #:" at bounding box center [172, 89] width 45 height 19
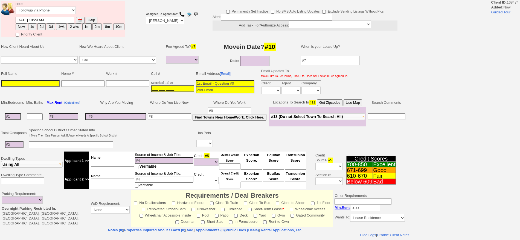
click at [177, 86] on input "___-___-____" at bounding box center [172, 89] width 43 height 7
paste input "631-394-1365"
type input "631-394-1365"
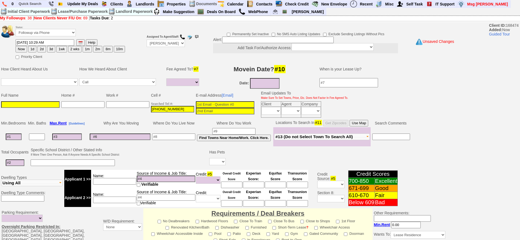
click at [210, 103] on input at bounding box center [225, 104] width 59 height 7
paste input "angelaastanley@gmail.com"
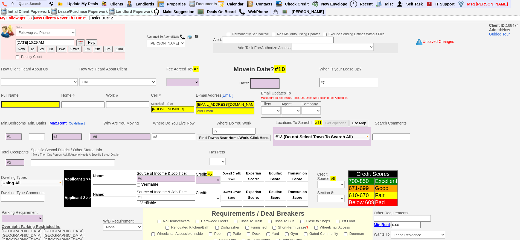
type input "angelaastanley@gmail.com"
click at [41, 102] on input at bounding box center [30, 104] width 59 height 7
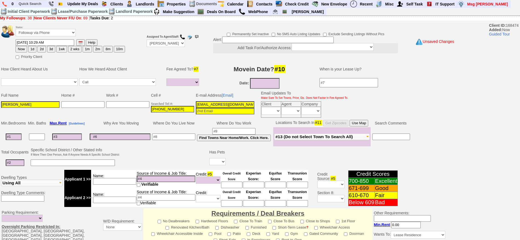
type input "Angela Martinez"
click at [18, 46] on button "Now" at bounding box center [21, 49] width 11 height 7
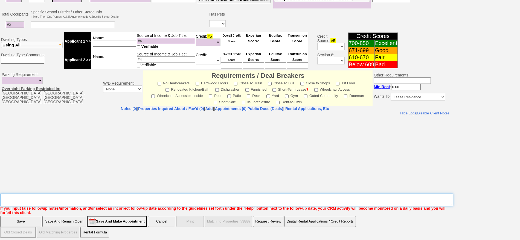
click at [286, 195] on textarea "Insert New Note Here" at bounding box center [226, 200] width 453 height 13
type textarea "hillside ld fu"
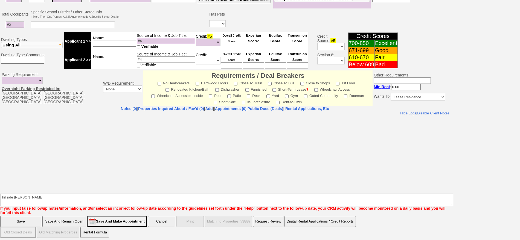
click input "Save" at bounding box center [20, 221] width 41 height 11
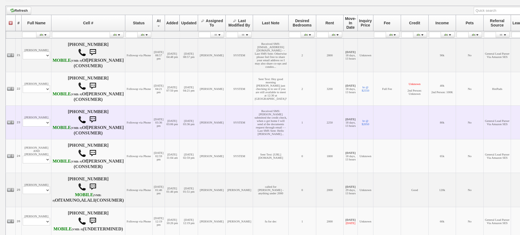
scroll to position [103, 0]
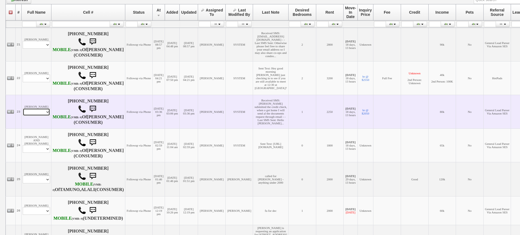
click at [46, 116] on select "Profile Edit Print Email Externally (Will Not Be Tracked In CRM) Closed Deals" at bounding box center [36, 112] width 27 height 8
select select "ChangeURL,/crm/custom/edit_client_form.php?redirect=%2Fcrm%2Fclients.php&id=168…"
click at [23, 116] on select "Profile Edit Print Email Externally (Will Not Be Tracked In CRM) Closed Deals" at bounding box center [36, 112] width 27 height 8
select select
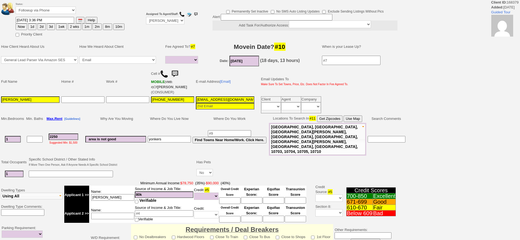
select select
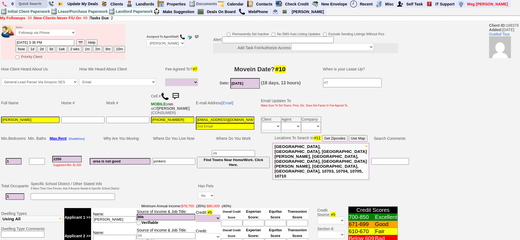
click at [35, 2] on input "text" at bounding box center [31, 3] width 30 height 7
paste input "(518)339-1209"
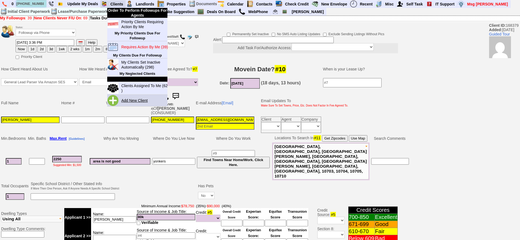
type input "(518)339-1209"
click at [141, 98] on link "Add New Client" at bounding box center [136, 100] width 35 height 7
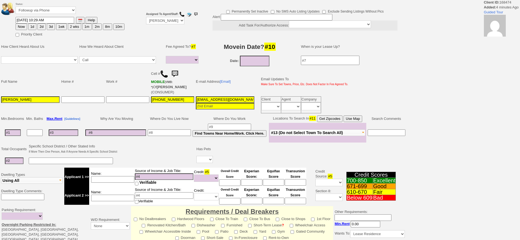
select select
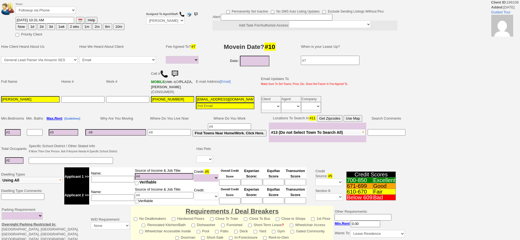
select select
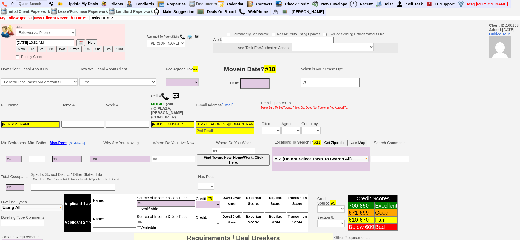
click at [31, 46] on button "1d" at bounding box center [32, 49] width 8 height 7
type input "[DATE] 10:33 AM"
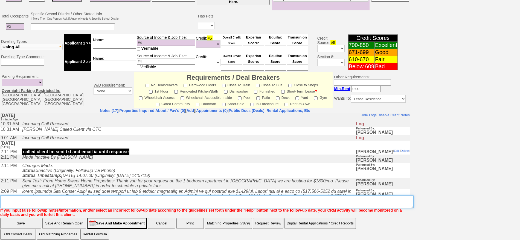
click at [141, 196] on textarea "Insert New Note Here" at bounding box center [206, 202] width 413 height 13
type textarea "called lm fu"
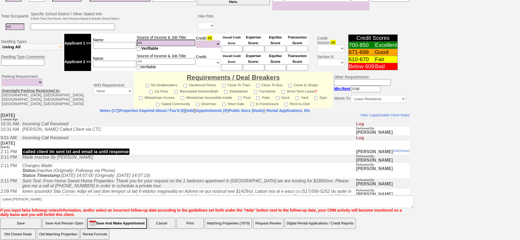
click input "Save" at bounding box center [20, 223] width 41 height 11
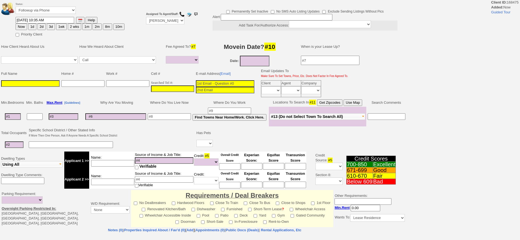
select select
click at [169, 91] on input "___-___-____" at bounding box center [172, 89] width 43 height 7
paste input "[PHONE_NUMBER]"
type input "[PHONE_NUMBER]"
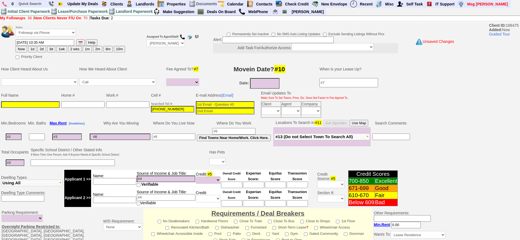
click at [222, 103] on input at bounding box center [225, 104] width 59 height 7
paste input "matthew.seeber0331@gmail.com"
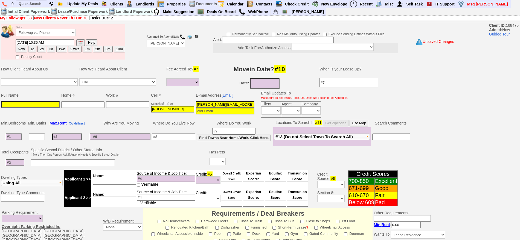
type input "matthew.seeber0331@gmail.com"
click at [30, 101] on input at bounding box center [30, 104] width 59 height 7
click at [48, 108] on td at bounding box center [30, 110] width 60 height 18
click at [53, 102] on input at bounding box center [30, 104] width 59 height 7
paste input "Matthew Seeber"
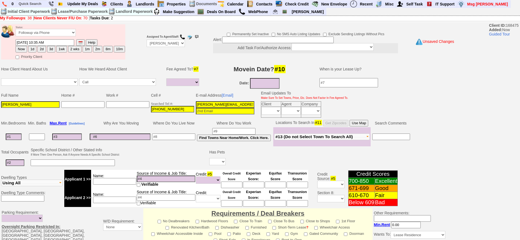
scroll to position [138, 0]
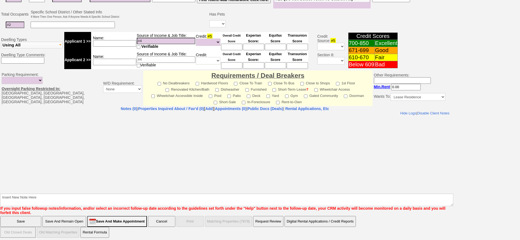
type input "Matthew Seeber"
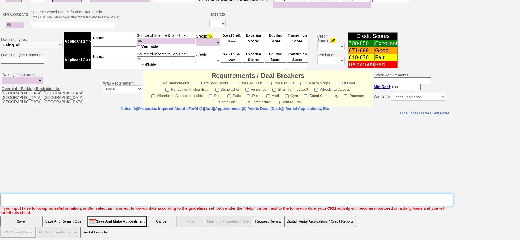
click at [223, 199] on textarea "Insert New Note Here" at bounding box center [226, 200] width 453 height 13
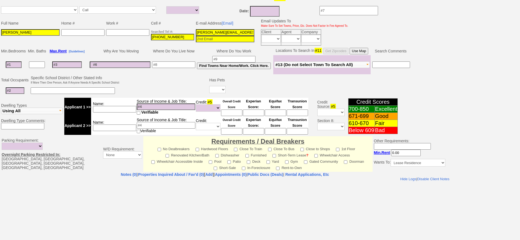
scroll to position [36, 0]
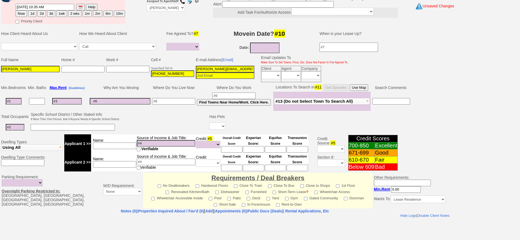
type textarea "57 soundview ave port chester ld fu"
click at [22, 15] on button "Now" at bounding box center [21, 13] width 11 height 7
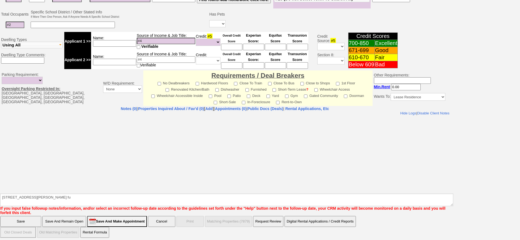
click at [25, 217] on input "Save" at bounding box center [20, 221] width 41 height 11
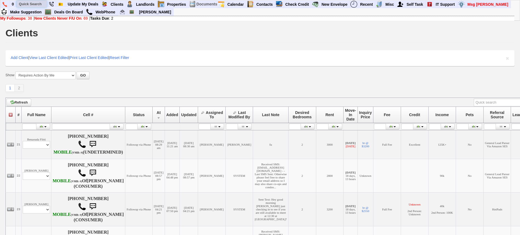
click at [33, 4] on input "text" at bounding box center [32, 4] width 30 height 7
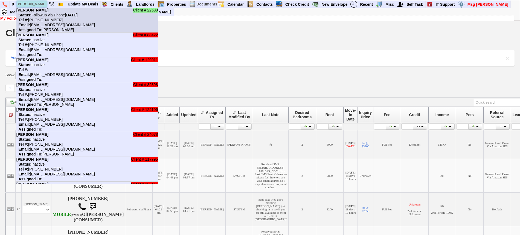
type input "roldan"
click at [42, 11] on b "Annette Roldan" at bounding box center [32, 10] width 32 height 4
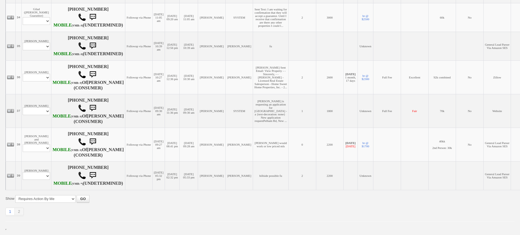
scroll to position [633, 0]
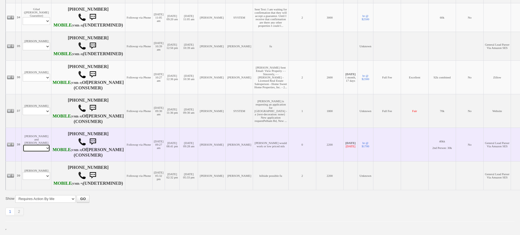
click at [44, 144] on select "Profile Edit Print Email Externally (Will Not Be Tracked In CRM) Closed Deals" at bounding box center [36, 148] width 27 height 8
select select "ChangeURL,/crm/custom/edit_client_form.php?redirect=%2Fcrm%2Fclients.php&id=135…"
click at [23, 144] on select "Profile Edit Print Email Externally (Will Not Be Tracked In CRM) Closed Deals" at bounding box center [36, 148] width 27 height 8
select select
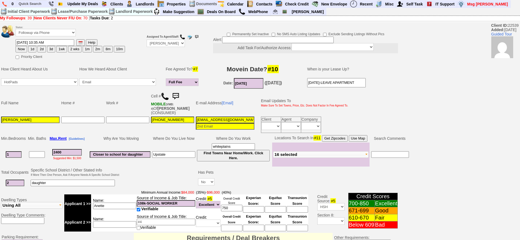
click at [179, 94] on img at bounding box center [175, 96] width 11 height 11
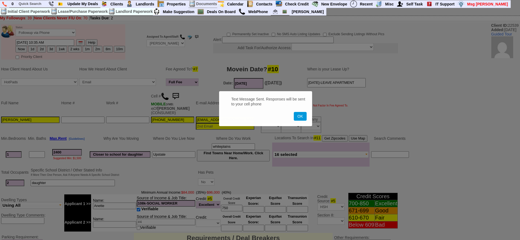
click at [294, 112] on button "OK" at bounding box center [300, 116] width 13 height 9
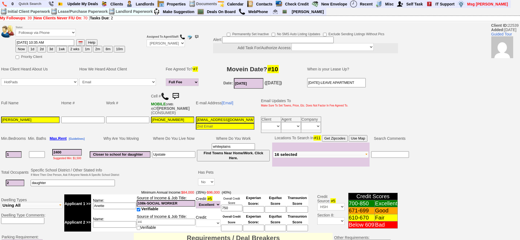
click at [179, 94] on img at bounding box center [175, 96] width 11 height 11
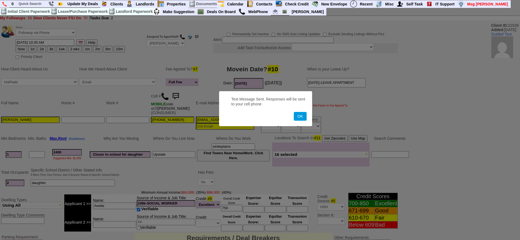
click at [294, 112] on button "OK" at bounding box center [300, 116] width 13 height 9
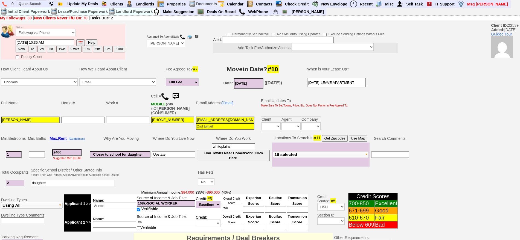
click at [32, 48] on button "1d" at bounding box center [32, 49] width 8 height 7
type input "10/14/2025 10:39 AM"
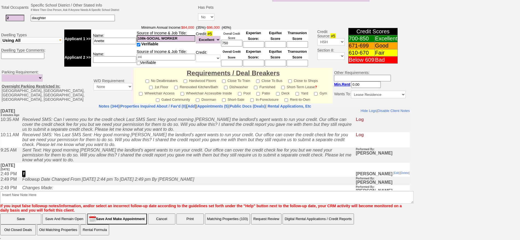
click at [138, 203] on b "Insert New Note Here If you input false followup notes/information, and/or sele…" at bounding box center [206, 200] width 413 height 26
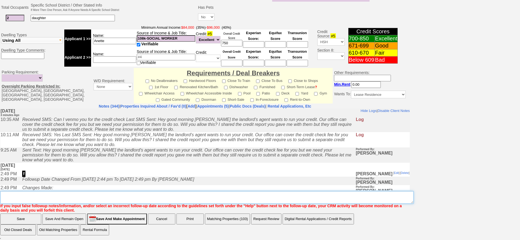
click at [147, 197] on textarea "Insert New Note Here" at bounding box center [206, 197] width 413 height 13
type textarea "f"
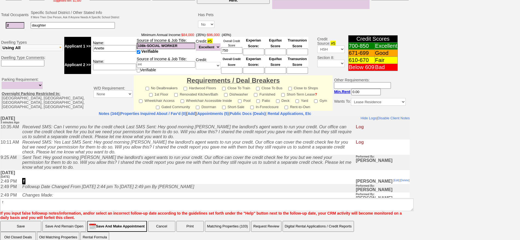
click input "Save" at bounding box center [20, 226] width 41 height 11
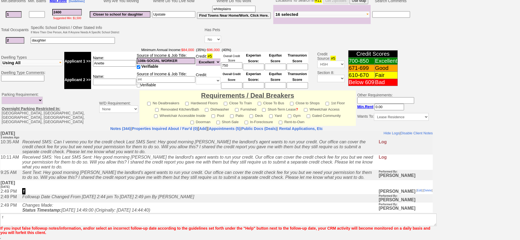
scroll to position [138, 0]
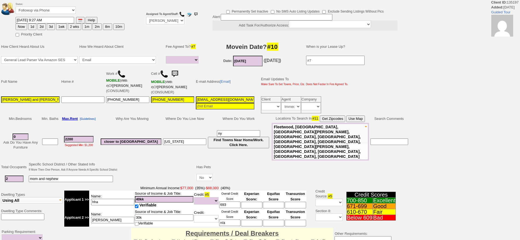
select select
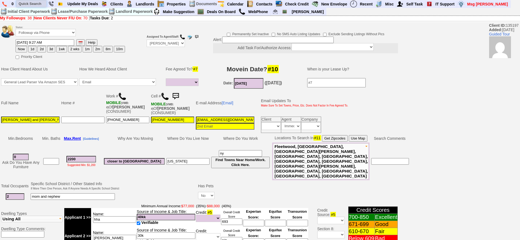
click at [31, 3] on input "text" at bounding box center [31, 3] width 30 height 7
type input "9142358224"
click at [131, 135] on td "Why Are You Moving" at bounding box center [134, 139] width 62 height 8
click at [7, 4] on link at bounding box center [4, 3] width 9 height 7
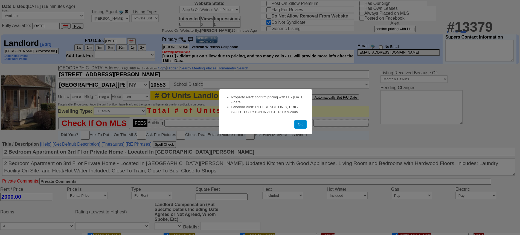
click at [298, 124] on button "OK" at bounding box center [300, 124] width 12 height 9
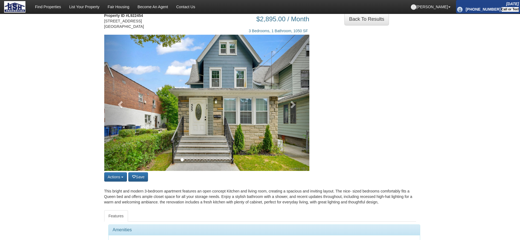
scroll to position [18, 0]
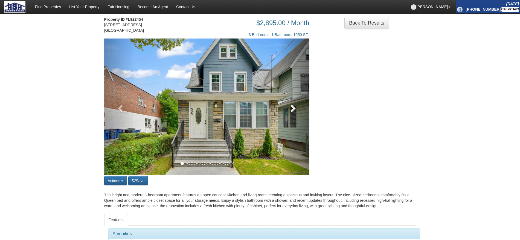
click at [282, 120] on link at bounding box center [293, 107] width 31 height 136
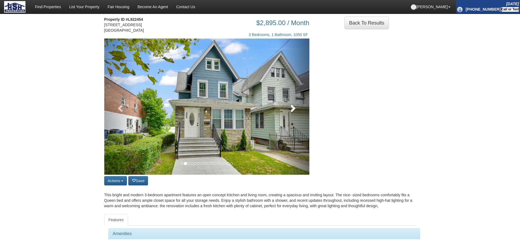
click at [296, 109] on span at bounding box center [292, 108] width 8 height 8
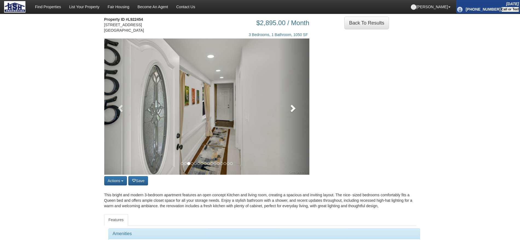
click at [296, 109] on span at bounding box center [292, 108] width 8 height 8
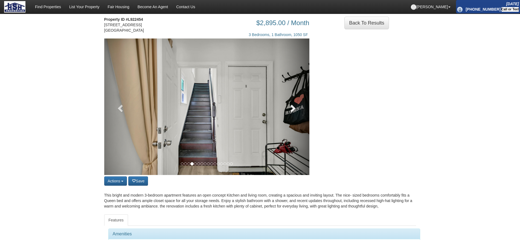
click at [296, 109] on span at bounding box center [292, 108] width 8 height 8
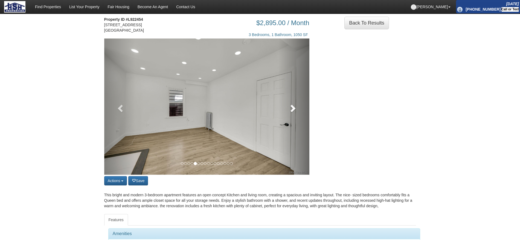
click at [296, 109] on span at bounding box center [292, 108] width 8 height 8
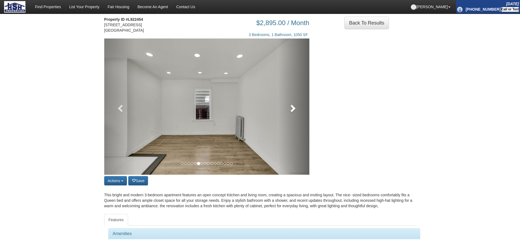
click at [296, 109] on span at bounding box center [292, 108] width 8 height 8
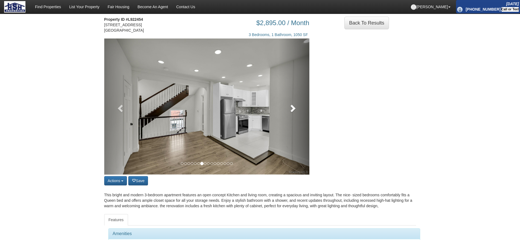
click at [295, 111] on span at bounding box center [292, 108] width 8 height 8
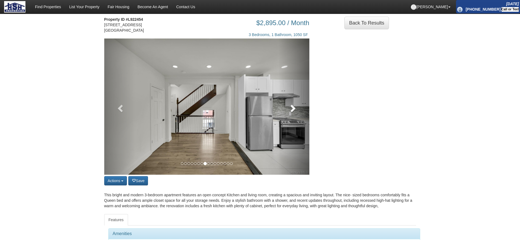
click at [295, 111] on span at bounding box center [292, 108] width 8 height 8
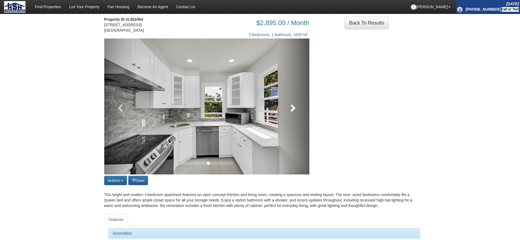
click at [295, 111] on span at bounding box center [292, 108] width 8 height 8
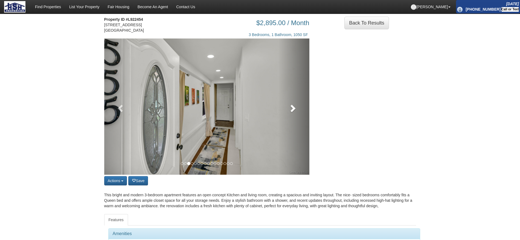
click at [288, 108] on span at bounding box center [292, 108] width 8 height 8
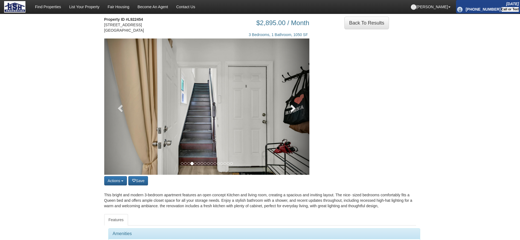
click at [288, 108] on span at bounding box center [292, 108] width 8 height 8
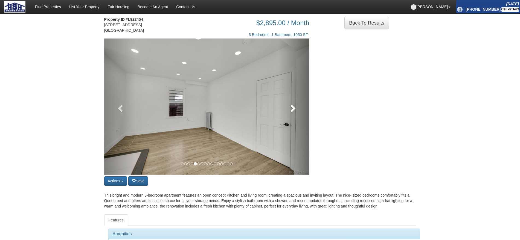
click at [288, 108] on span at bounding box center [292, 108] width 8 height 8
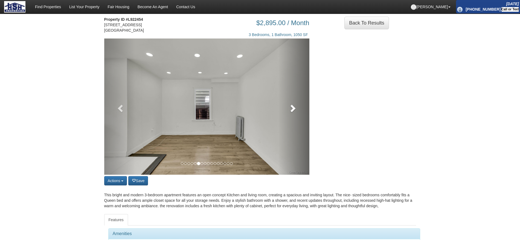
click at [288, 108] on span at bounding box center [292, 108] width 8 height 8
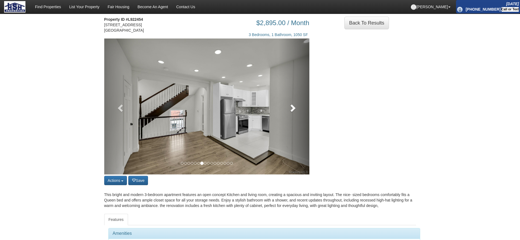
click at [288, 108] on span at bounding box center [292, 108] width 8 height 8
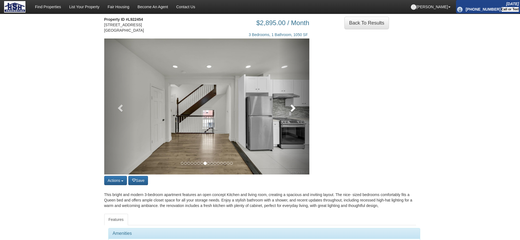
click at [288, 108] on span at bounding box center [292, 108] width 8 height 8
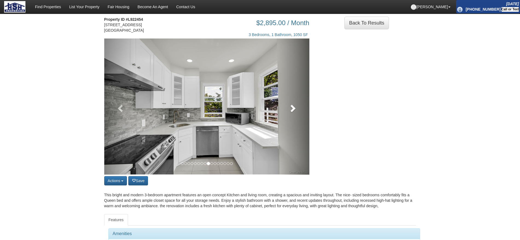
click at [288, 108] on span at bounding box center [292, 108] width 8 height 8
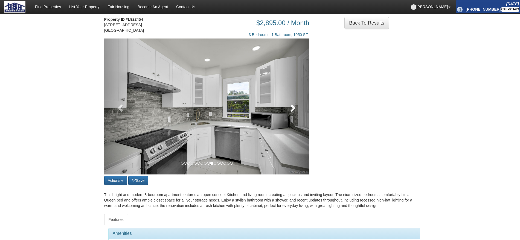
click at [288, 108] on span at bounding box center [292, 108] width 8 height 8
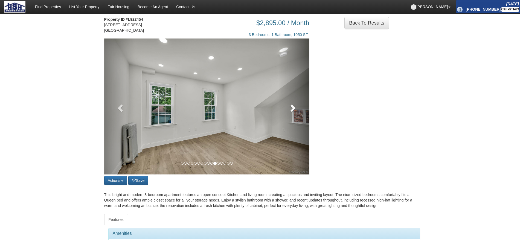
click at [288, 108] on span at bounding box center [292, 108] width 8 height 8
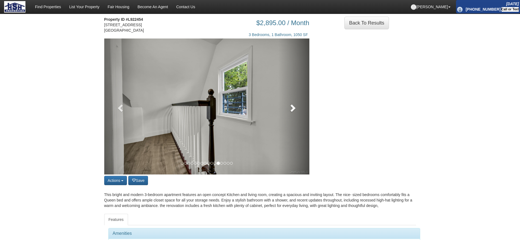
click at [288, 108] on span at bounding box center [292, 108] width 8 height 8
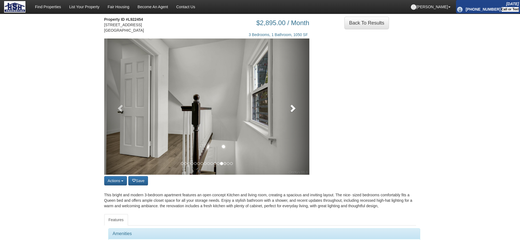
click at [288, 108] on span at bounding box center [292, 108] width 8 height 8
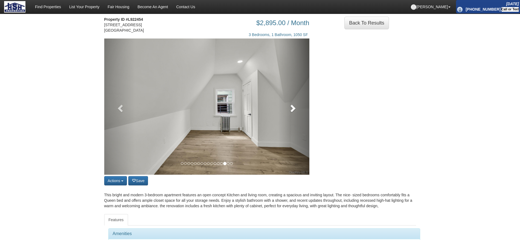
click at [288, 108] on span at bounding box center [292, 108] width 8 height 8
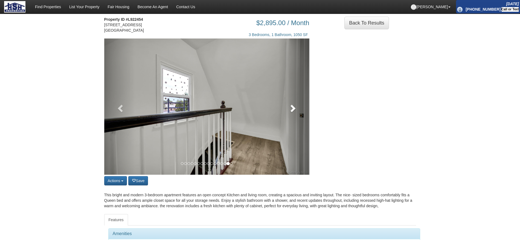
click at [288, 108] on span at bounding box center [292, 108] width 8 height 8
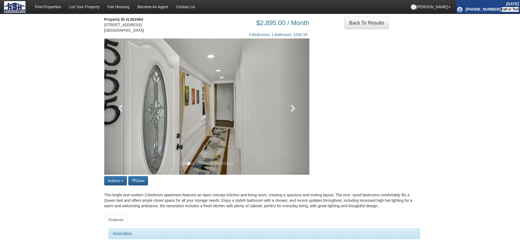
click at [278, 107] on img at bounding box center [206, 107] width 205 height 136
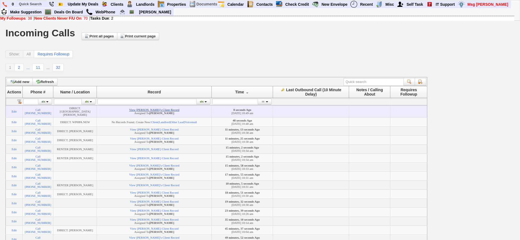
click at [158, 110] on link "View Diana Plaza's Client Record" at bounding box center [154, 109] width 50 height 3
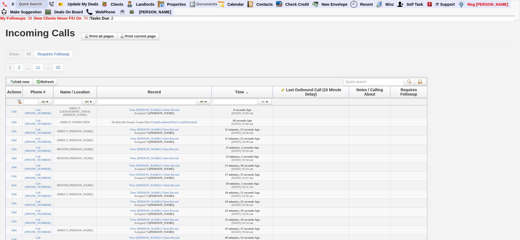
click at [25, 6] on input "text" at bounding box center [32, 4] width 30 height 7
click at [43, 4] on input "sabrina" at bounding box center [32, 4] width 30 height 7
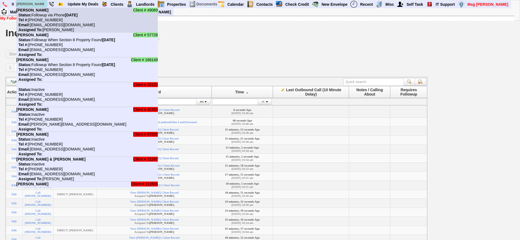
type input "sabrina"
click at [48, 16] on nobr "Status: Followup via Phone Monday, October 13th, 2025" at bounding box center [46, 15] width 61 height 4
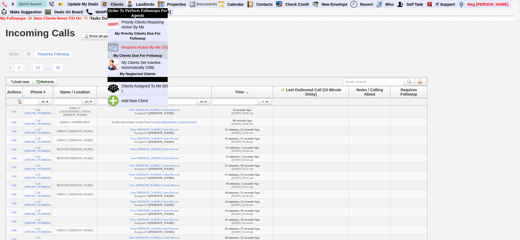
click at [144, 49] on blink "Requires Action By Me (38)" at bounding box center [144, 47] width 46 height 4
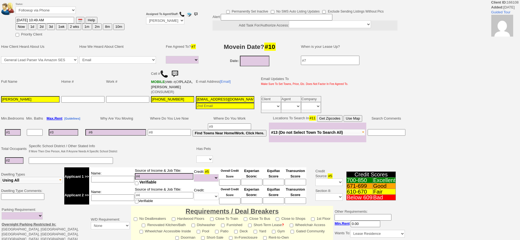
select select
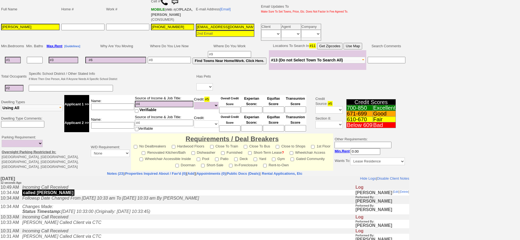
scroll to position [68, 0]
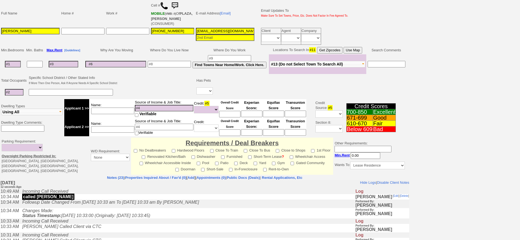
click at [10, 65] on input at bounding box center [13, 64] width 16 height 7
type input "1"
select select
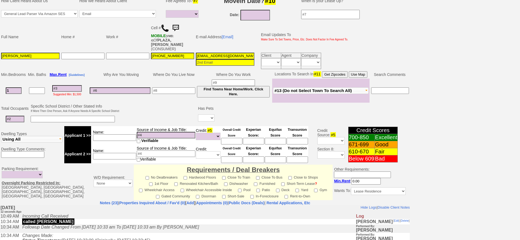
scroll to position [90, 0]
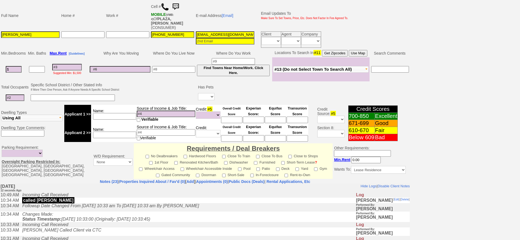
type input "1"
click at [21, 92] on td at bounding box center [15, 97] width 30 height 11
select select
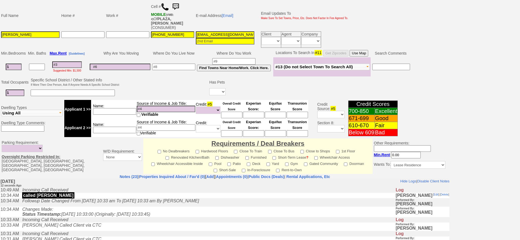
type input "1"
click at [183, 67] on td at bounding box center [173, 66] width 45 height 19
click at [183, 64] on input at bounding box center [173, 67] width 43 height 7
type input "parkchester in the [GEOGRAPHIC_DATA]"
click at [112, 108] on input at bounding box center [114, 111] width 43 height 7
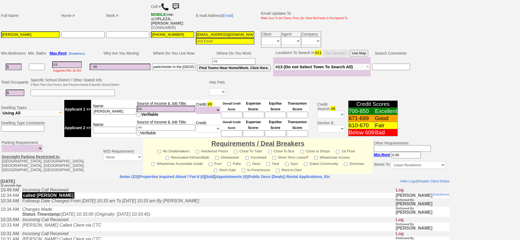
type input "[PERSON_NAME]"
click at [155, 106] on input at bounding box center [166, 109] width 59 height 7
type input "78k"
click at [235, 112] on input at bounding box center [231, 115] width 21 height 7
type input "580"
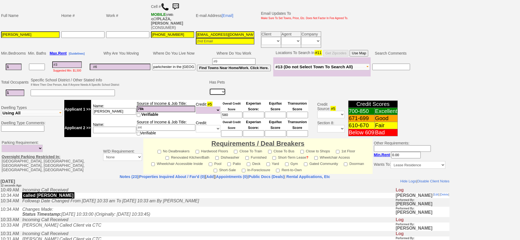
click at [224, 91] on select "Yes No" at bounding box center [217, 91] width 16 height 7
select select "Yes"
click at [209, 88] on select "Yes No" at bounding box center [217, 91] width 16 height 7
click at [236, 90] on input at bounding box center [233, 93] width 10 height 7
type input "1"
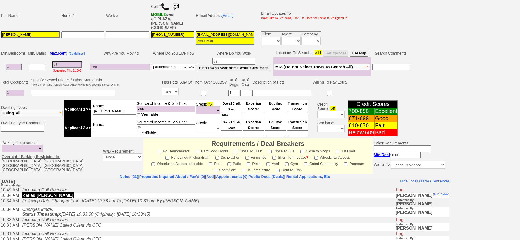
click at [74, 63] on input at bounding box center [67, 65] width 30 height 7
click at [71, 62] on input at bounding box center [67, 65] width 30 height 7
type input "20"
select select
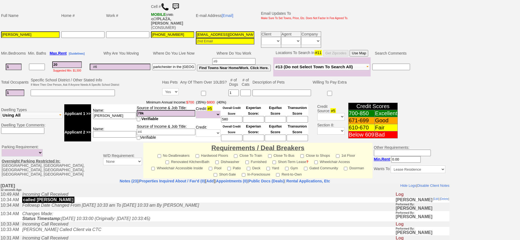
type input "200"
select select
type input "22"
select select
type input "2200"
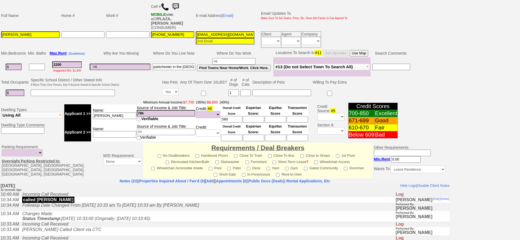
select select
type input "2200"
select select
click at [364, 52] on td "Locations To Search In #11 Get Zipcodes Use Map" at bounding box center [321, 53] width 97 height 8
click at [363, 50] on button "Use Map" at bounding box center [359, 53] width 19 height 7
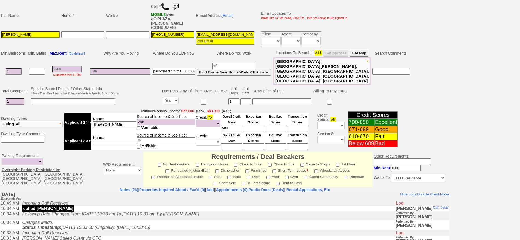
click at [119, 121] on input "diana" at bounding box center [114, 124] width 43 height 7
click at [125, 68] on input at bounding box center [120, 71] width 61 height 7
type input "living with family"
click at [129, 121] on input "diana" at bounding box center [114, 124] width 43 height 7
type input "diana healthcare"
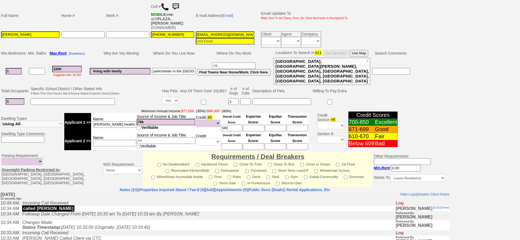
drag, startPoint x: 11, startPoint y: 65, endPoint x: 1, endPoint y: 56, distance: 13.5
click at [0, 59] on td "Min. Bedrooms Min. Baths Max. Rent [Guidelines] Why Are You Moving Where Do You…" at bounding box center [225, 67] width 450 height 37
type input "0"
select select
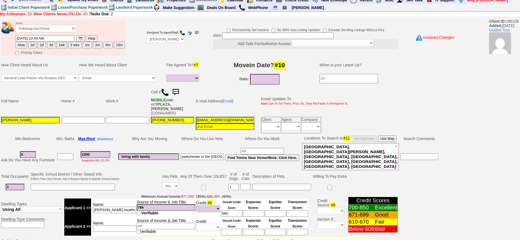
scroll to position [0, 0]
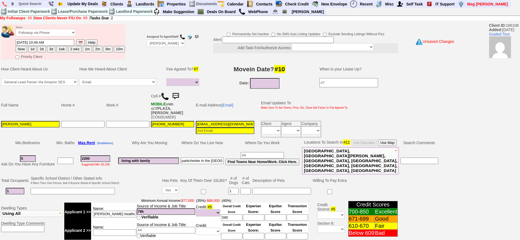
type input "0"
click at [41, 49] on button "2d" at bounding box center [41, 49] width 8 height 7
type input "10/15/2025 10:49 AM"
select select
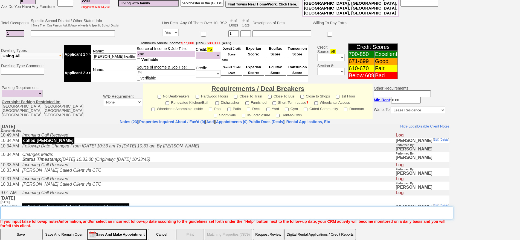
click at [219, 207] on textarea "Insert New Note Here" at bounding box center [226, 213] width 453 height 13
type textarea "509 6th if she can get parking fu for other options"
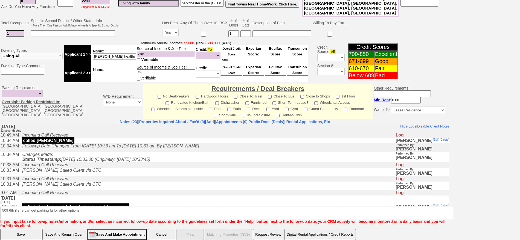
click input "Save" at bounding box center [20, 234] width 41 height 11
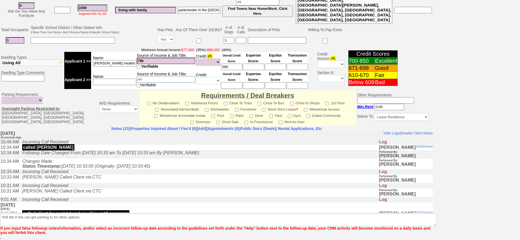
scroll to position [143, 0]
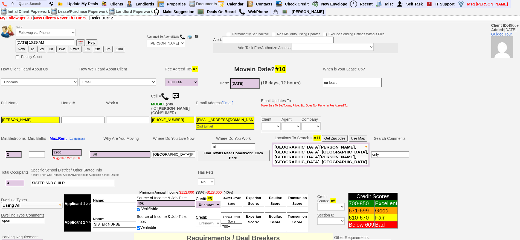
click at [180, 95] on img at bounding box center [175, 96] width 11 height 11
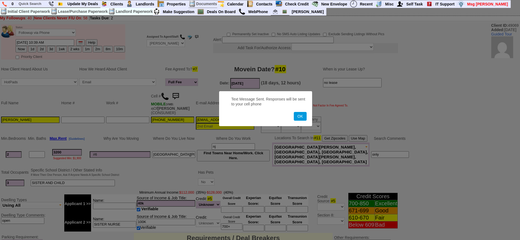
click at [301, 122] on form "Text Message Sent. Responses will be sent to your cell phone OK" at bounding box center [265, 108] width 93 height 35
click at [301, 119] on button "OK" at bounding box center [300, 116] width 13 height 9
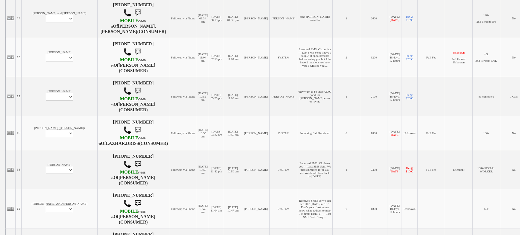
scroll to position [376, 0]
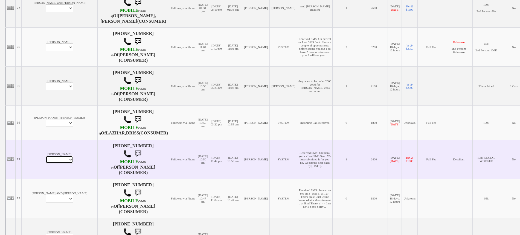
click at [48, 162] on select "Profile Edit Print Email Externally (Will Not Be Tracked In CRM) Closed Deals" at bounding box center [59, 160] width 27 height 8
select select "ChangeURL,/crm/custom/edit_client_form.php?redirect=%2Fcrm%2Fclients.php&id=225…"
click at [46, 161] on select "Profile Edit Print Email Externally (Will Not Be Tracked In CRM) Closed Deals" at bounding box center [59, 160] width 27 height 8
select select
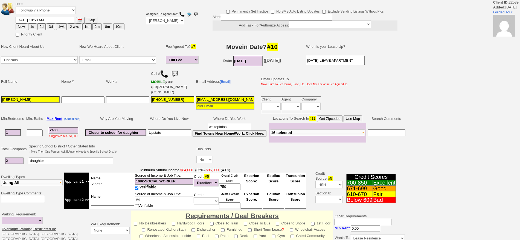
click at [32, 26] on button "1d" at bounding box center [32, 27] width 8 height 7
type input "10/14/2025 11:06 AM"
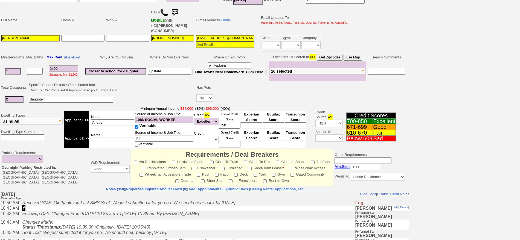
scroll to position [144, 0]
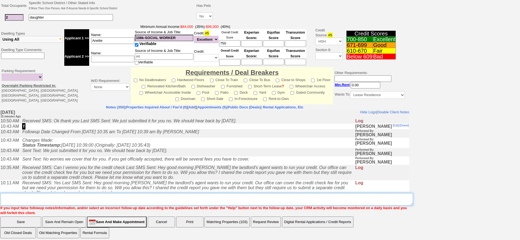
click at [303, 199] on textarea "Insert New Note Here" at bounding box center [206, 199] width 413 height 13
type textarea "f"
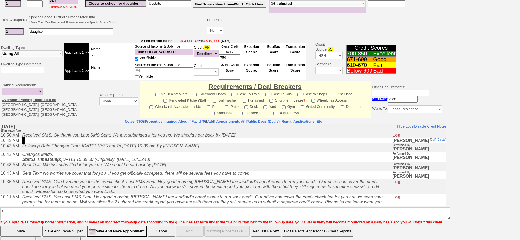
click input "Save" at bounding box center [20, 231] width 41 height 11
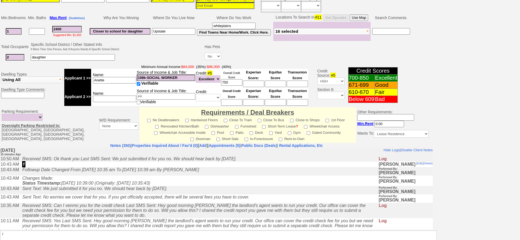
scroll to position [138, 0]
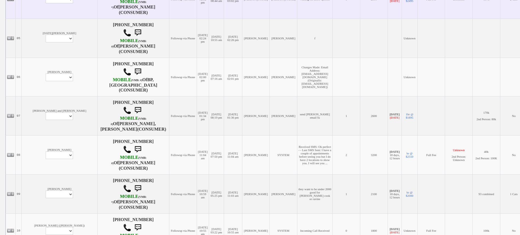
scroll to position [273, 0]
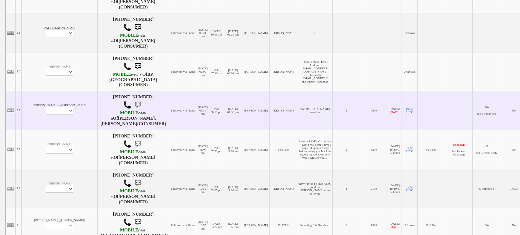
click at [43, 128] on td "[PERSON_NAME] and [PERSON_NAME] Profile Edit Print Email Externally (Will Not B…" at bounding box center [60, 110] width 76 height 39
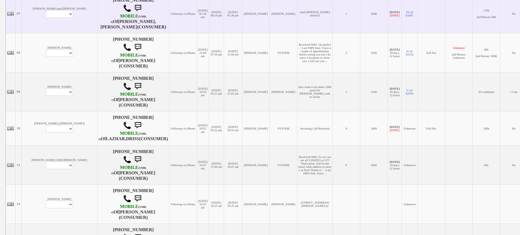
scroll to position [376, 0]
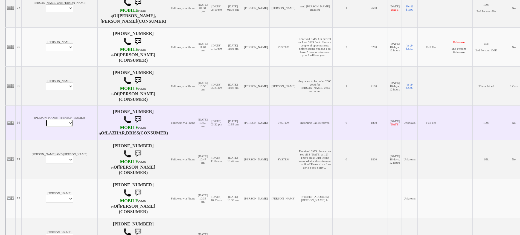
click at [46, 127] on select "Profile Edit Print Email Externally (Will Not Be Tracked In CRM) Closed Deals" at bounding box center [59, 123] width 27 height 8
select select "ChangeURL,/crm/custom/edit_client_form.php?redirect=%2Fcrm%2Fclients.php&id=118…"
click at [46, 122] on select "Profile Edit Print Email Externally (Will Not Be Tracked In CRM) Closed Deals" at bounding box center [59, 123] width 27 height 8
select select
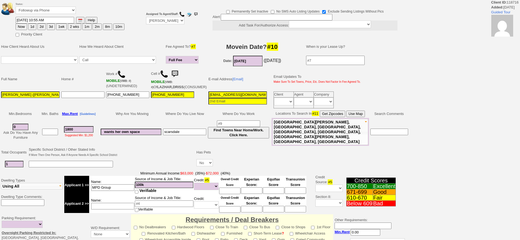
click at [34, 25] on button "1d" at bounding box center [32, 27] width 8 height 7
type input "[DATE] 11:07 AM"
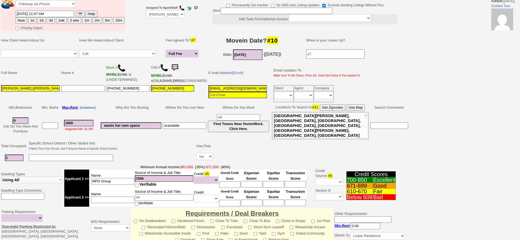
scroll to position [149, 0]
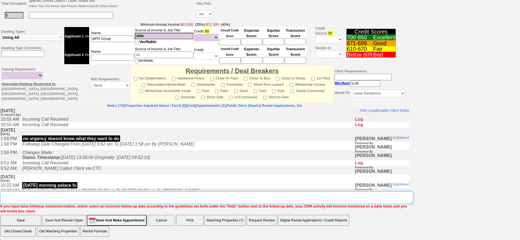
click at [207, 199] on textarea "Insert New Note Here" at bounding box center [206, 198] width 413 height 13
type textarea "f"
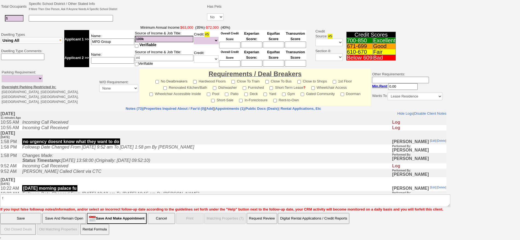
scroll to position [126, 0]
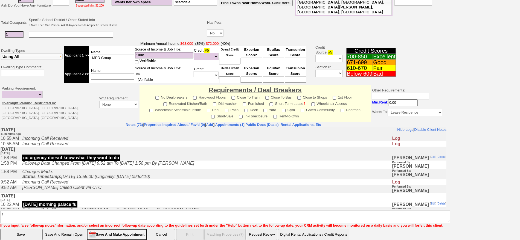
click input "Save" at bounding box center [20, 234] width 41 height 11
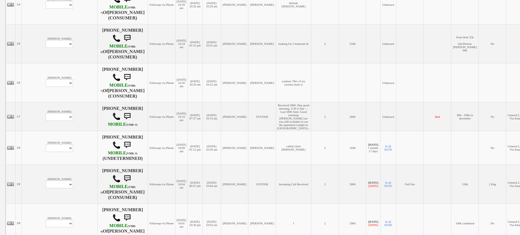
scroll to position [681, 0]
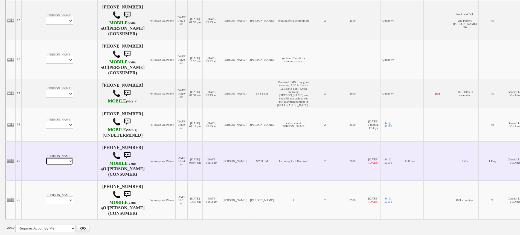
click at [46, 162] on select "Profile Edit Print Email Externally (Will Not Be Tracked In CRM) Closed Deals" at bounding box center [59, 162] width 27 height 8
select select "ChangeURL,/crm/custom/edit_client_form.php?redirect=%2Fcrm%2Fclients.php&id=118…"
click at [46, 159] on select "Profile Edit Print Email Externally (Will Not Be Tracked In CRM) Closed Deals" at bounding box center [59, 162] width 27 height 8
select select
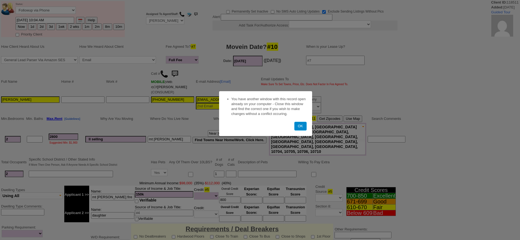
click at [296, 129] on button "OK" at bounding box center [300, 126] width 12 height 9
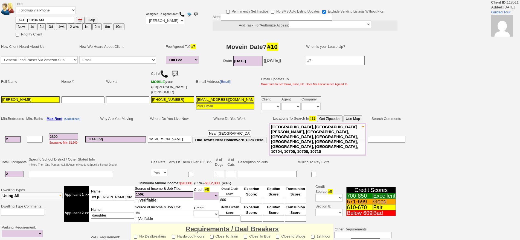
click at [33, 27] on button "1d" at bounding box center [32, 27] width 8 height 7
type input "[DATE] 11:07 AM"
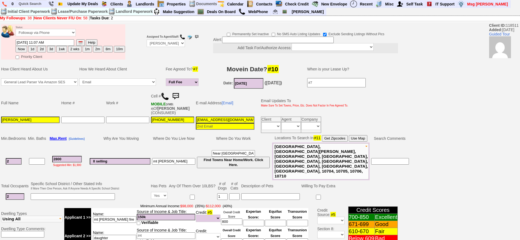
scroll to position [146, 0]
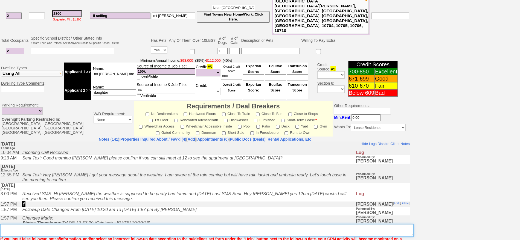
click at [274, 225] on textarea "Insert New Note Here" at bounding box center [206, 231] width 413 height 13
type textarea "f"
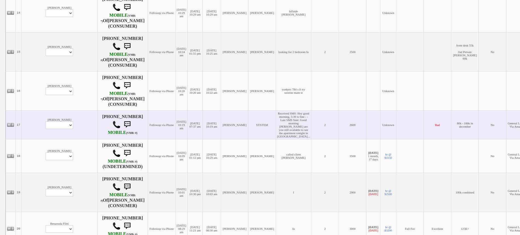
scroll to position [706, 0]
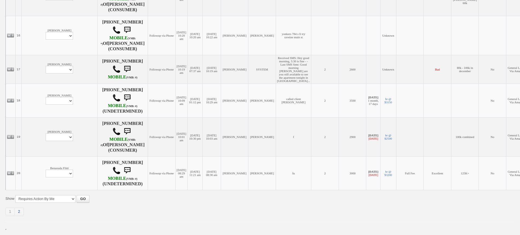
click at [22, 209] on link "2" at bounding box center [19, 212] width 9 height 8
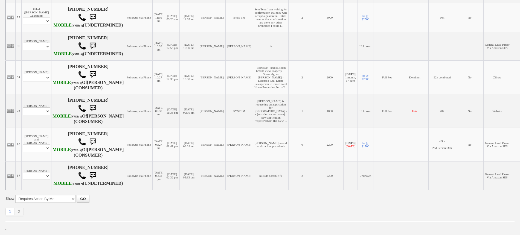
scroll to position [561, 0]
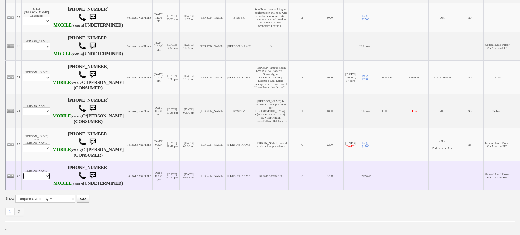
click at [36, 172] on select "Profile Edit Print Email Externally (Will Not Be Tracked In CRM) Closed Deals" at bounding box center [36, 176] width 27 height 8
select select "ChangeURL,/crm/custom/edit_client_form.php?redirect=%2Fcrm%2Fclients.php&id=141…"
click at [23, 172] on select "Profile Edit Print Email Externally (Will Not Be Tracked In CRM) Closed Deals" at bounding box center [36, 176] width 27 height 8
select select
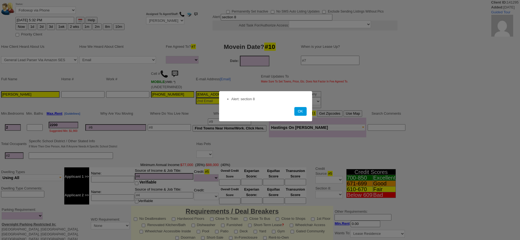
select select
click at [304, 112] on button "OK" at bounding box center [300, 111] width 12 height 9
